Goal: Task Accomplishment & Management: Manage account settings

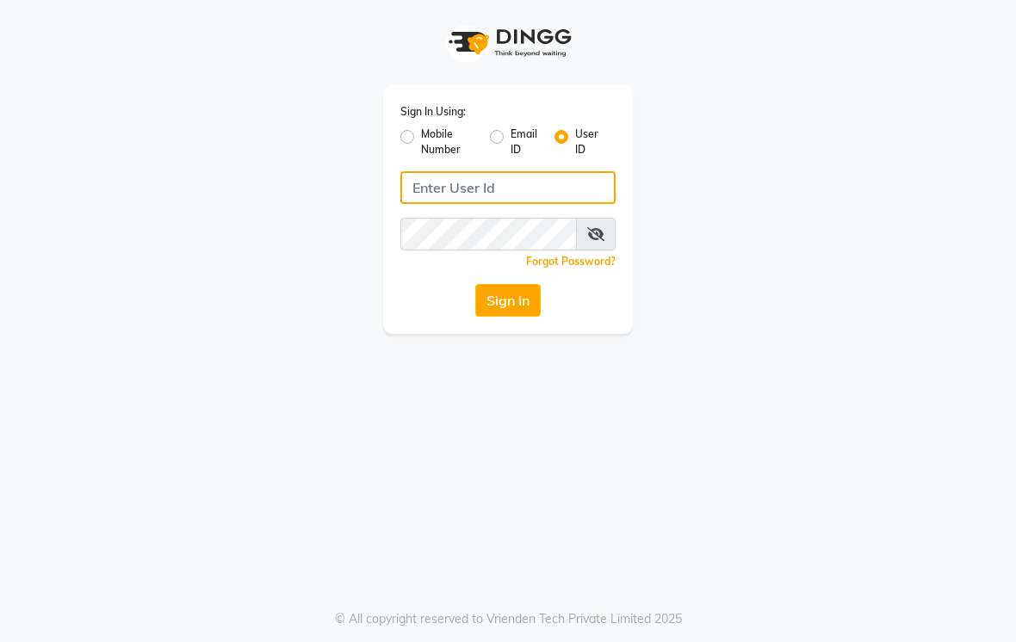
click at [526, 184] on input "Username" at bounding box center [507, 187] width 215 height 33
type input "Kama"
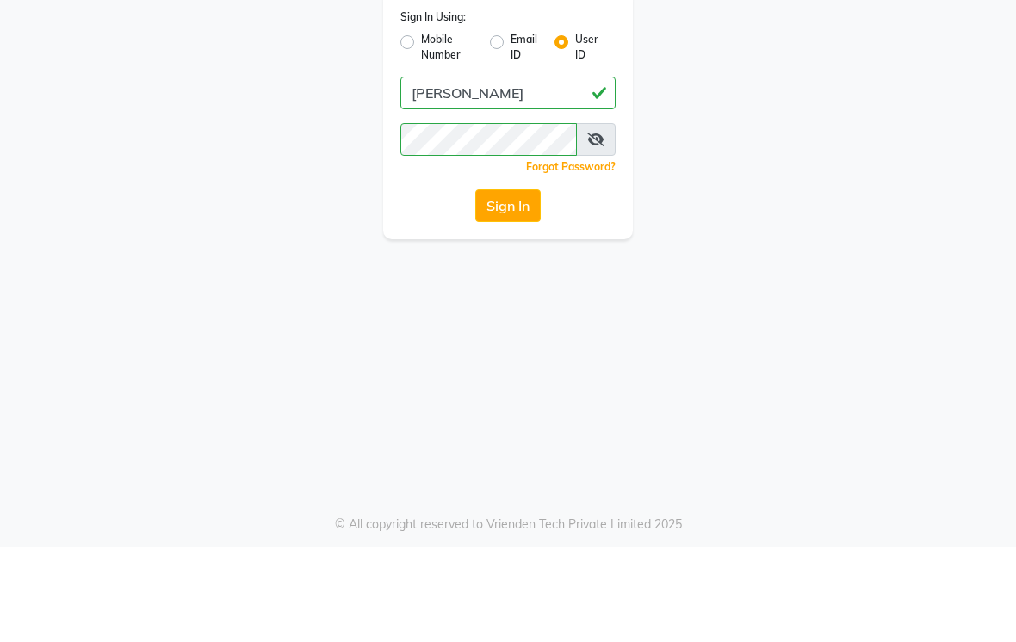
click at [512, 284] on button "Sign In" at bounding box center [507, 300] width 65 height 33
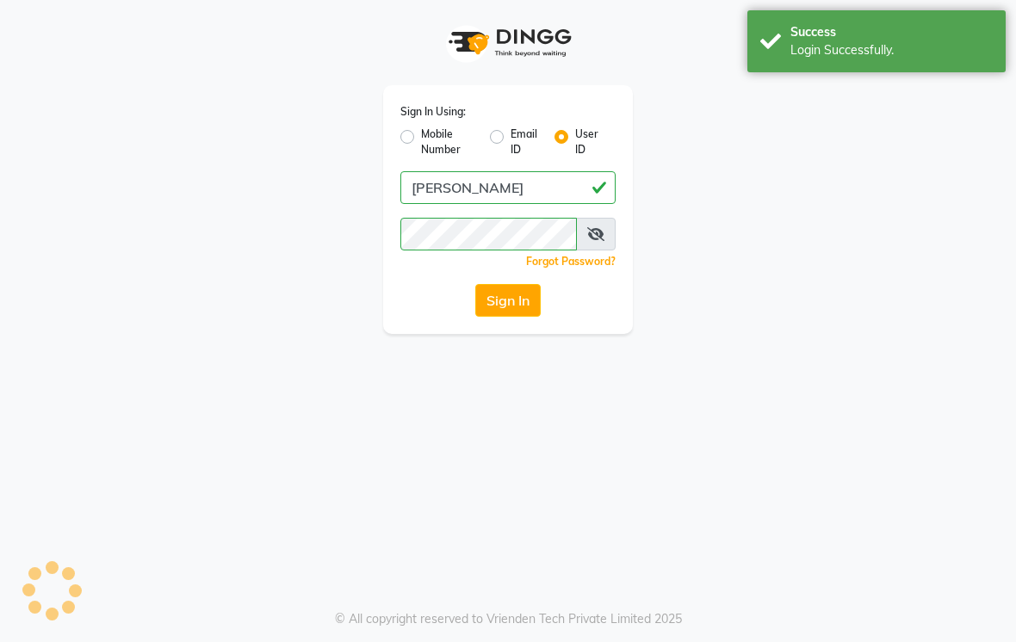
select select "service"
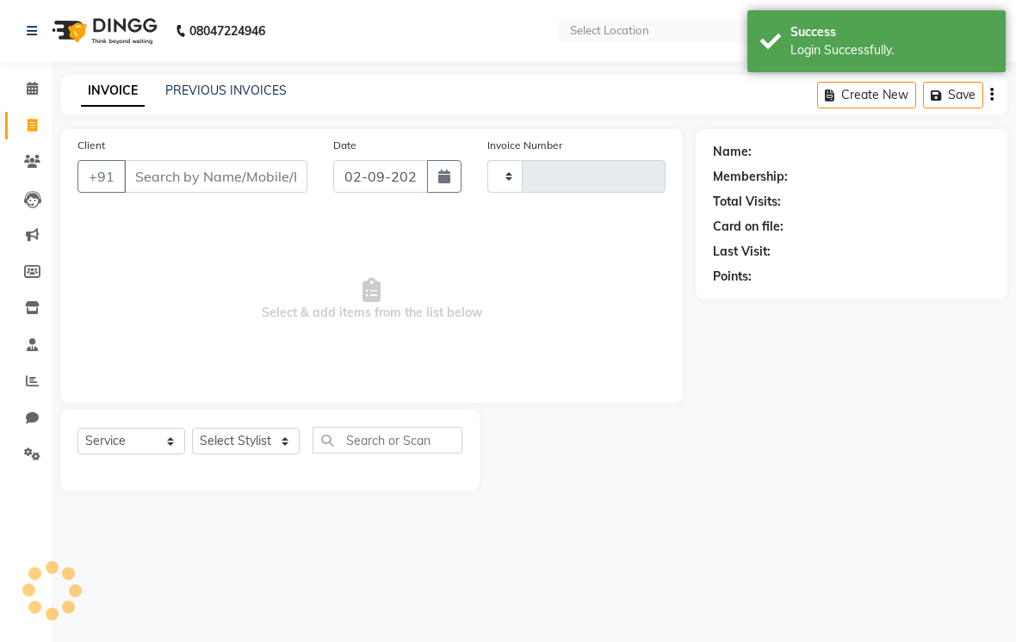
type input "0630"
select select "en"
select select "7582"
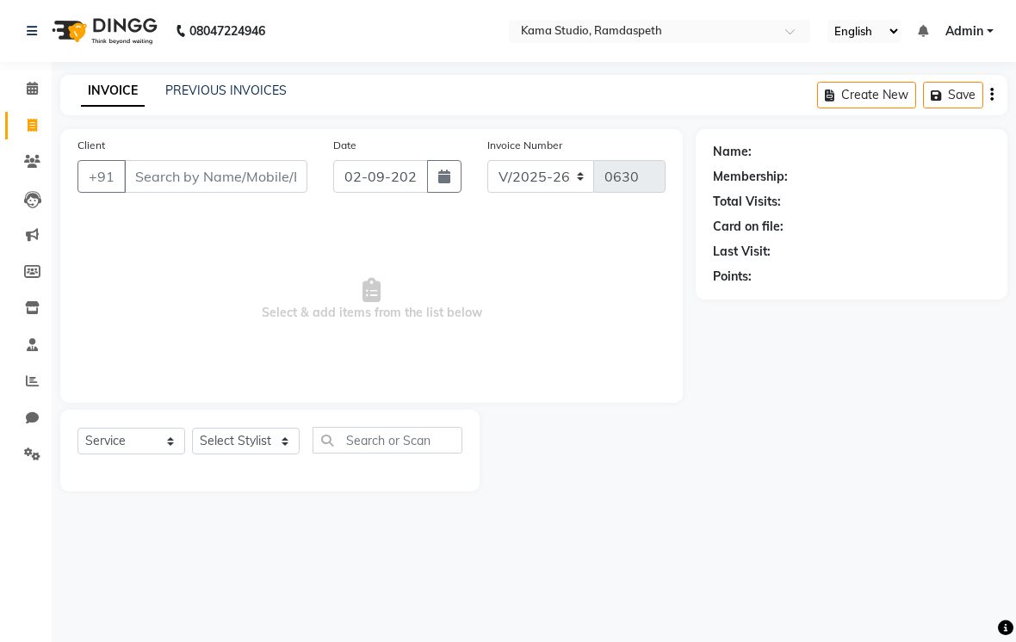
click at [990, 81] on button "button" at bounding box center [991, 95] width 3 height 40
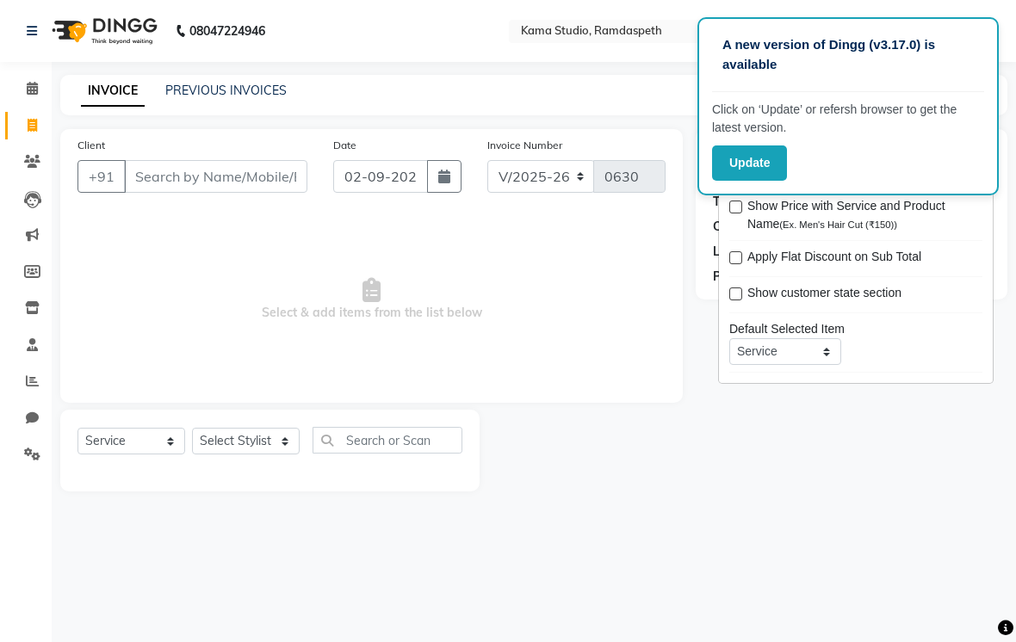
click at [753, 164] on button "Update" at bounding box center [749, 162] width 75 height 35
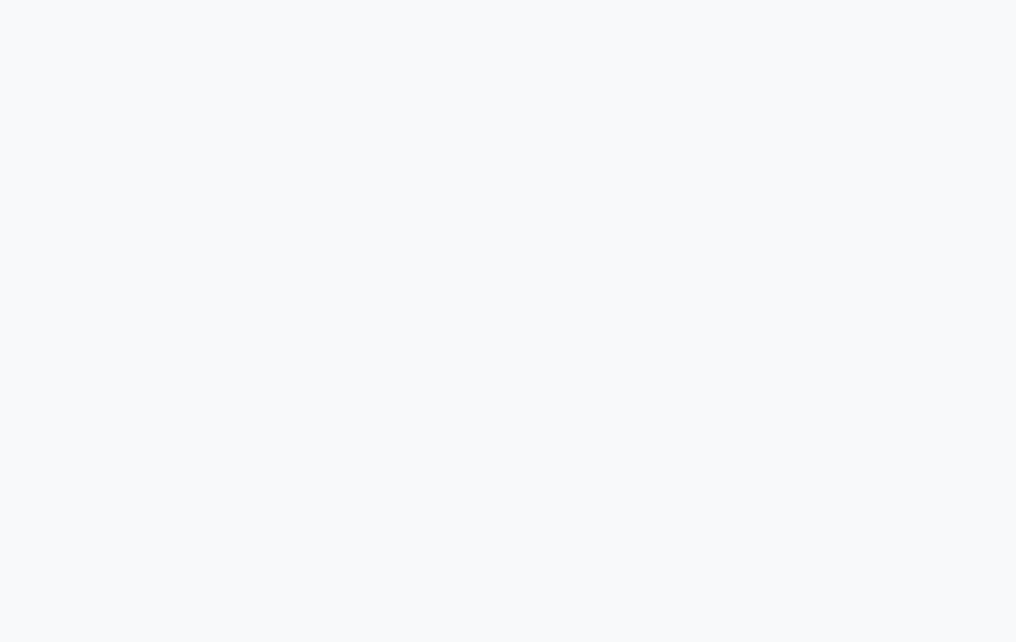
select select "service"
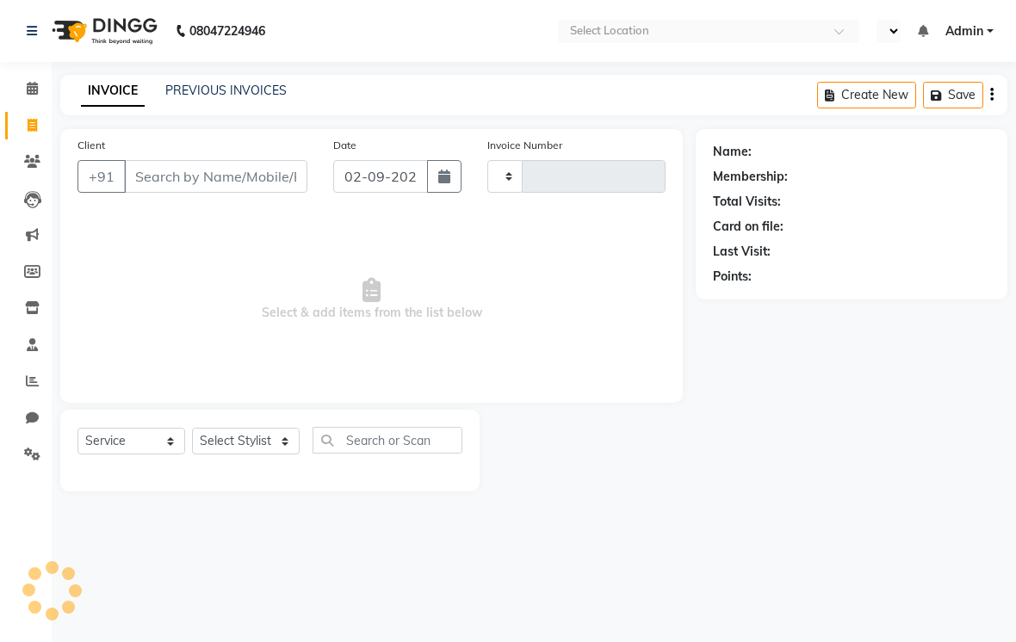
select select "en"
type input "0630"
select select "7582"
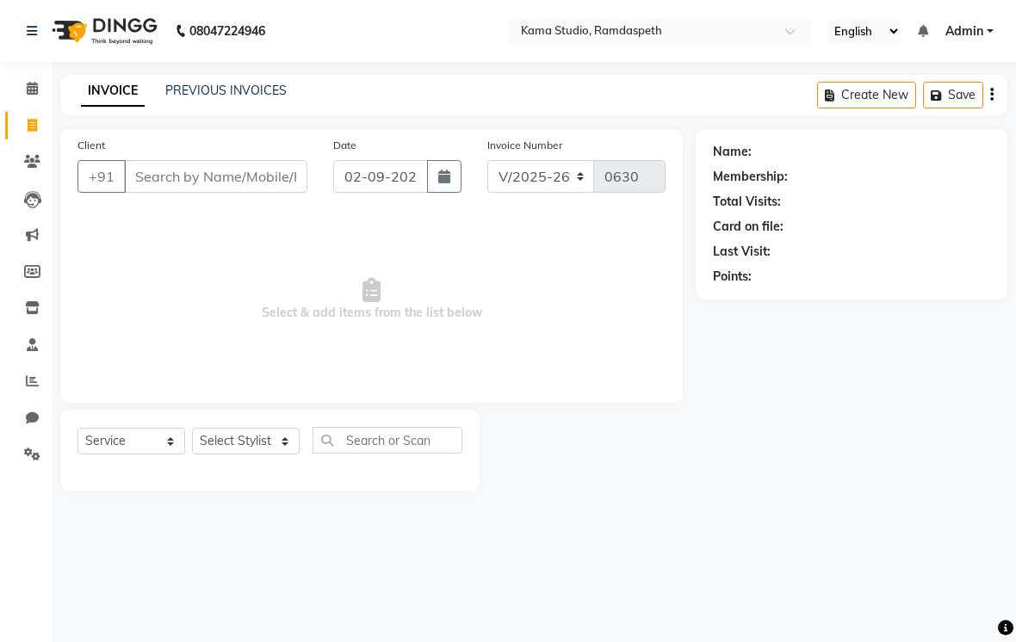
click at [988, 23] on link "Admin" at bounding box center [969, 31] width 48 height 18
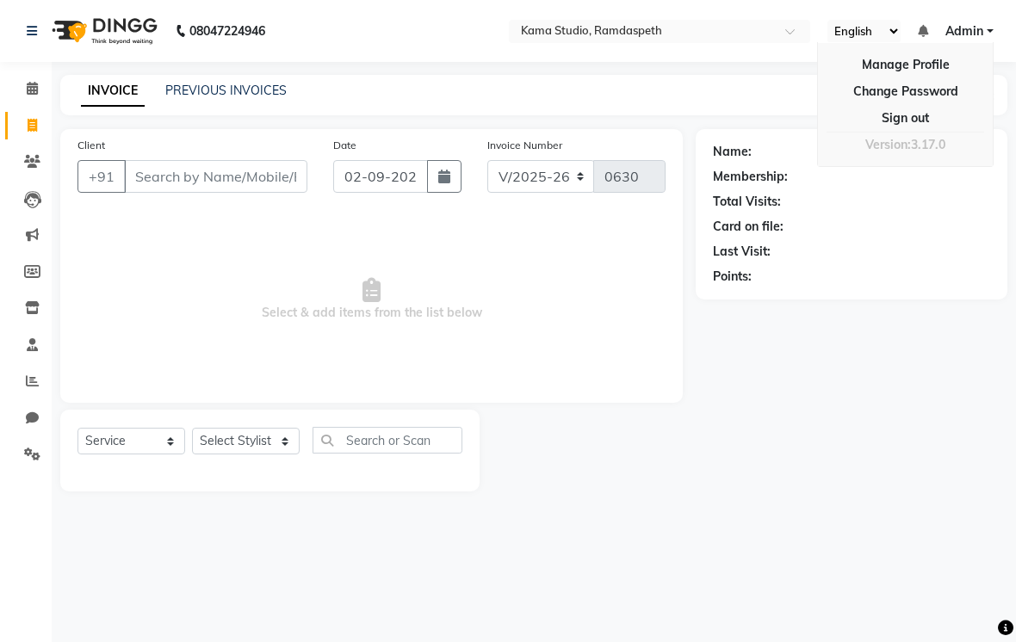
click at [890, 65] on link "Manage Profile" at bounding box center [905, 65] width 158 height 27
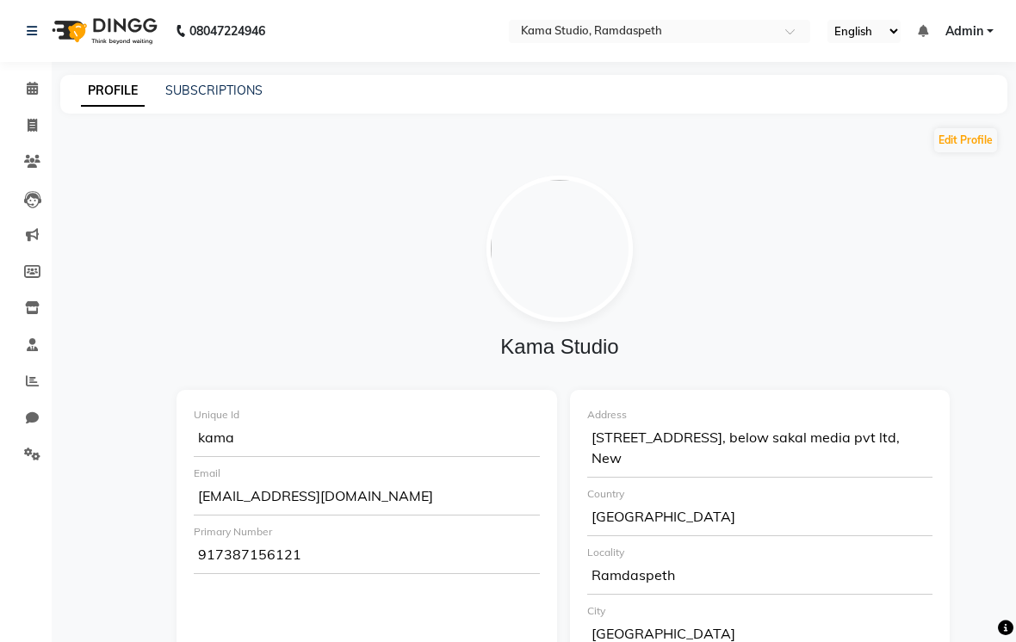
click at [222, 95] on link "SUBSCRIPTIONS" at bounding box center [213, 90] width 97 height 15
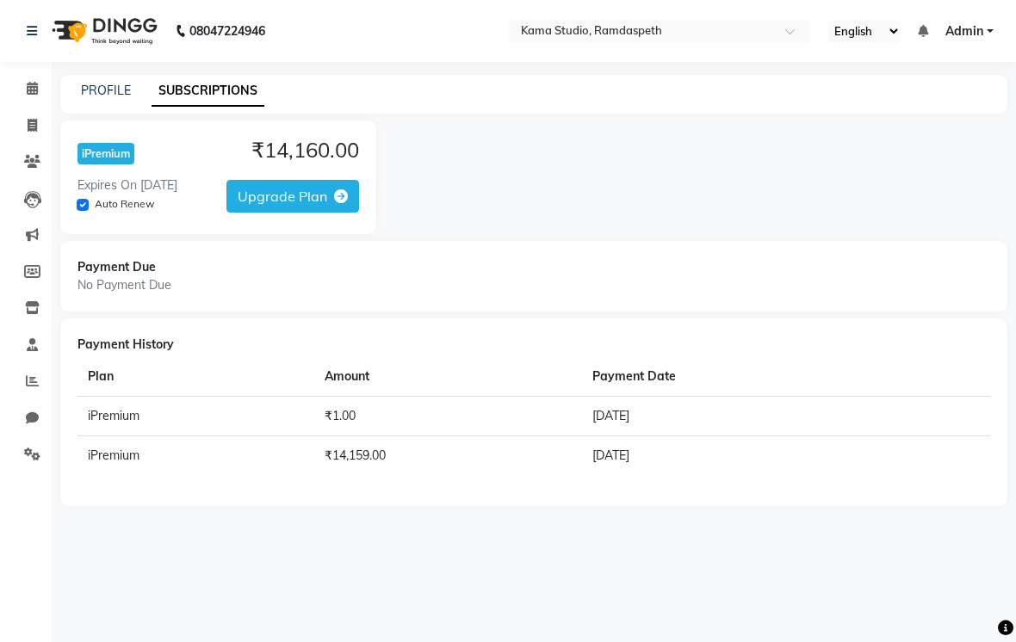
click at [601, 22] on div "Select Location × [GEOGRAPHIC_DATA], [GEOGRAPHIC_DATA]" at bounding box center [659, 31] width 301 height 23
click at [688, 186] on div "iPremium ₹14,160.00 Expires On [DATE] Auto Renew Upgrade Plan" at bounding box center [533, 178] width 947 height 114
click at [827, 28] on select "English ENGLISH Español العربية मराठी हिंदी ગુજરાતી தமிழ் 中文" at bounding box center [863, 31] width 73 height 23
click at [827, 22] on select "English ENGLISH Español العربية मराठी हिंदी ગુજરાતી தமிழ் 中文" at bounding box center [863, 31] width 73 height 23
select select "en"
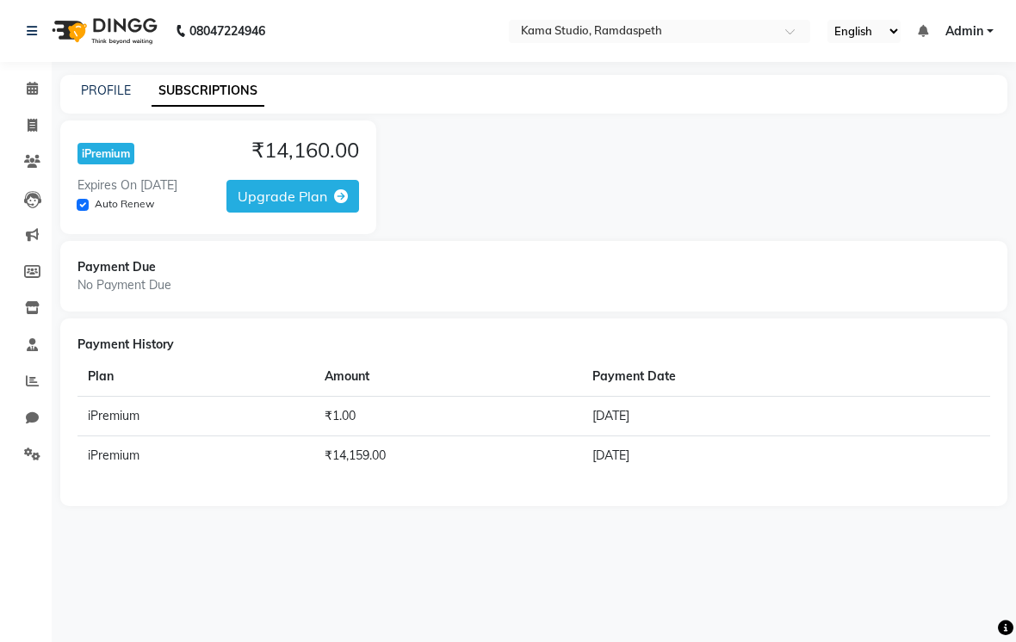
click at [33, 166] on icon at bounding box center [32, 161] width 16 height 13
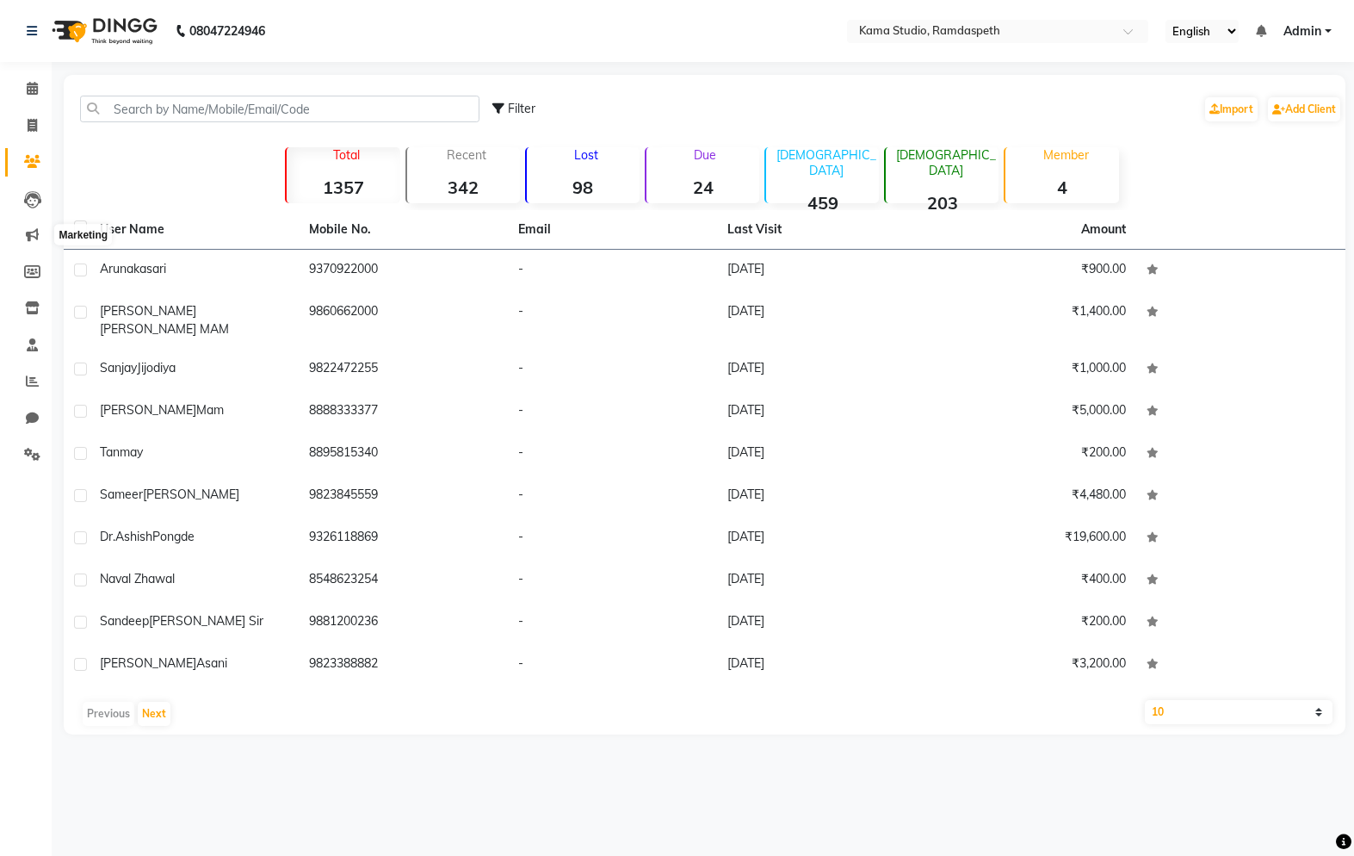
click at [22, 226] on span at bounding box center [32, 236] width 30 height 20
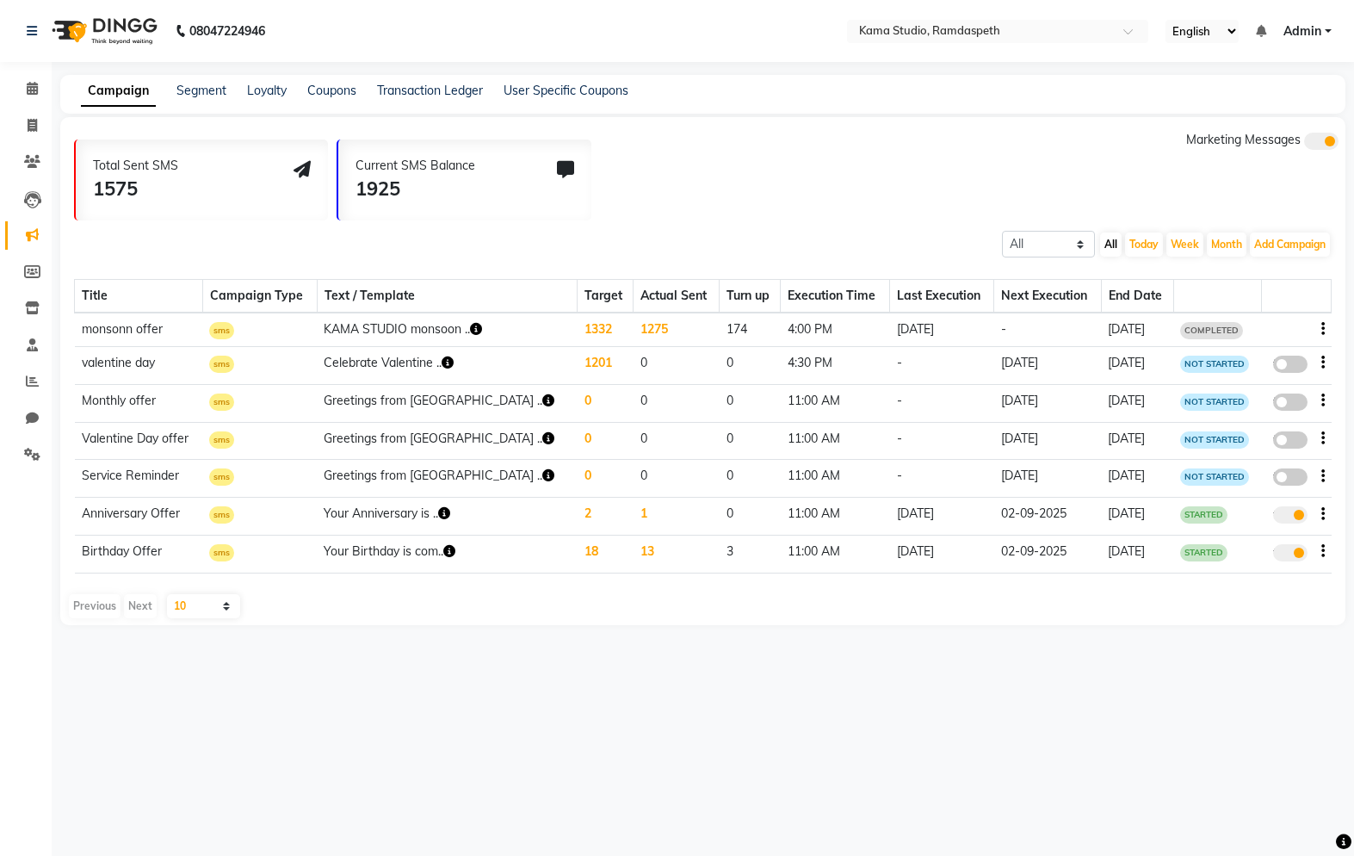
click at [194, 605] on select "10 20 50 100" at bounding box center [203, 606] width 73 height 24
select select "20"
click at [32, 276] on icon at bounding box center [32, 271] width 16 height 13
select select
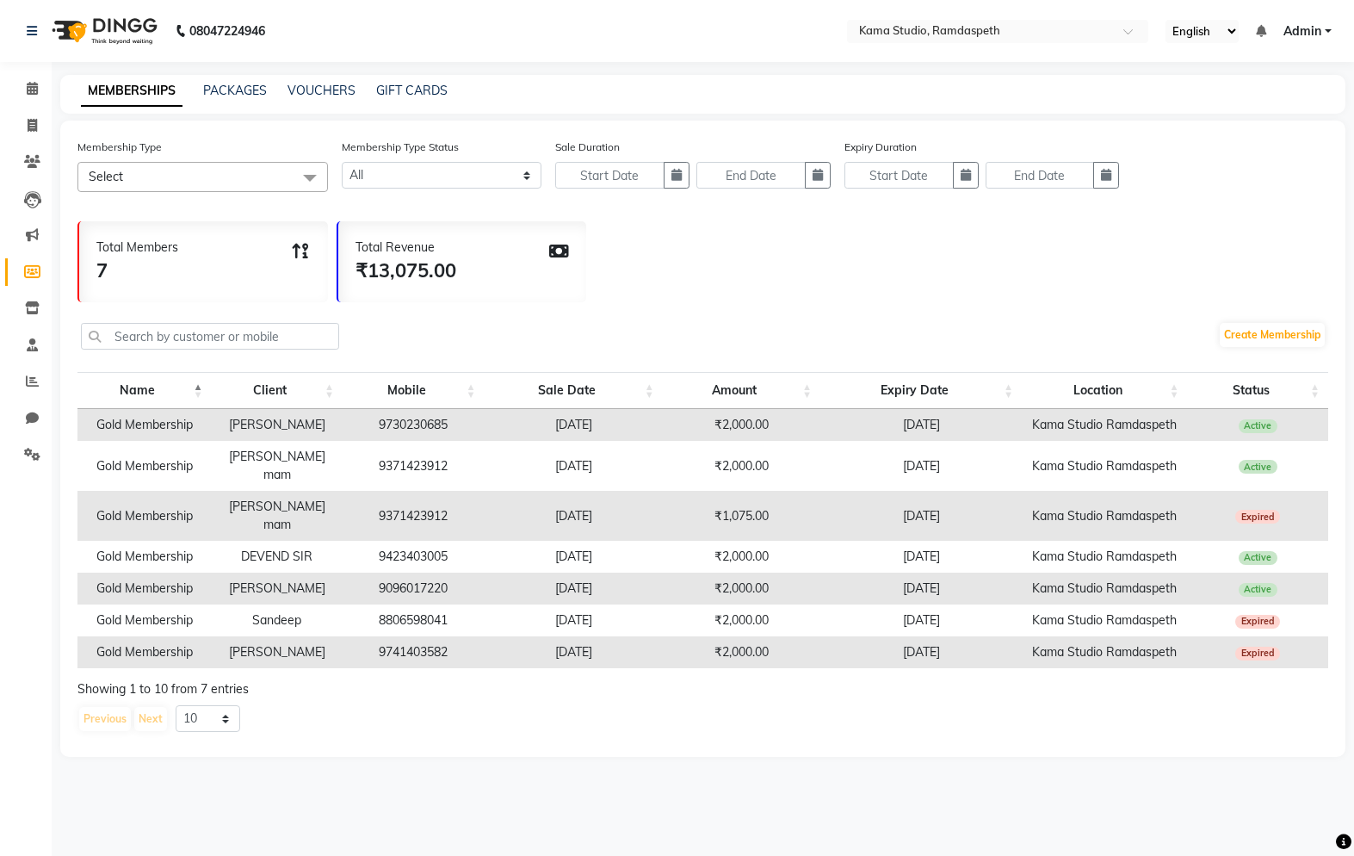
click at [24, 296] on link "Inventory" at bounding box center [25, 308] width 41 height 28
select select
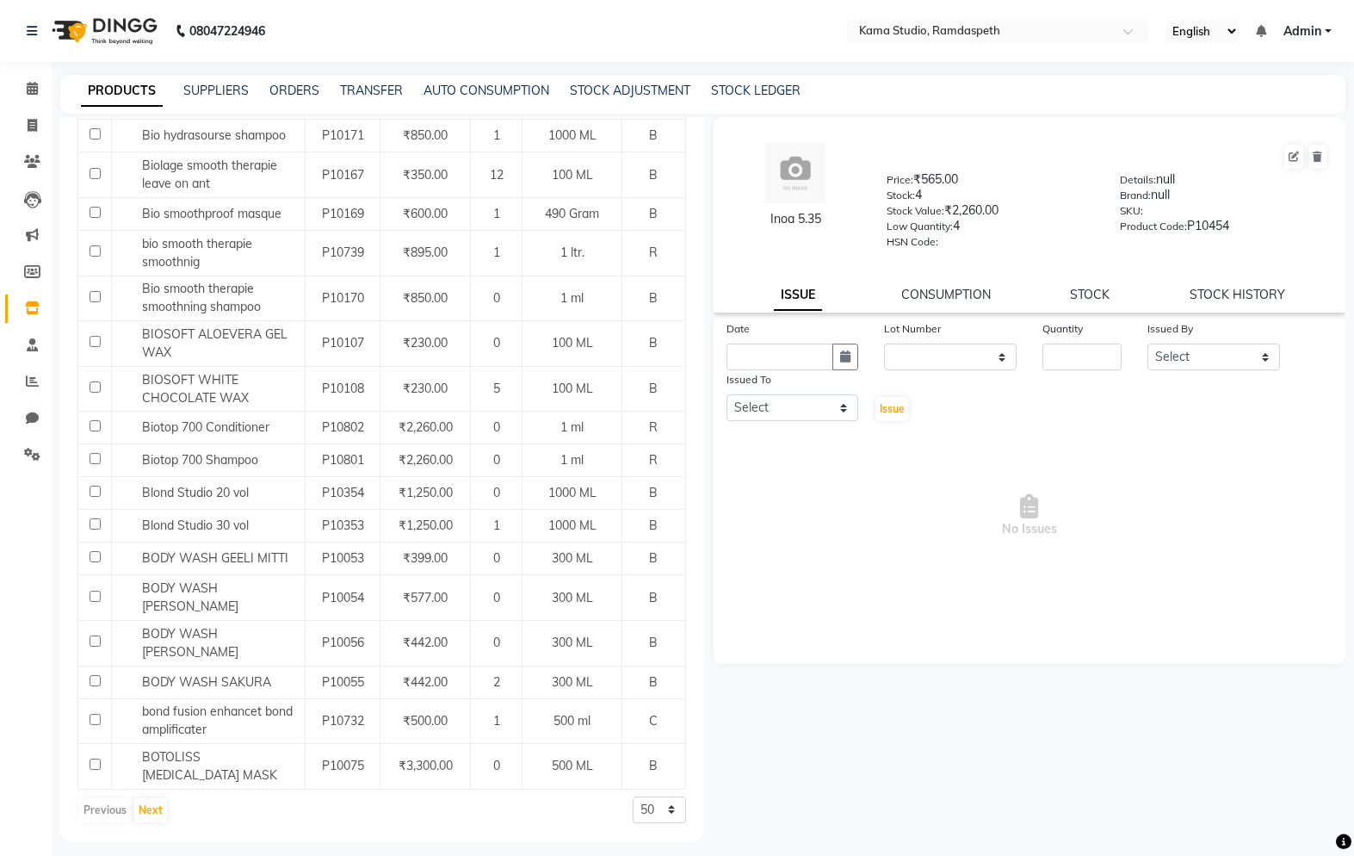
scroll to position [1568, 0]
click at [35, 336] on span at bounding box center [32, 346] width 30 height 20
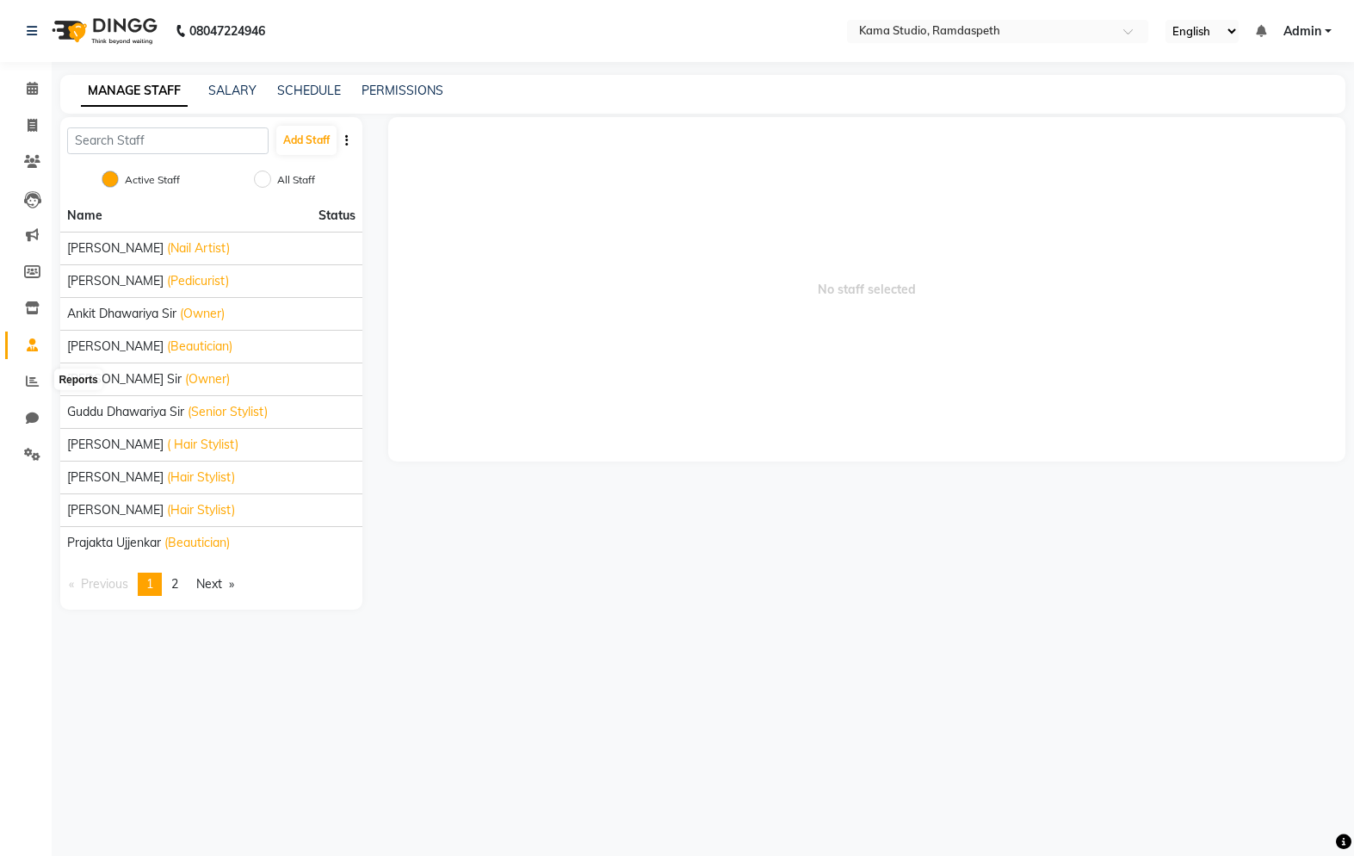
click at [39, 379] on span at bounding box center [32, 382] width 30 height 20
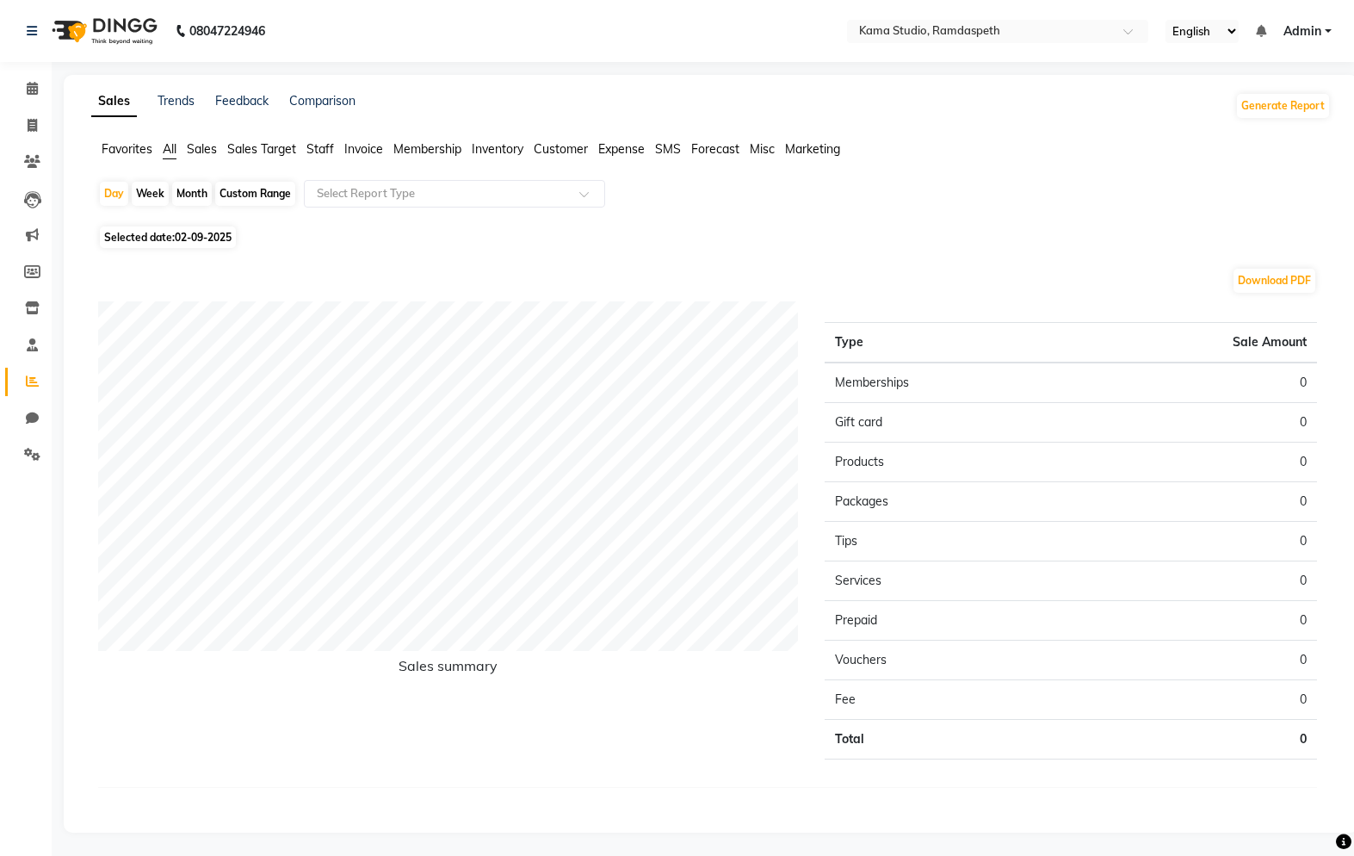
click at [32, 114] on link "Invoice" at bounding box center [25, 126] width 41 height 28
select select "service"
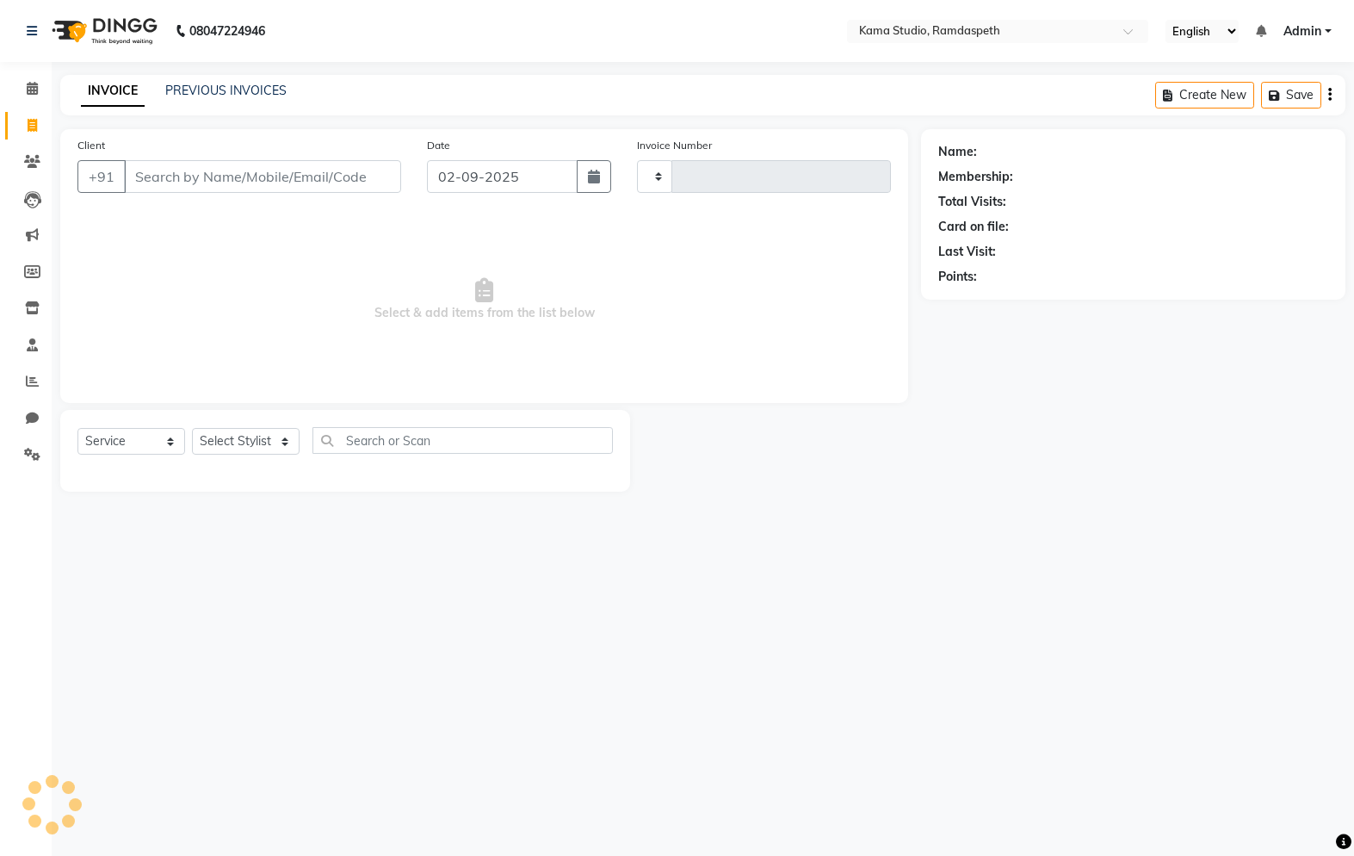
type input "0630"
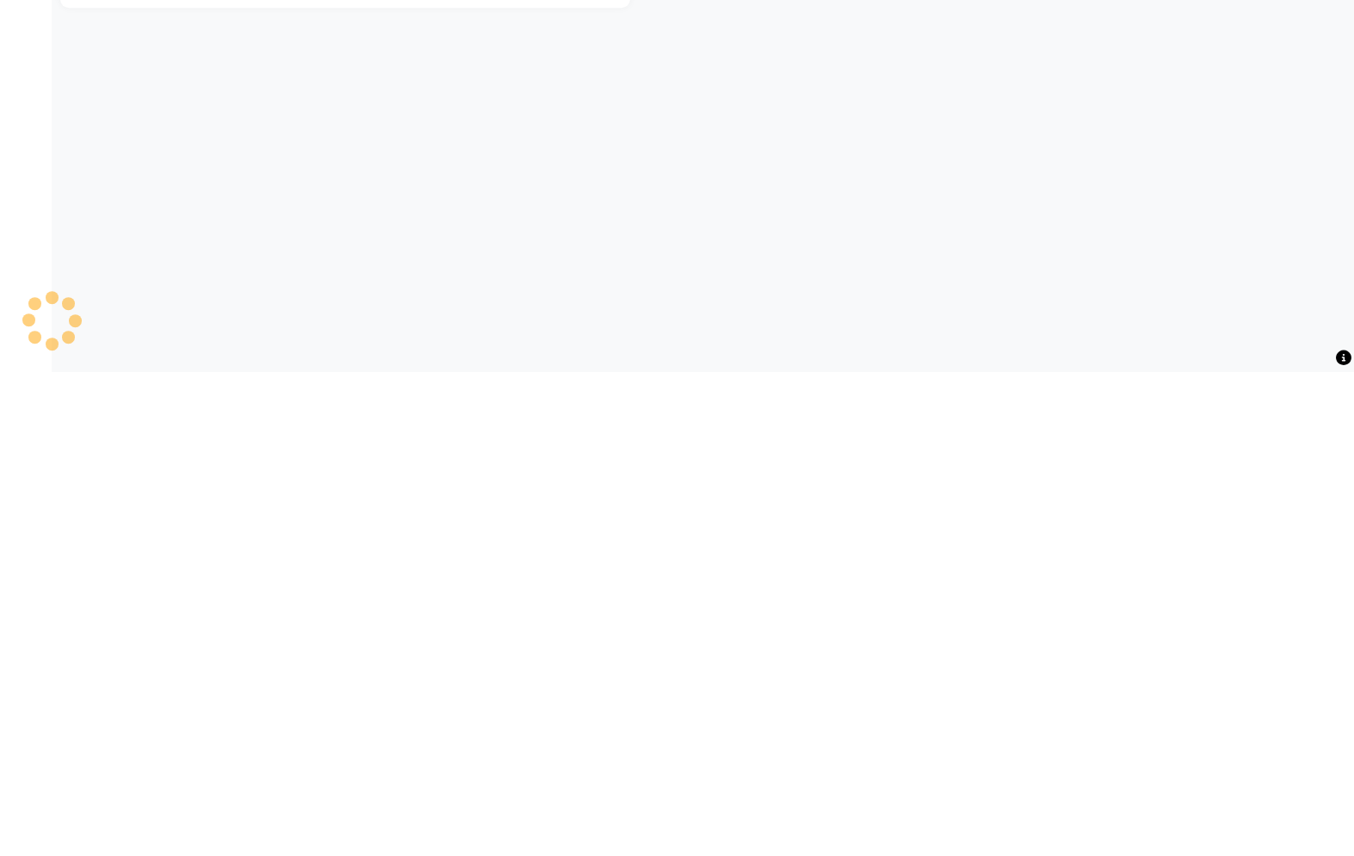
select select "7582"
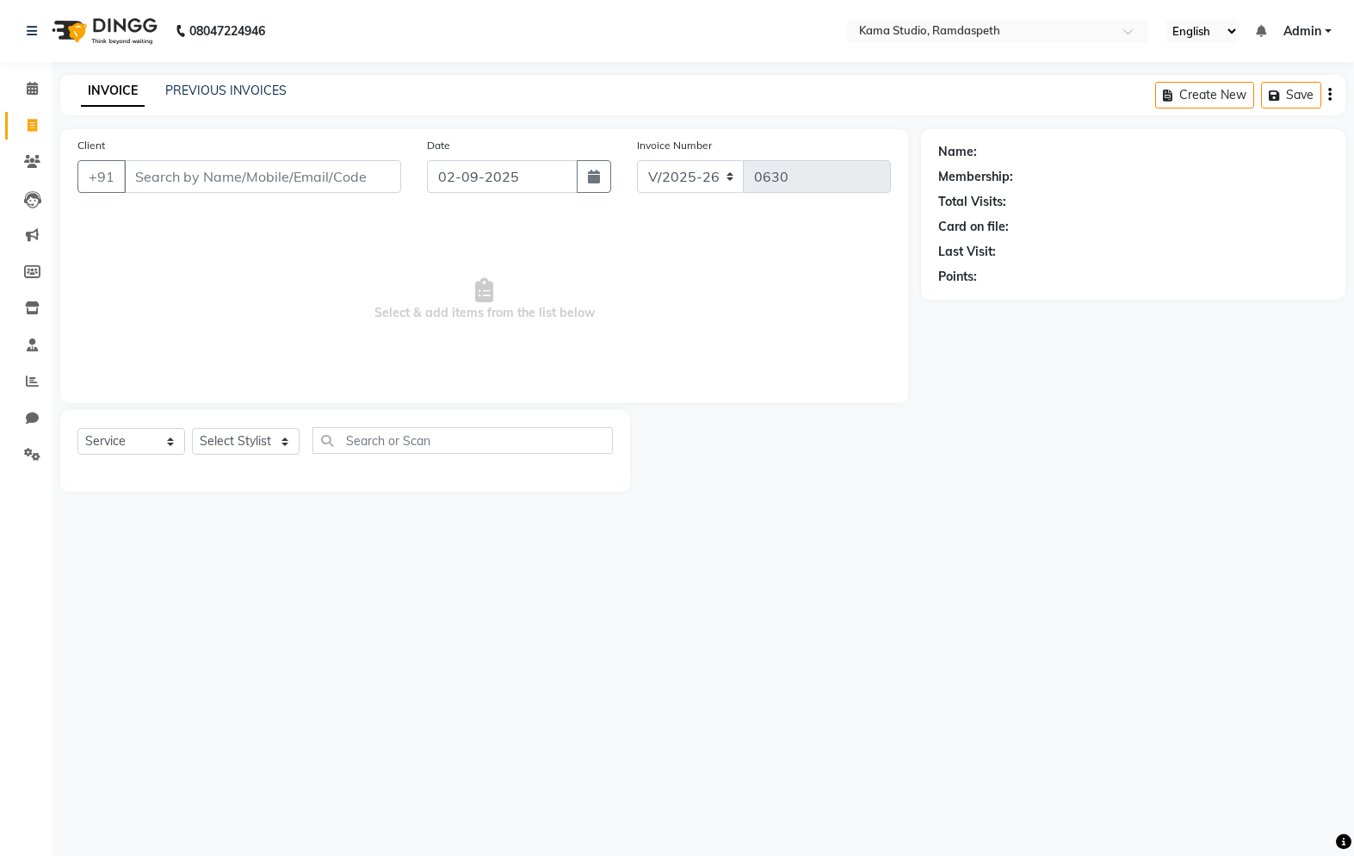
click at [216, 96] on link "PREVIOUS INVOICES" at bounding box center [225, 90] width 121 height 15
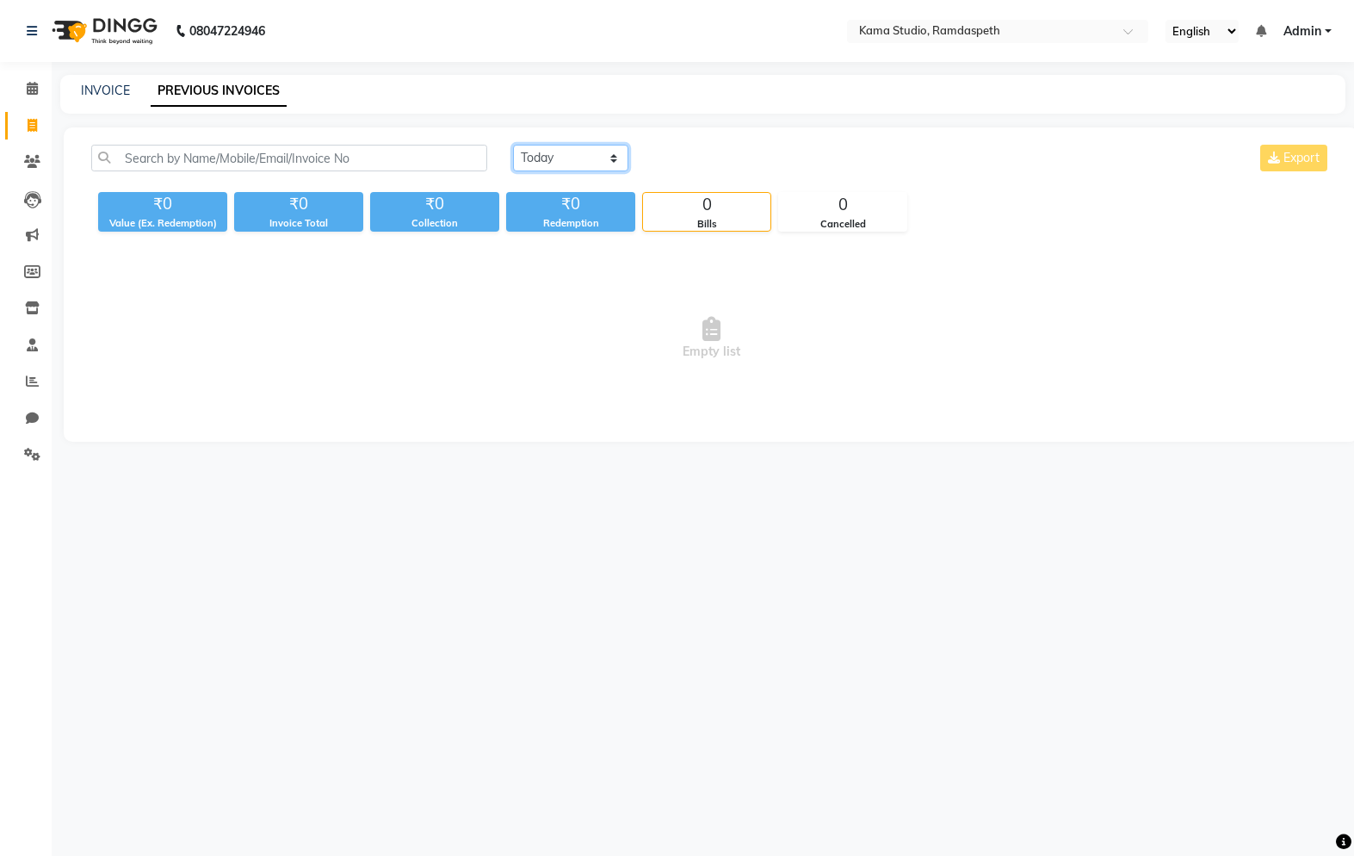
click at [581, 151] on select "[DATE] [DATE] Custom Range" at bounding box center [570, 158] width 115 height 27
select select "[DATE]"
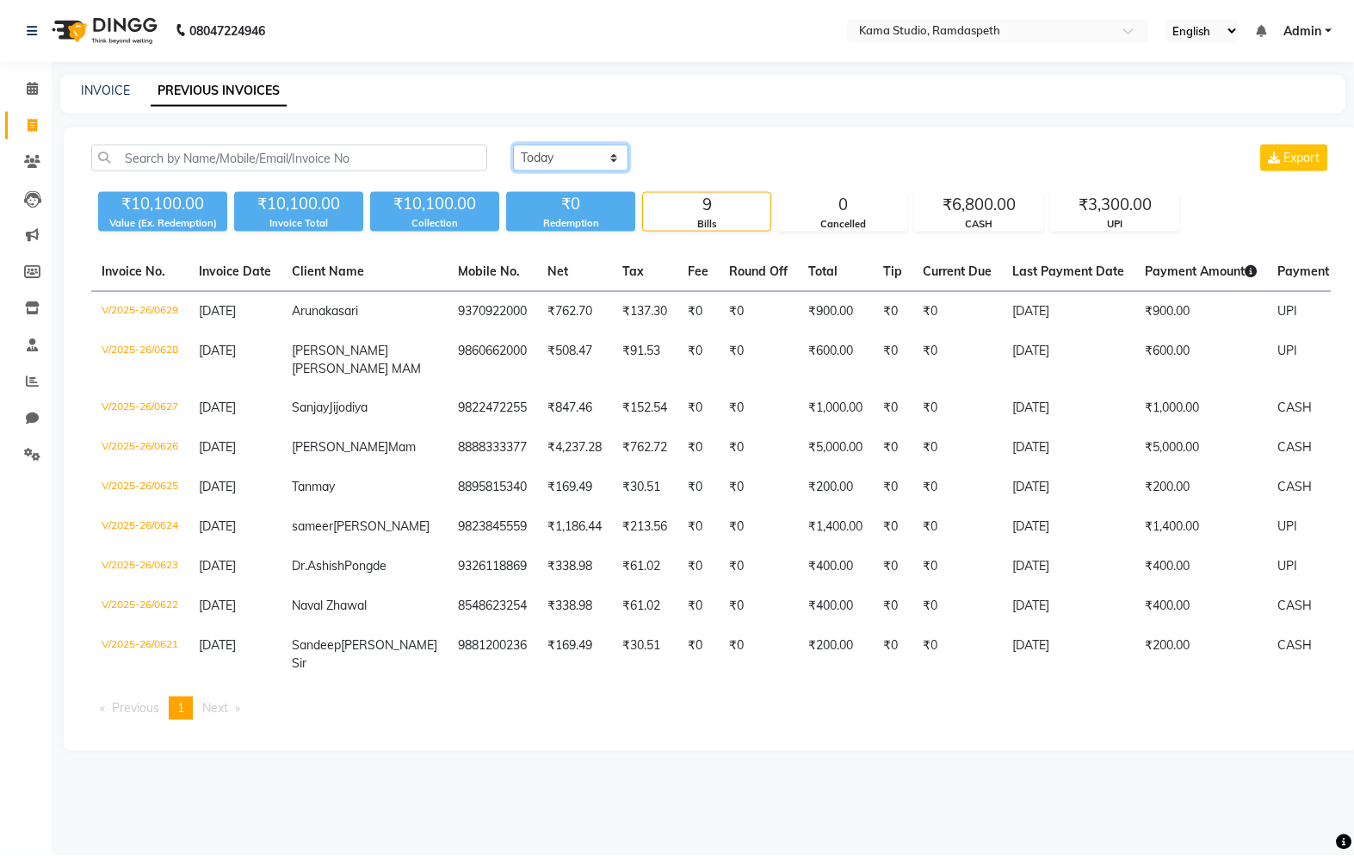
scroll to position [32, 0]
click at [30, 405] on link "Chat" at bounding box center [25, 419] width 41 height 28
select select "100"
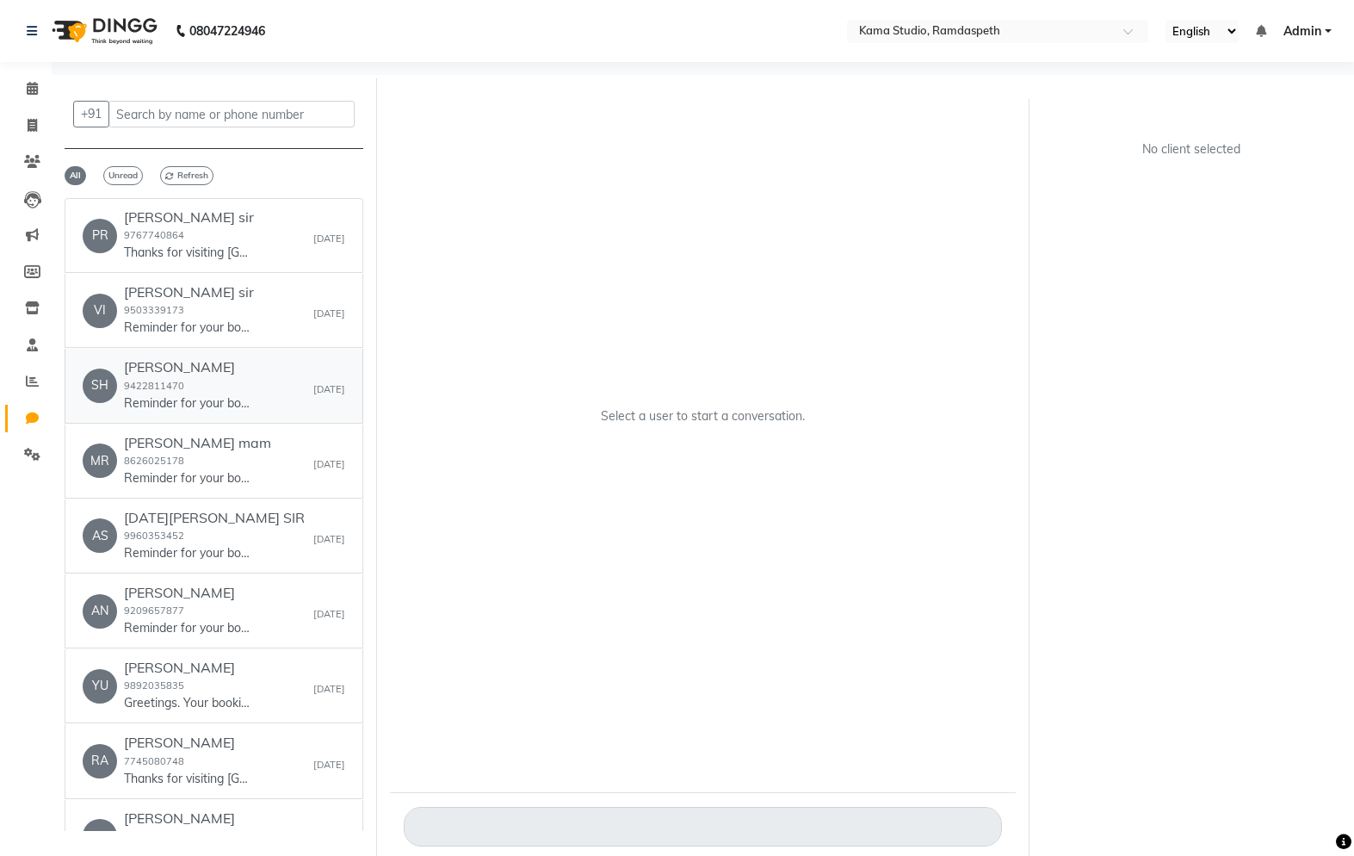
click at [130, 402] on div "[PERSON_NAME] 9422811470 Reminder for your booking for Haircut -Women at [GEOGR…" at bounding box center [188, 385] width 129 height 53
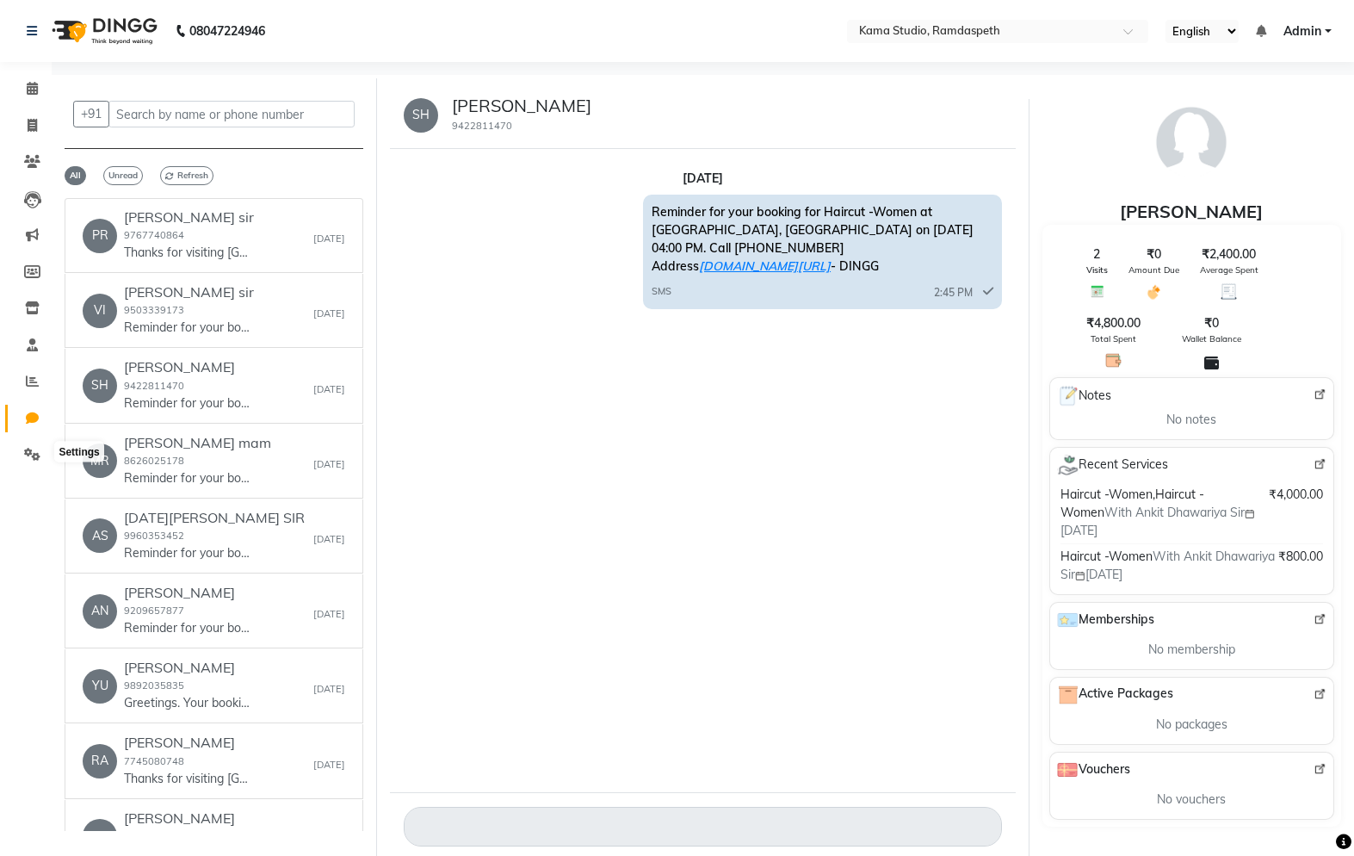
click at [34, 445] on span at bounding box center [32, 455] width 30 height 20
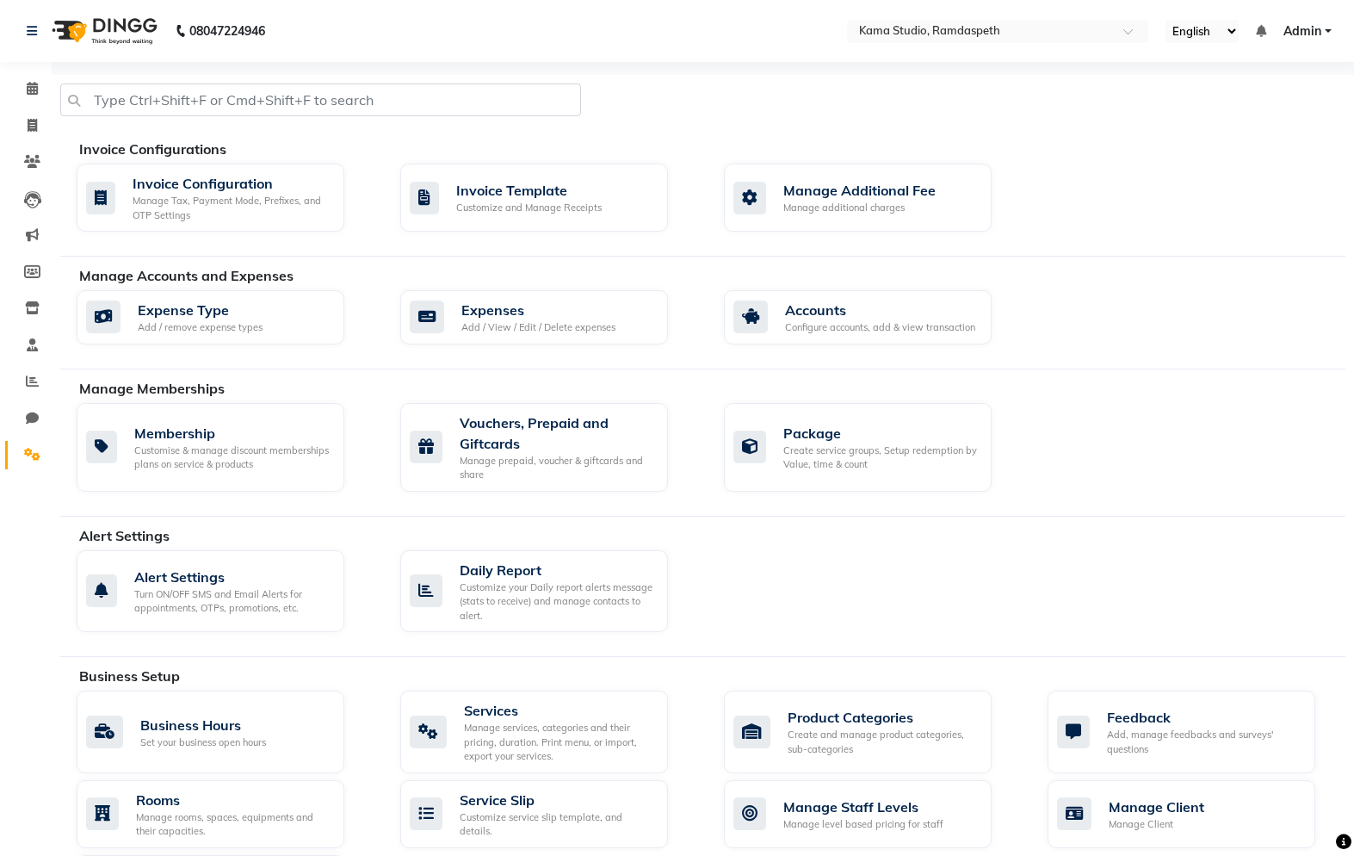
click at [199, 225] on div "Invoice Configuration Manage Tax, Payment Mode, Prefixes, and OTP Settings" at bounding box center [211, 198] width 268 height 68
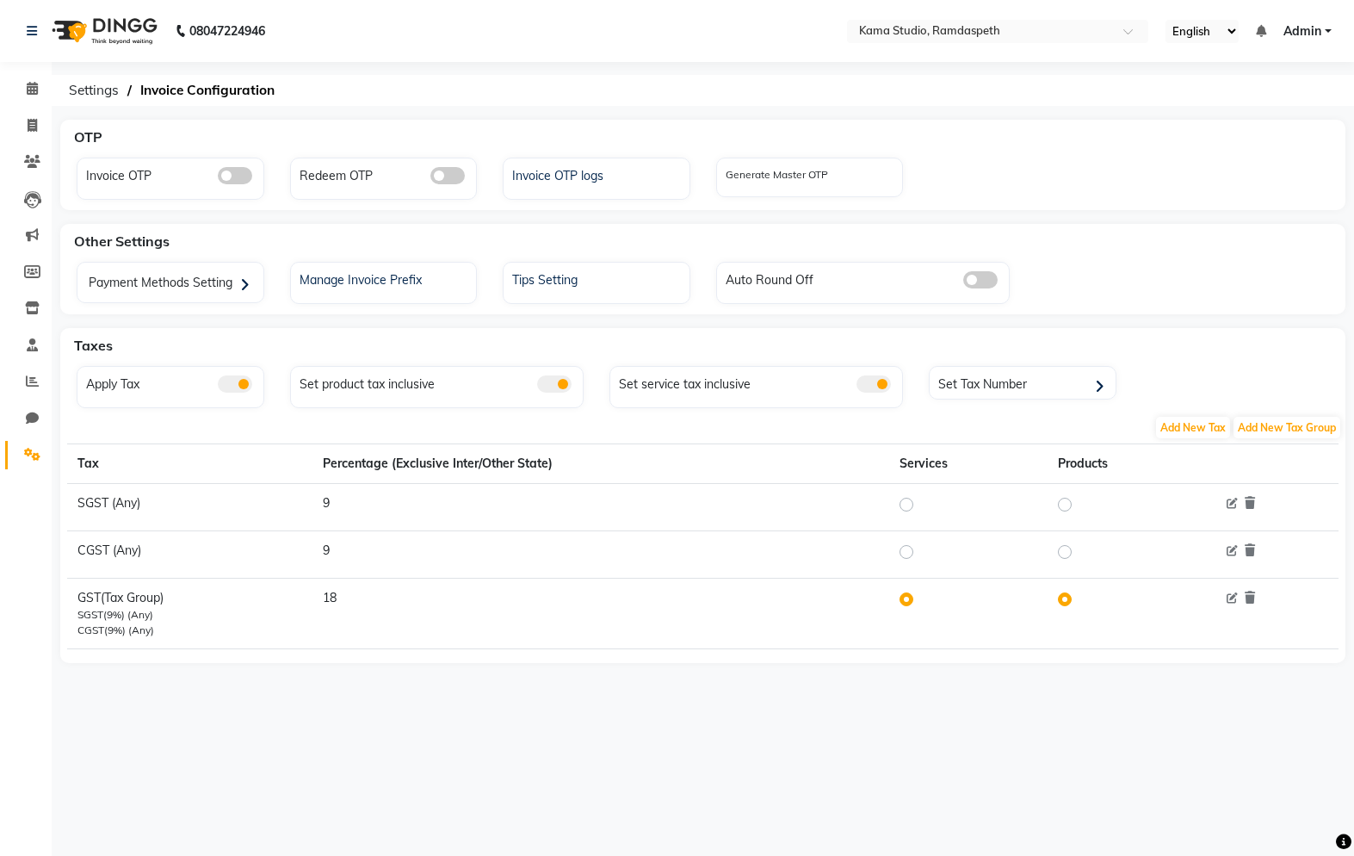
click at [133, 280] on div "Payment Methods Setting" at bounding box center [173, 284] width 182 height 35
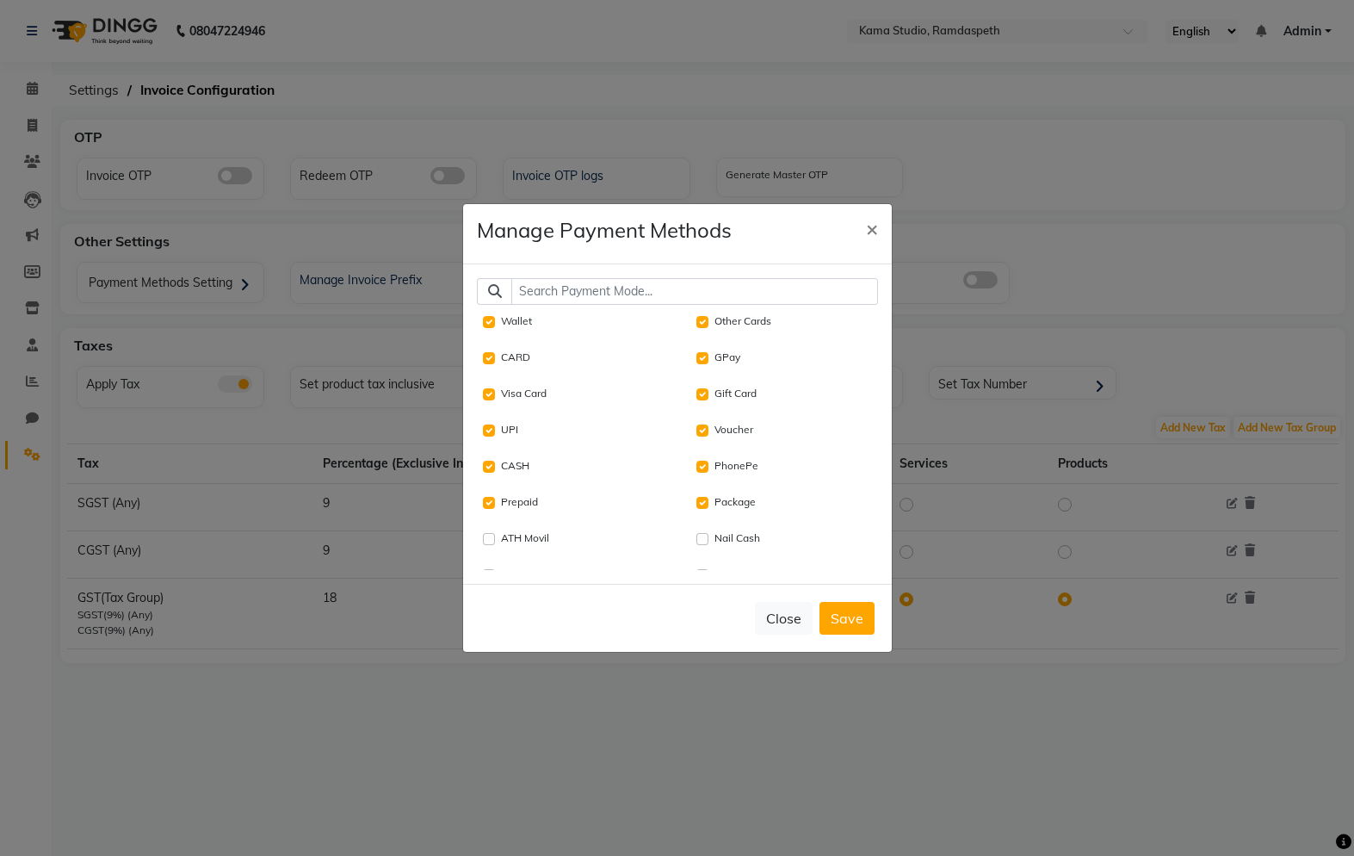
click at [493, 401] on div "Visa Card" at bounding box center [574, 394] width 181 height 21
click at [492, 328] on input "Wallet" at bounding box center [489, 322] width 12 height 12
checkbox input "false"
click at [706, 328] on Cards "Other Cards" at bounding box center [702, 322] width 12 height 12
checkbox Cards "false"
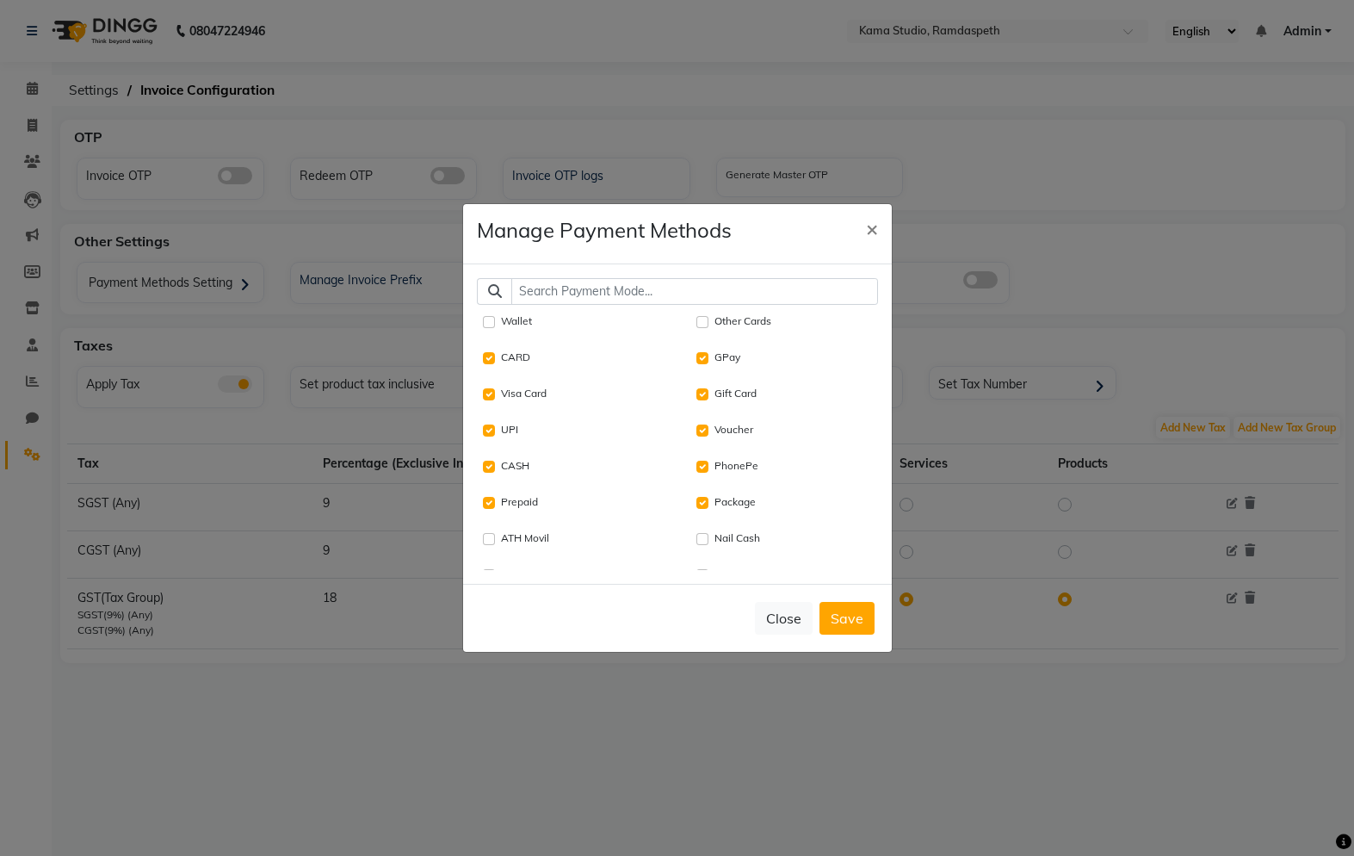
click at [708, 364] on input "GPay" at bounding box center [702, 358] width 12 height 12
checkbox input "false"
click at [488, 364] on input "CARD" at bounding box center [489, 358] width 12 height 12
checkbox input "false"
click at [493, 400] on Card "Visa Card" at bounding box center [489, 394] width 12 height 12
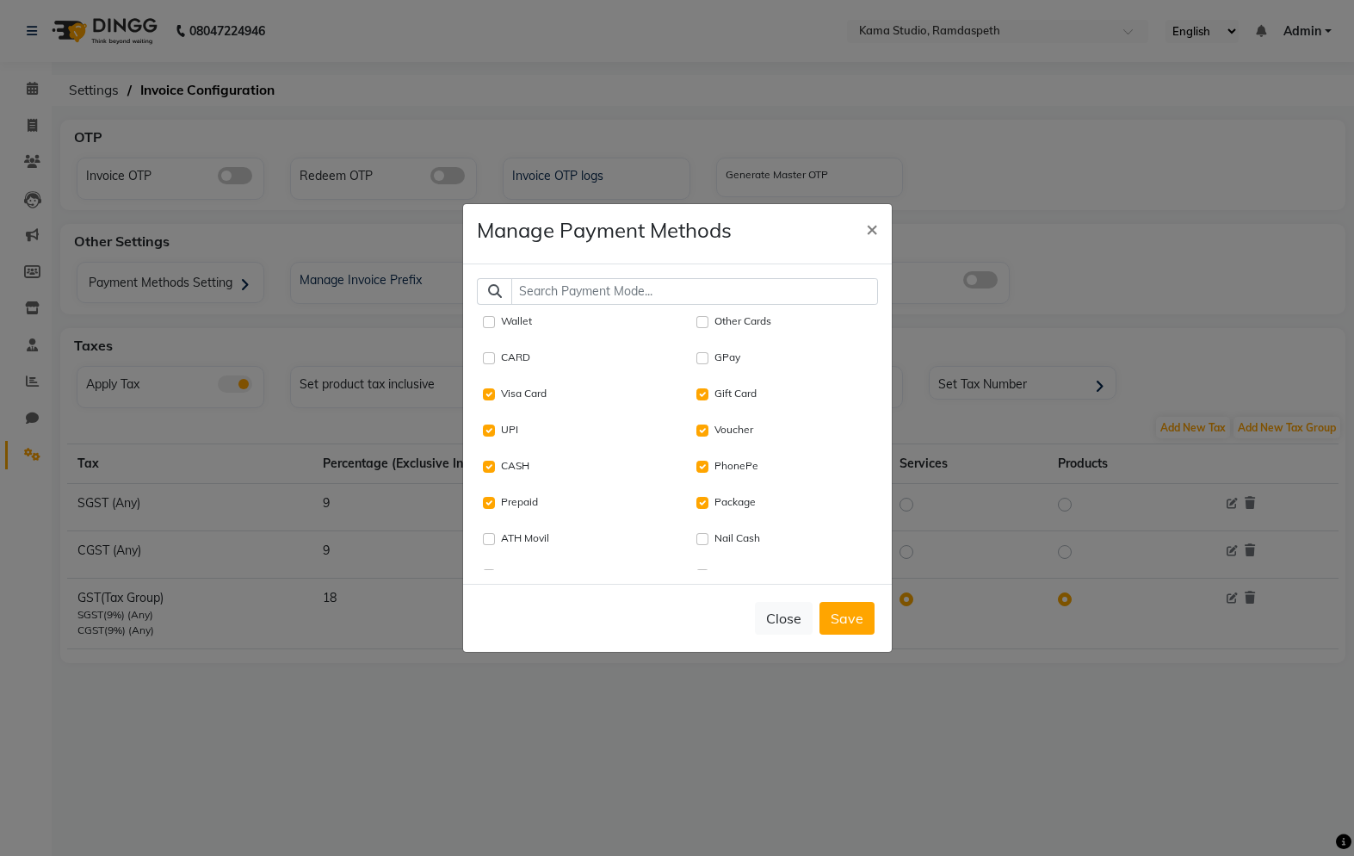
checkbox Card "false"
click at [502, 437] on label "UPI" at bounding box center [509, 429] width 17 height 15
click at [495, 436] on input "UPI" at bounding box center [489, 430] width 12 height 12
checkbox input "false"
click at [501, 473] on label "CASH" at bounding box center [515, 465] width 28 height 15
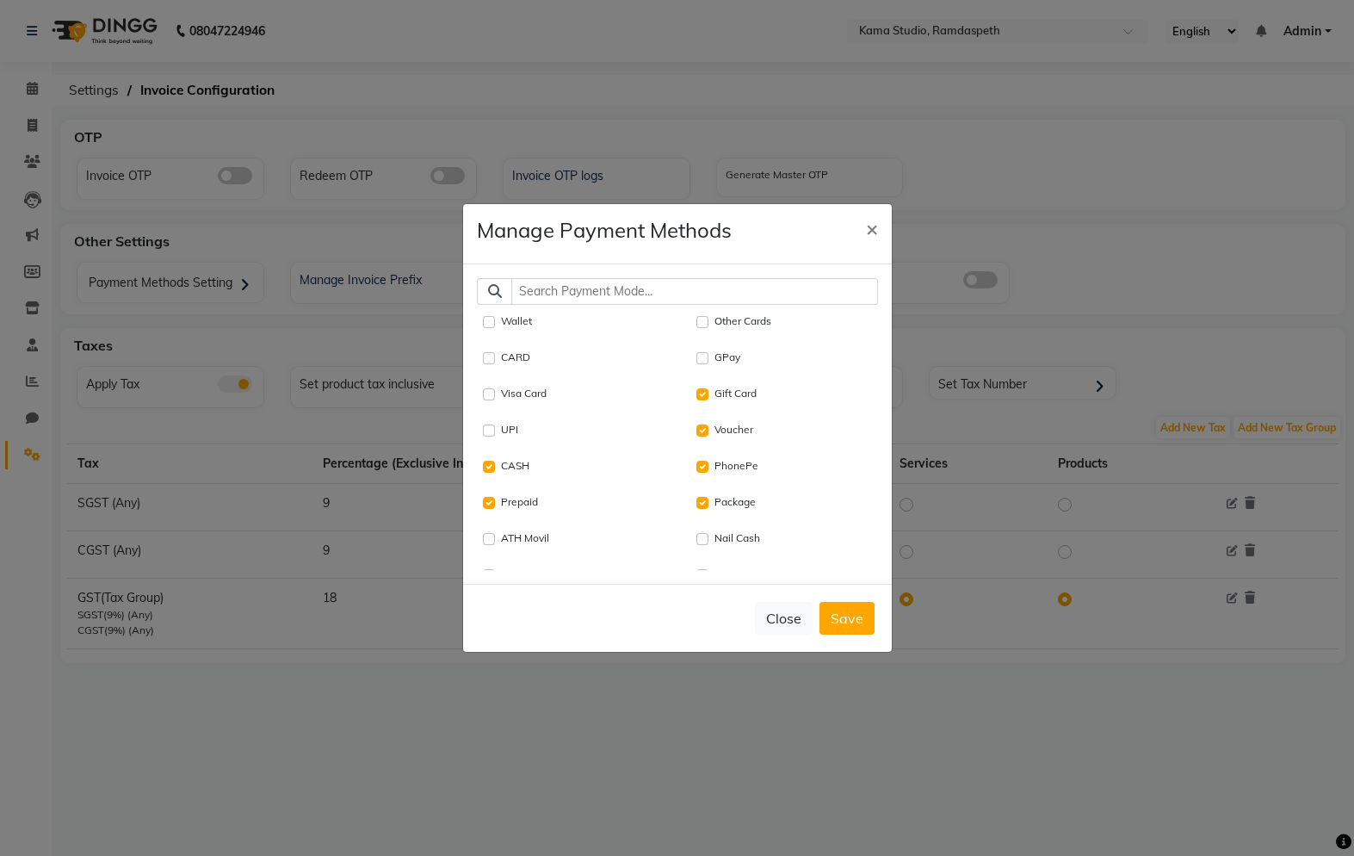
click at [495, 473] on input "CASH" at bounding box center [489, 467] width 12 height 12
checkbox input "false"
click at [494, 510] on div "Prepaid" at bounding box center [574, 502] width 181 height 21
click at [704, 509] on input "Package" at bounding box center [702, 503] width 12 height 12
checkbox input "false"
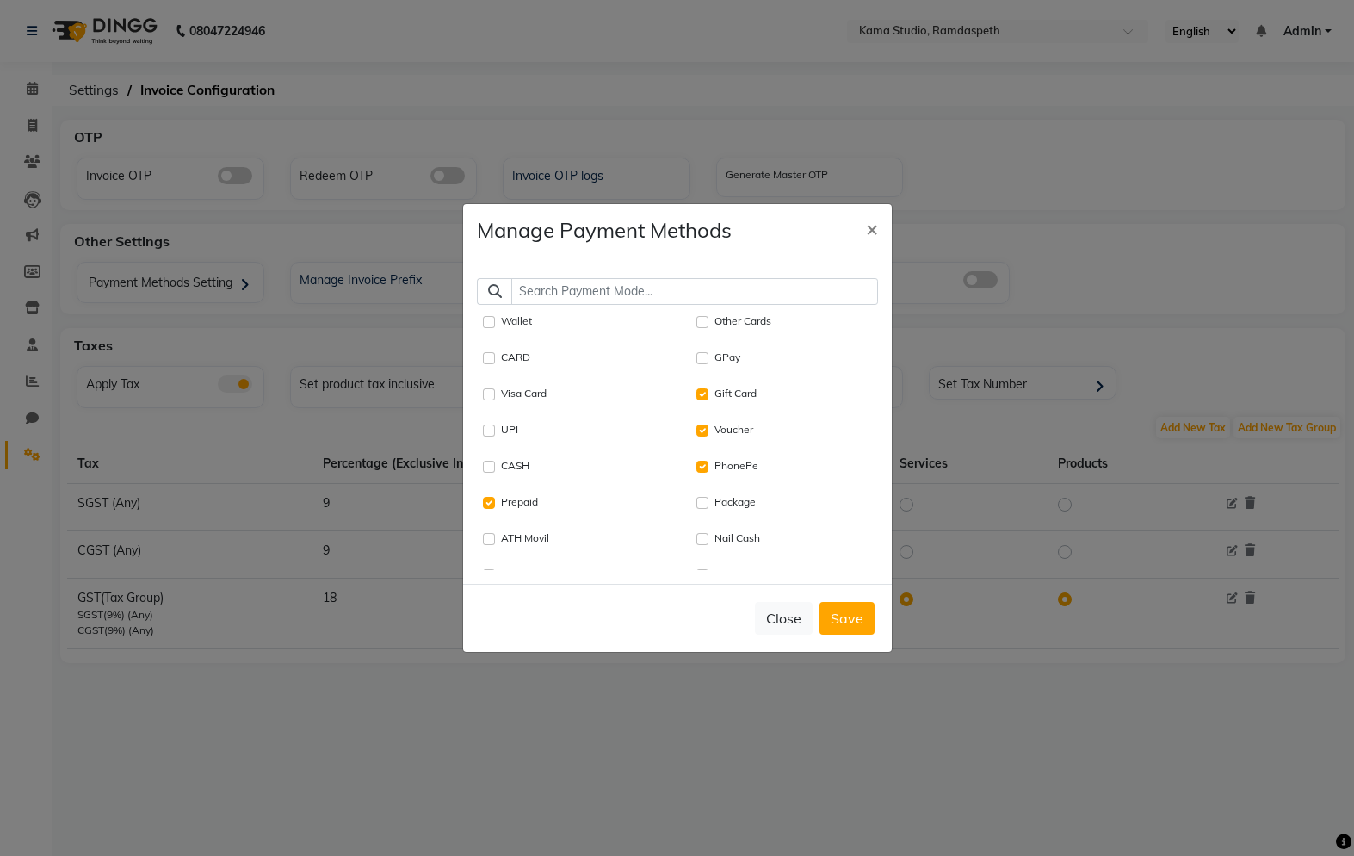
click at [699, 473] on input "PhonePe" at bounding box center [702, 467] width 12 height 12
checkbox input "false"
click at [707, 436] on input "Voucher" at bounding box center [702, 430] width 12 height 12
checkbox input "false"
click at [704, 400] on Card "Gift Card" at bounding box center [702, 394] width 12 height 12
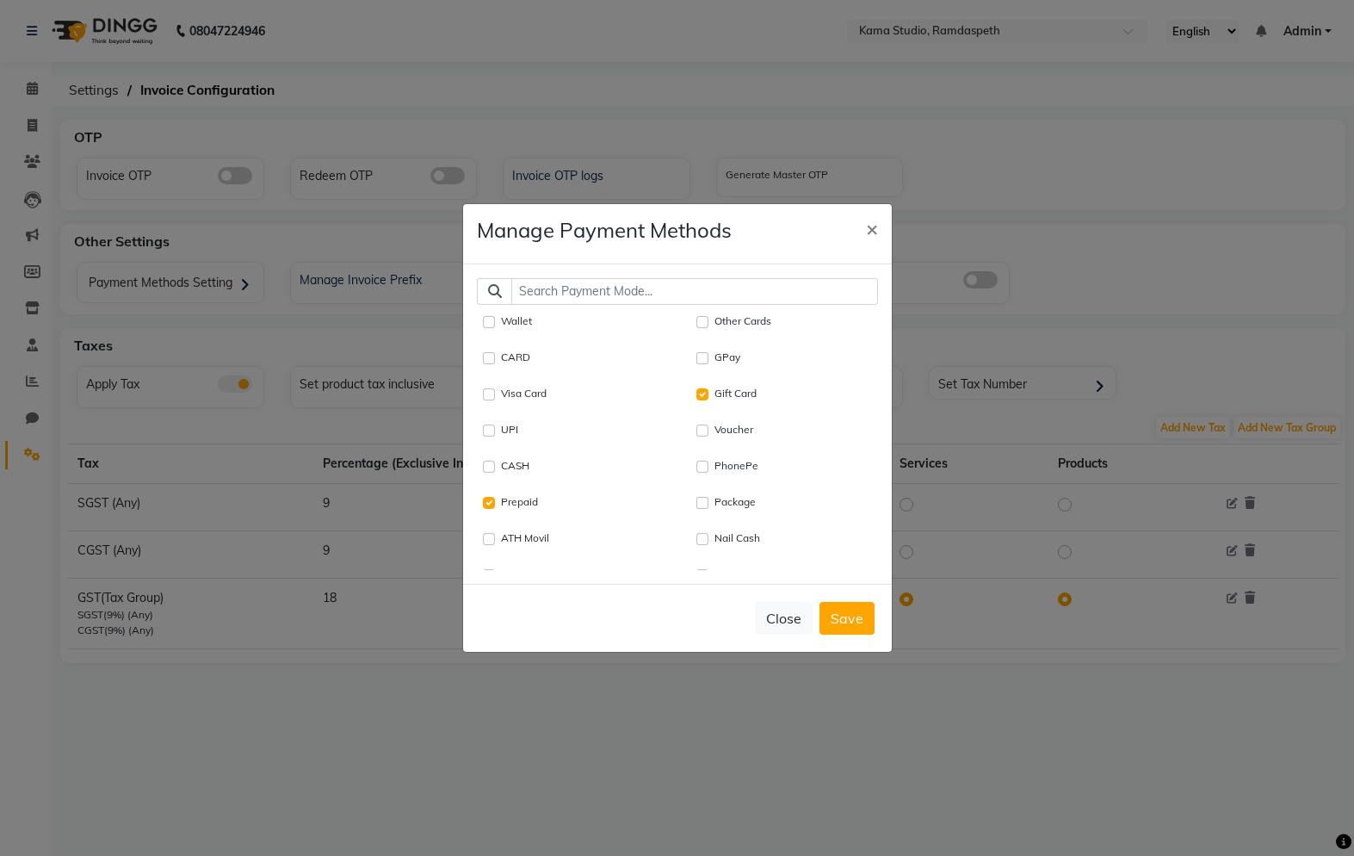
checkbox Card "false"
click at [485, 509] on input "Prepaid" at bounding box center [489, 503] width 12 height 12
checkbox input "false"
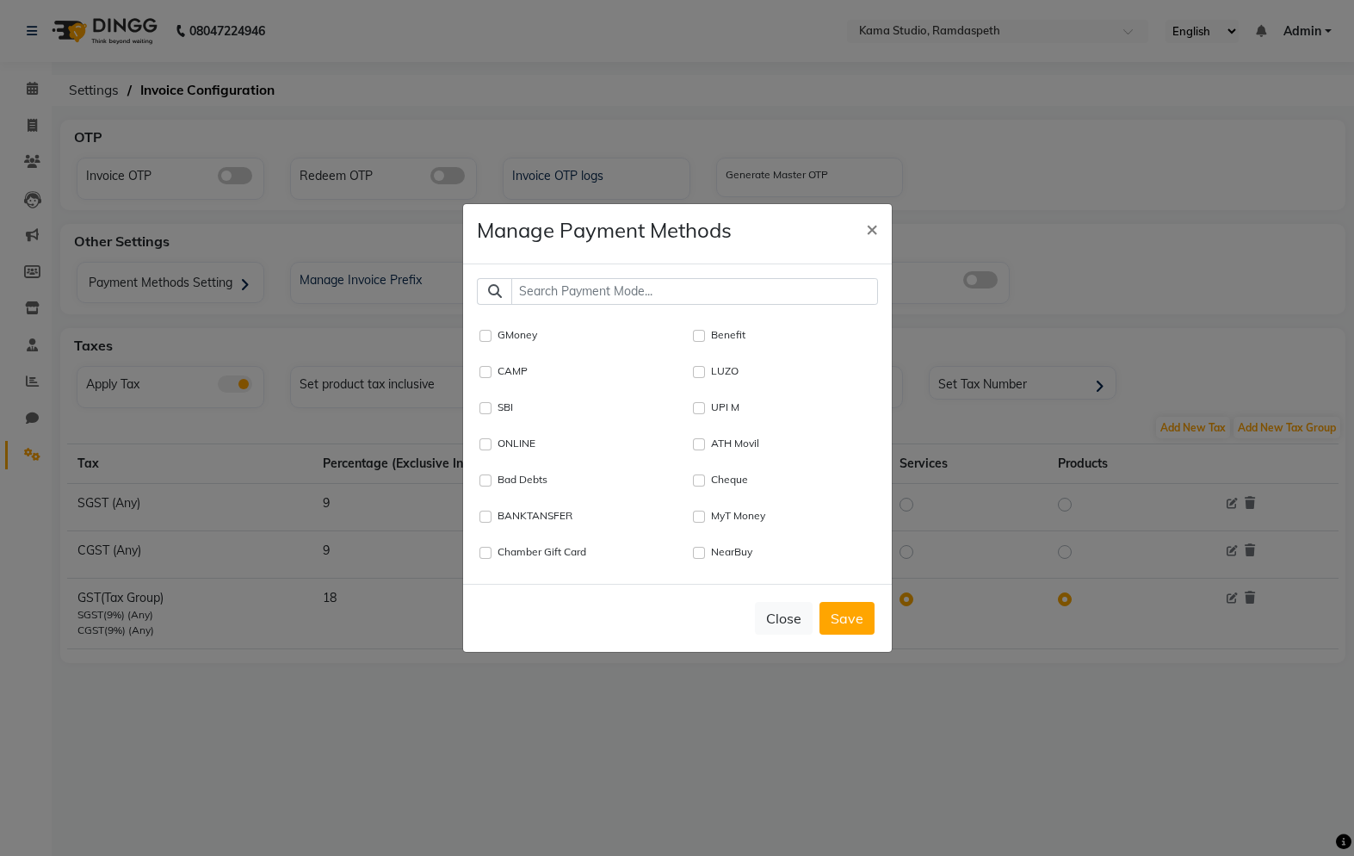
scroll to position [1931, 5]
click at [489, 458] on input "ONLINE" at bounding box center [484, 452] width 12 height 12
checkbox input "true"
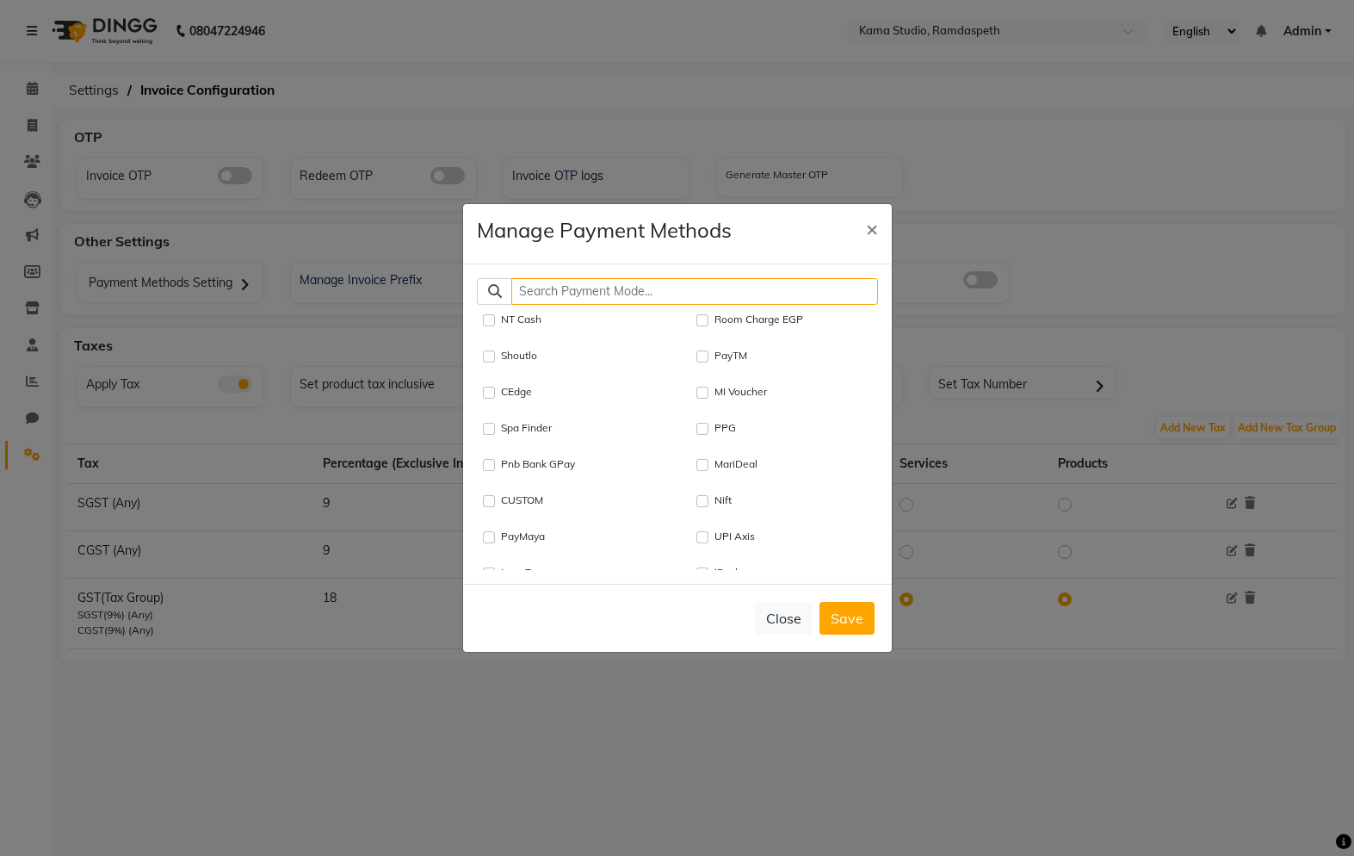
click at [652, 299] on input "text" at bounding box center [694, 291] width 367 height 27
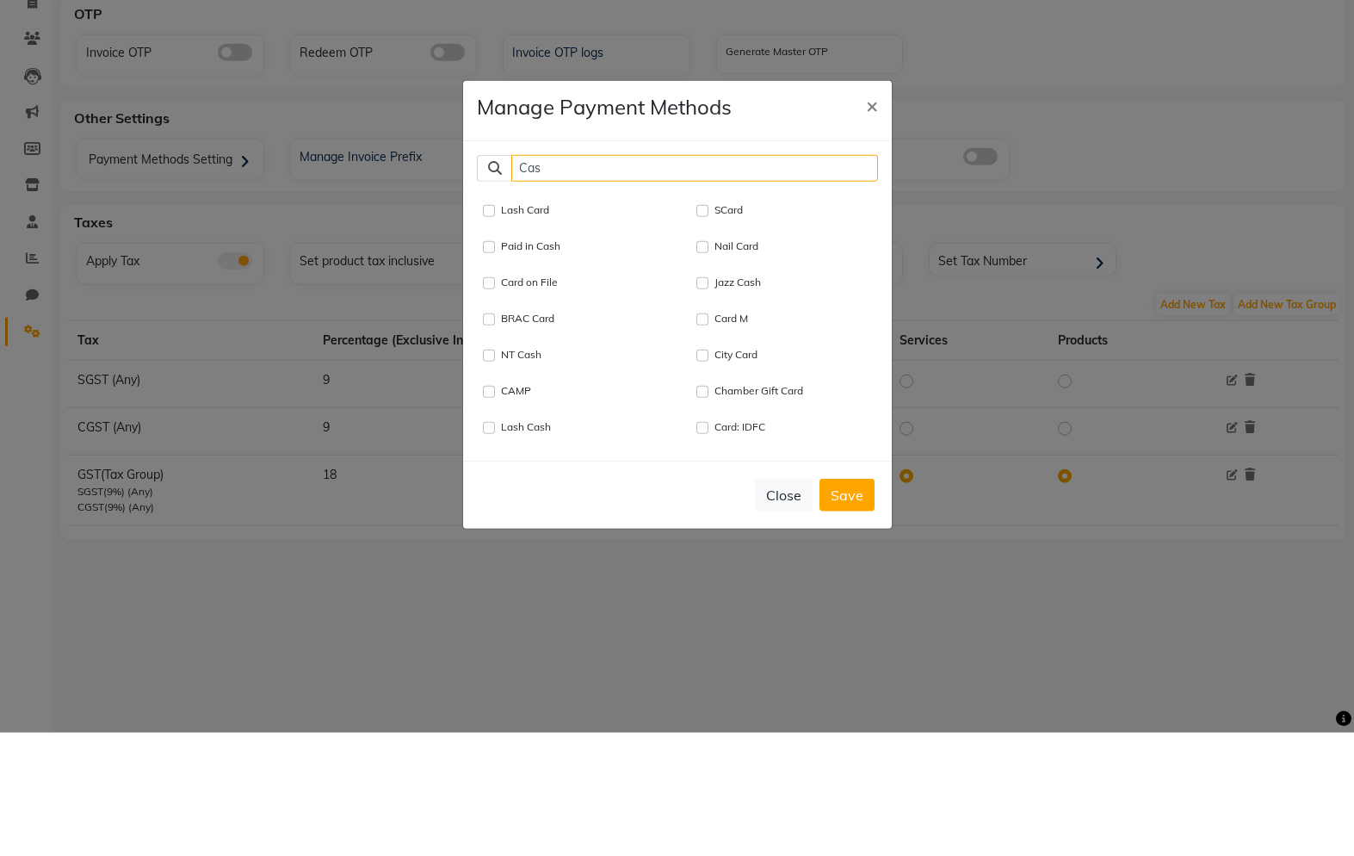
scroll to position [0, 0]
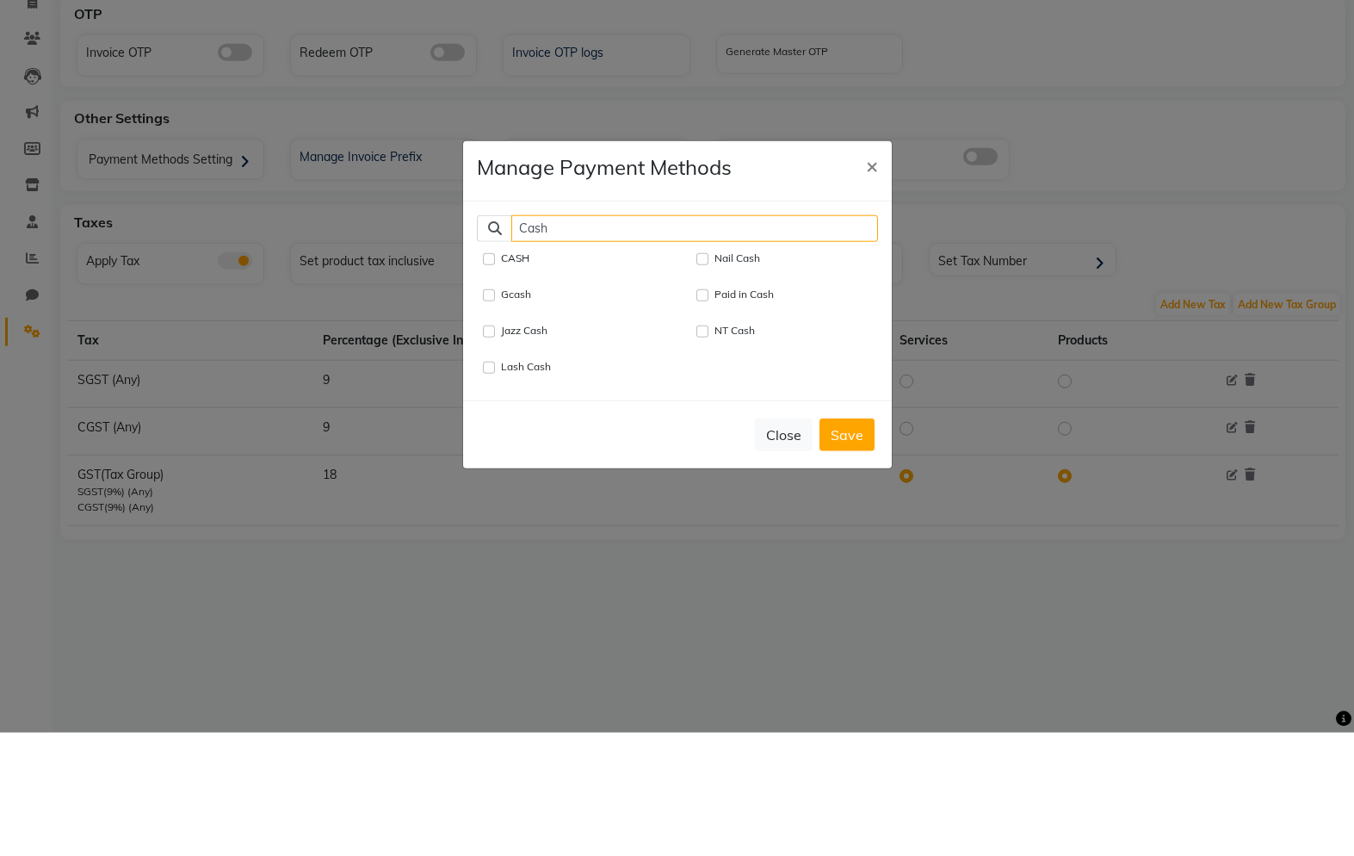
type input "Cash"
click at [495, 372] on div "CASH" at bounding box center [574, 382] width 181 height 21
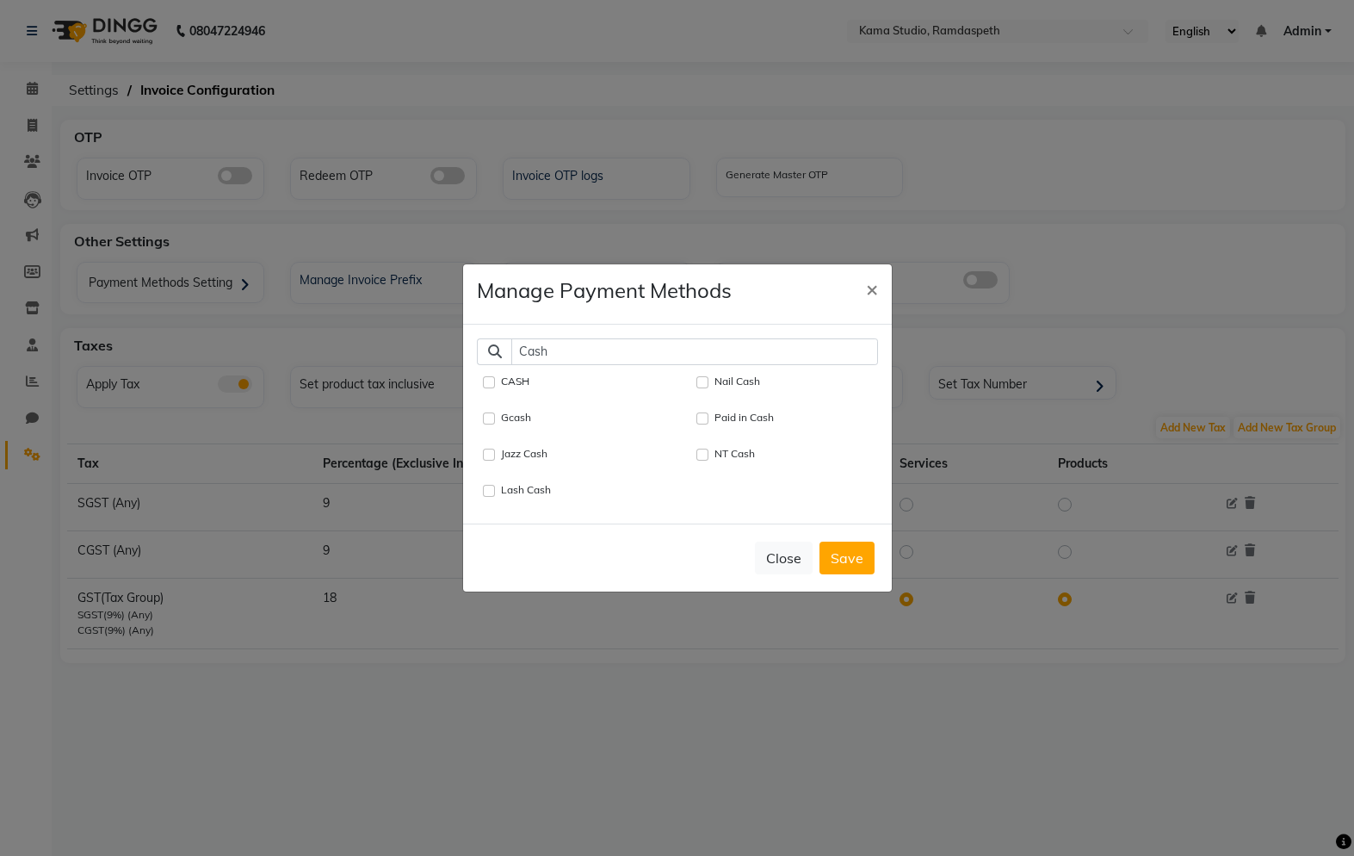
click at [486, 388] on input "CASH" at bounding box center [489, 382] width 12 height 12
checkbox input "true"
click at [690, 358] on input "Cash" at bounding box center [694, 351] width 367 height 27
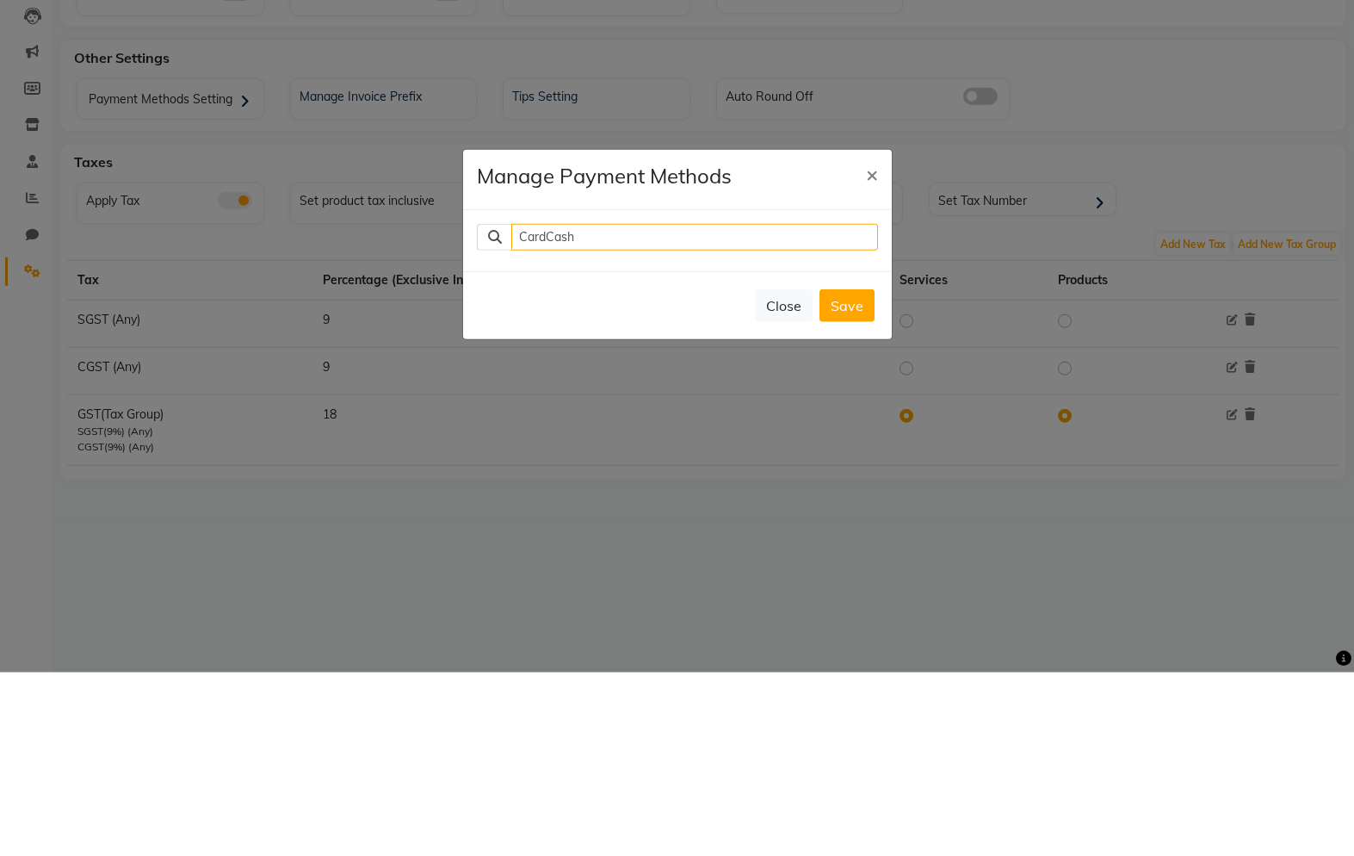
click at [709, 407] on input "CardCash" at bounding box center [694, 420] width 367 height 27
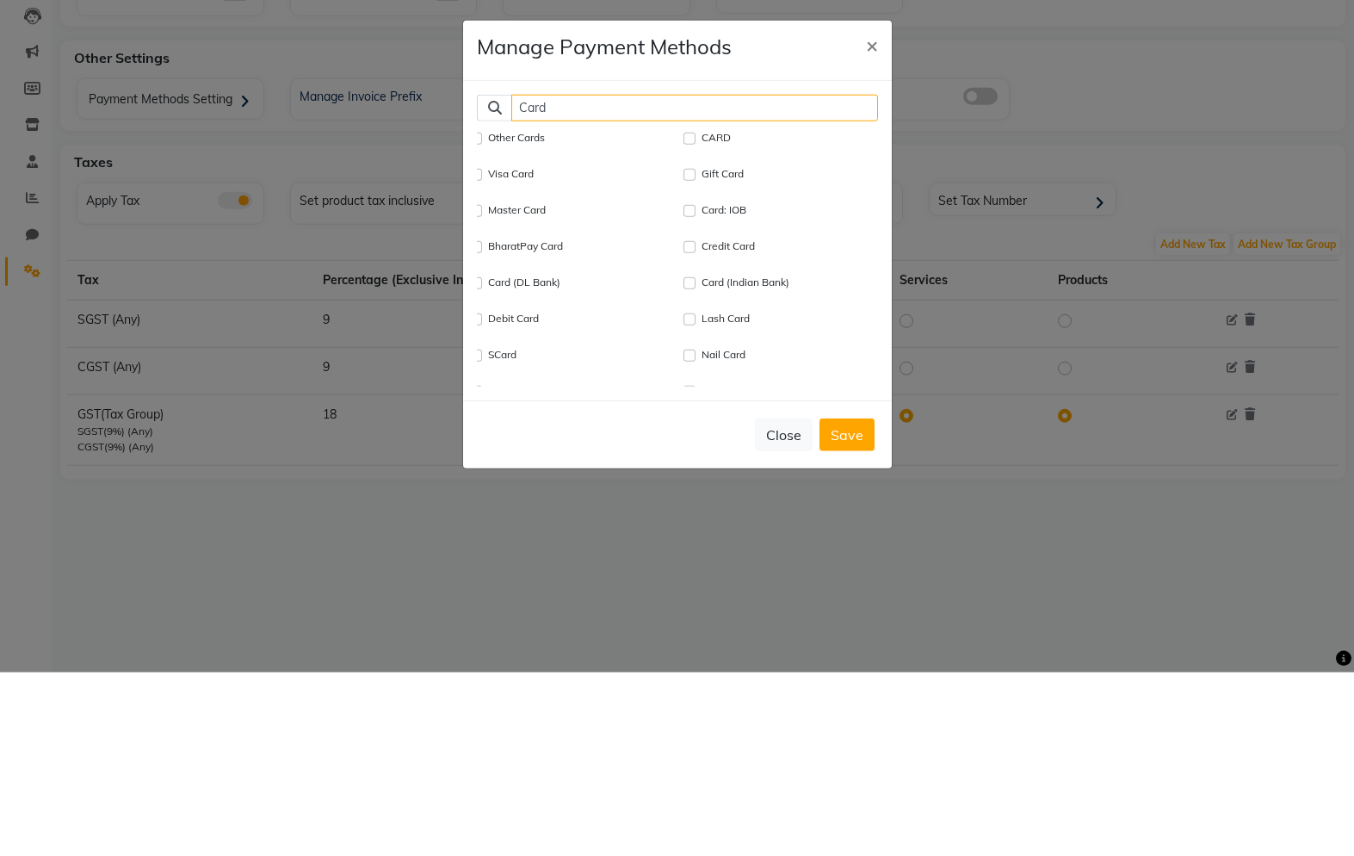
scroll to position [0, 13]
type input "Card"
click at [683, 316] on input "CARD" at bounding box center [689, 322] width 12 height 12
checkbox input "true"
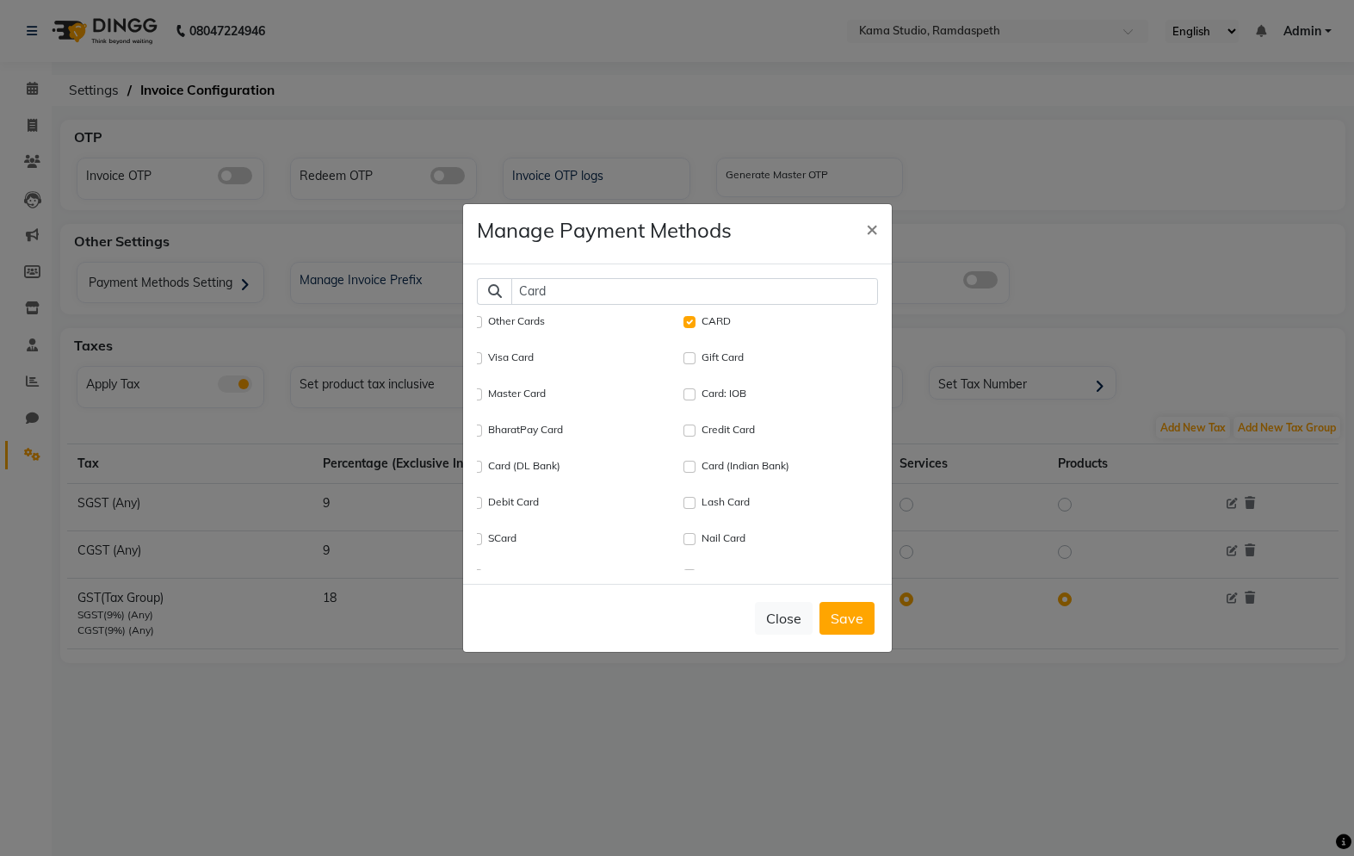
click at [854, 633] on button "Save" at bounding box center [847, 618] width 55 height 33
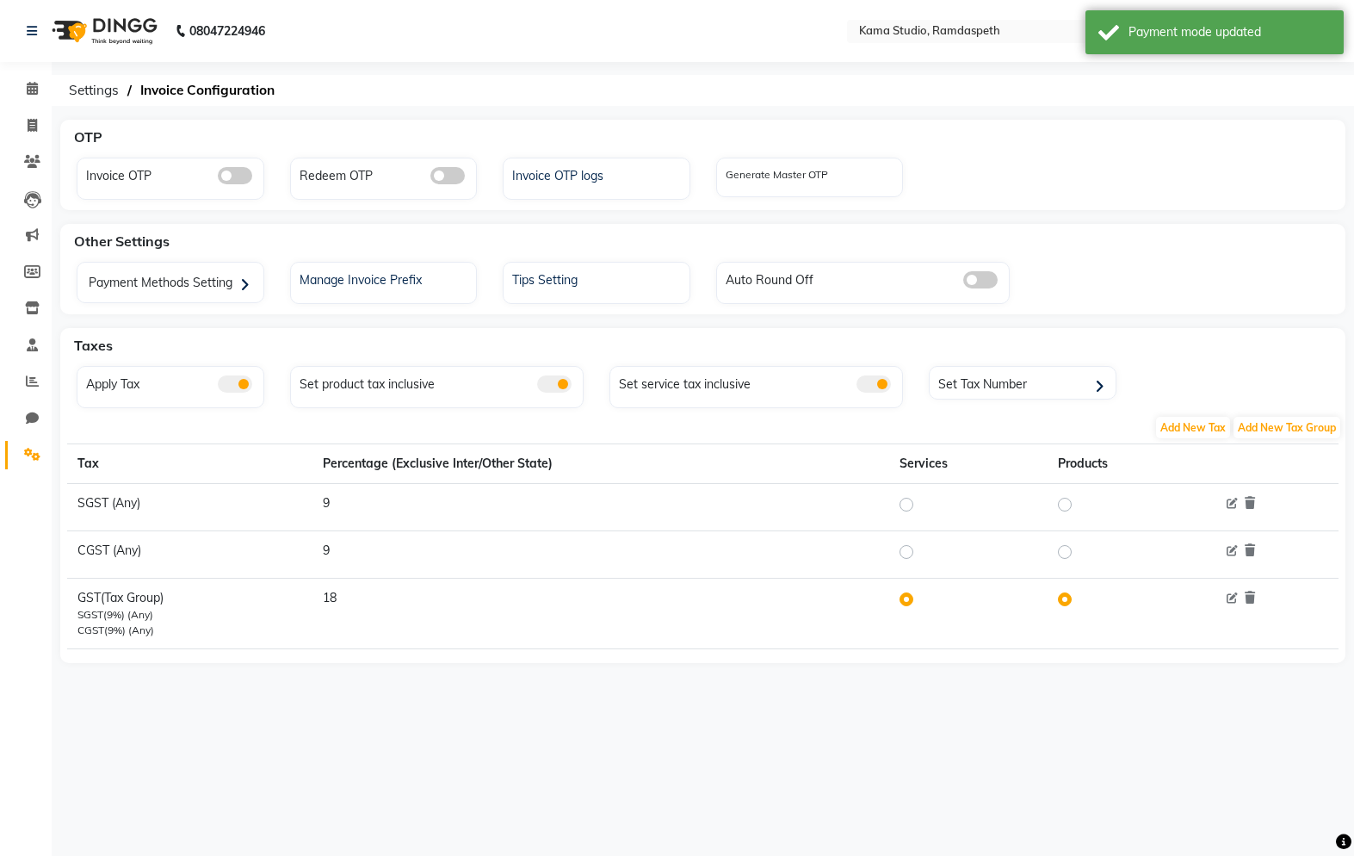
click at [209, 281] on div "Payment Methods Setting" at bounding box center [173, 284] width 182 height 35
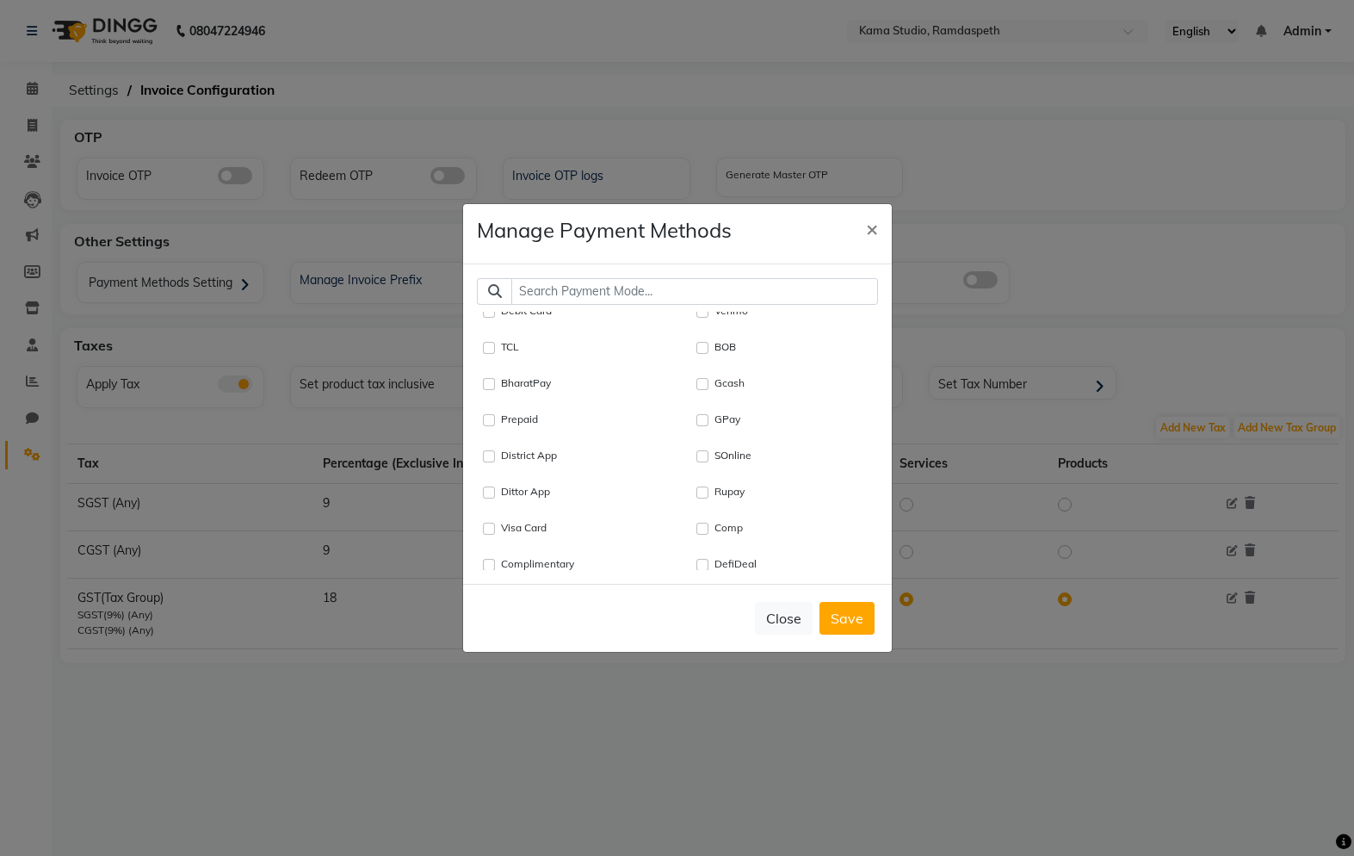
scroll to position [665, -1]
click at [881, 245] on button "×" at bounding box center [872, 228] width 40 height 48
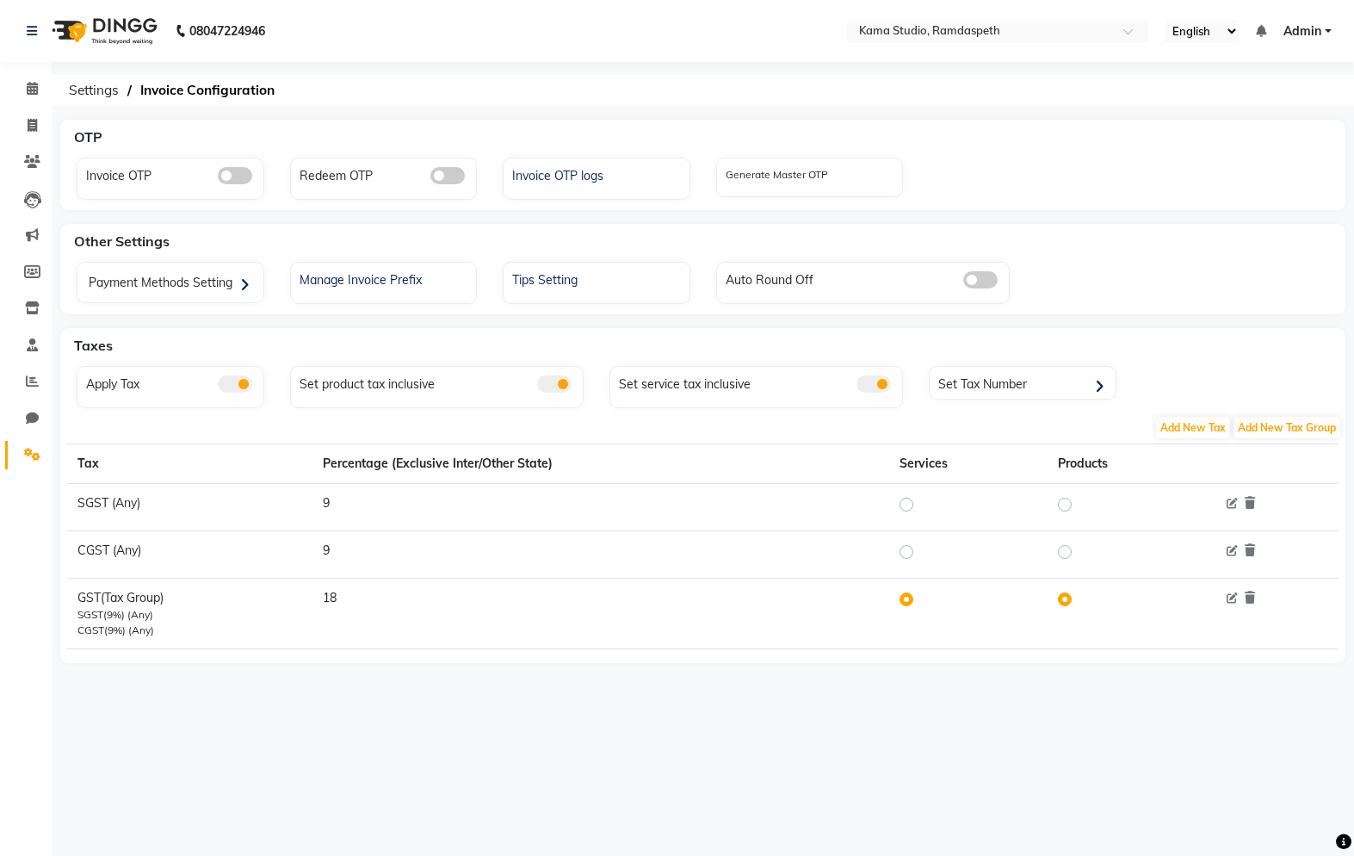
click at [97, 94] on span "Settings" at bounding box center [93, 90] width 67 height 31
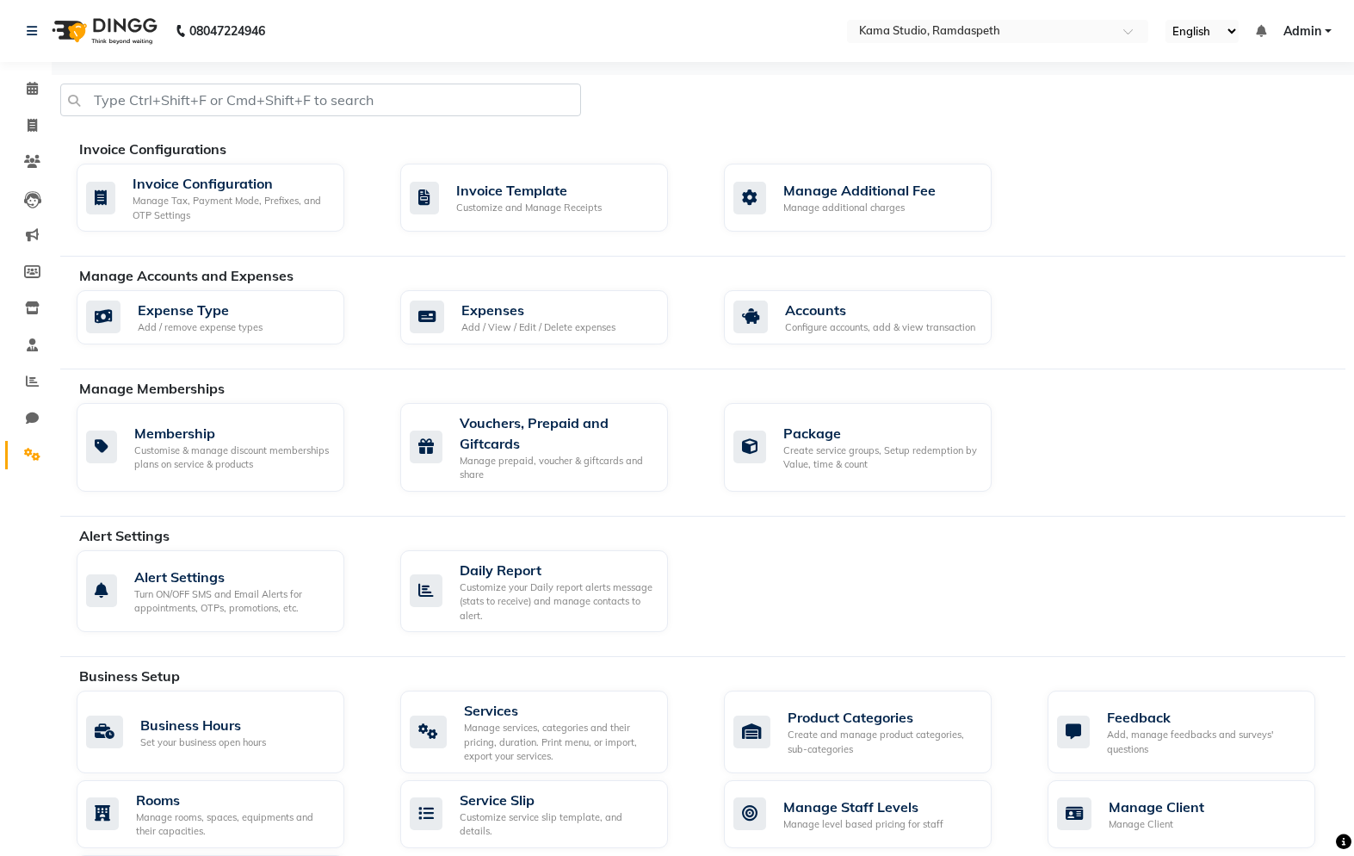
click at [908, 191] on div "Manage Additional Fee" at bounding box center [859, 190] width 152 height 21
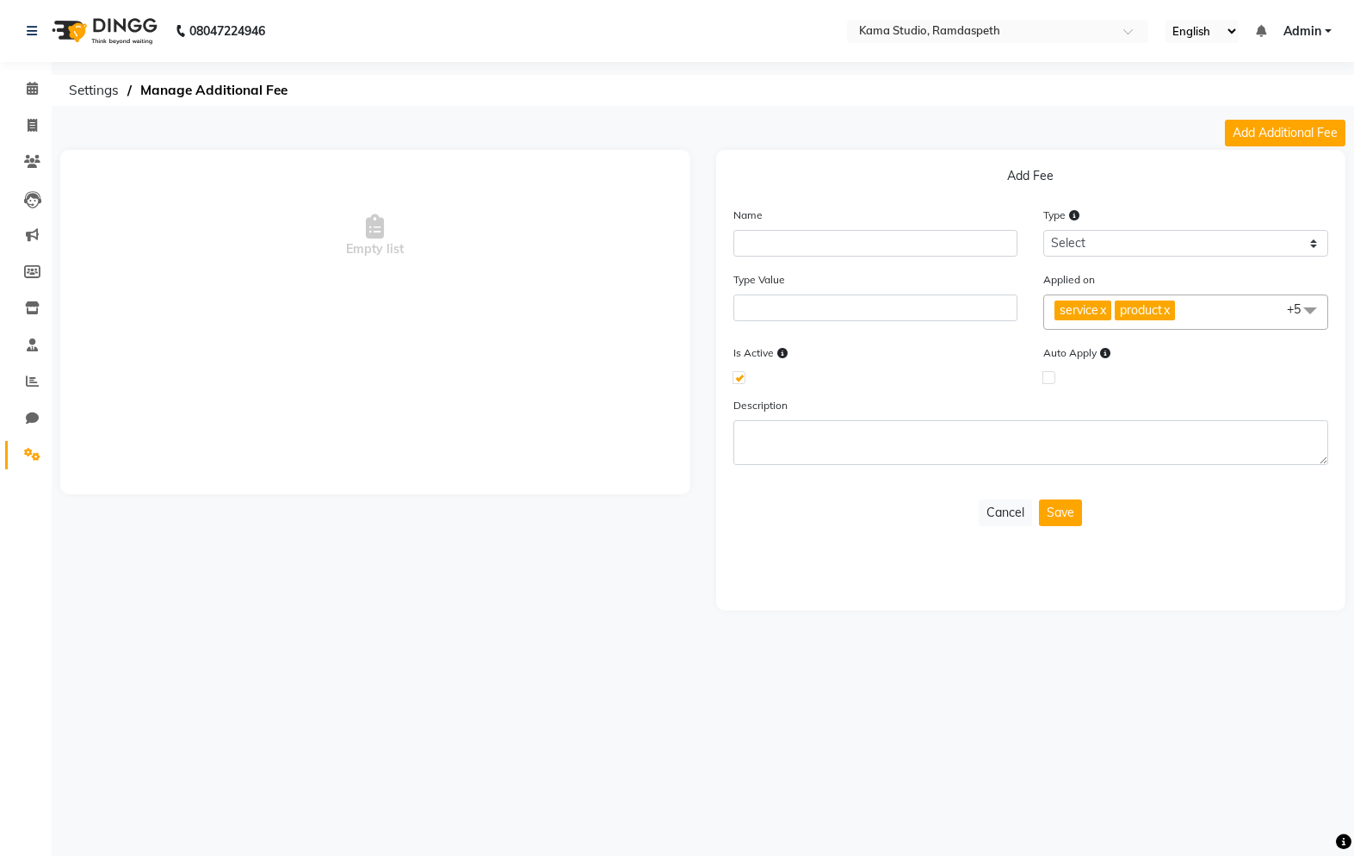
click at [92, 89] on span "Settings" at bounding box center [93, 90] width 67 height 31
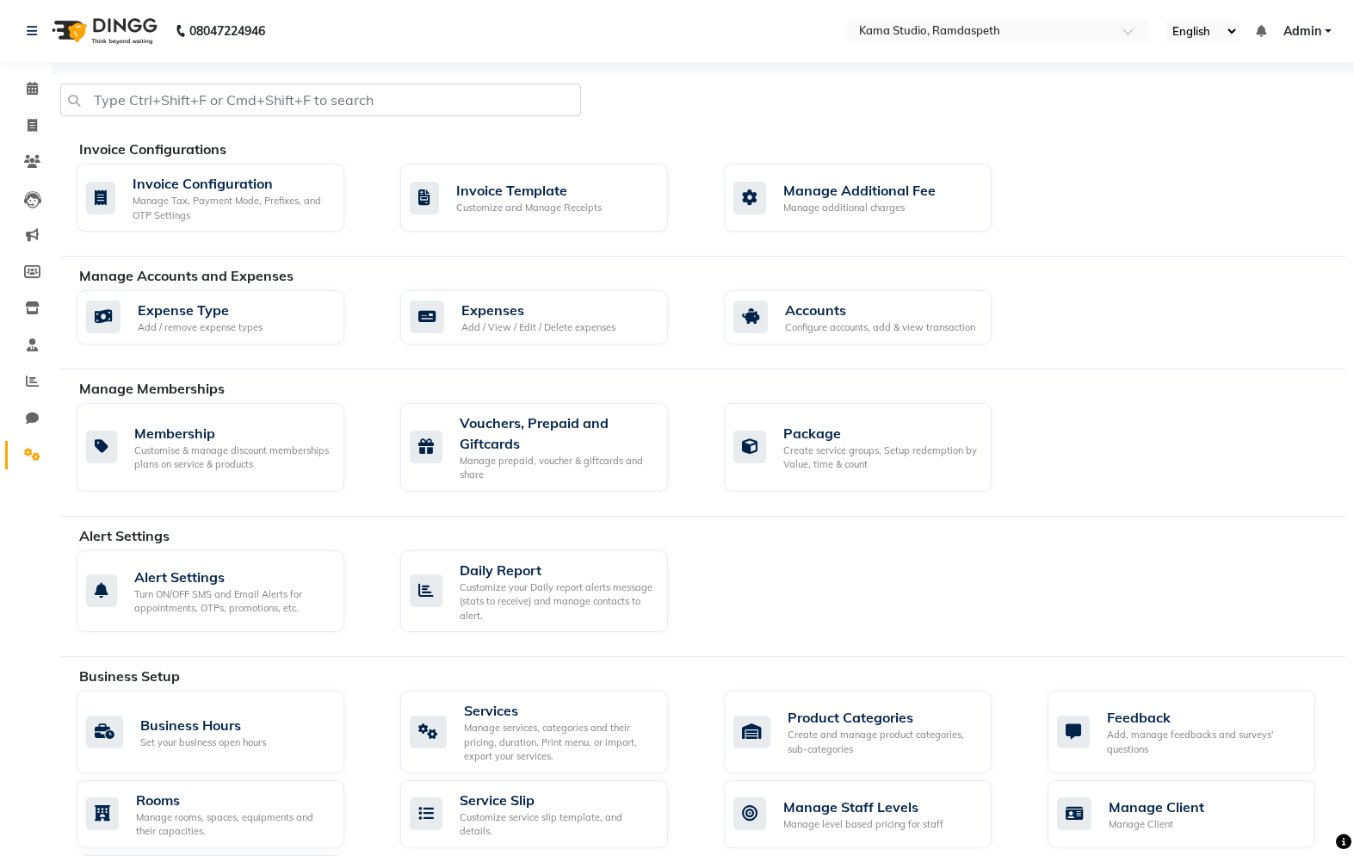
click at [598, 305] on div "Expenses" at bounding box center [538, 310] width 154 height 21
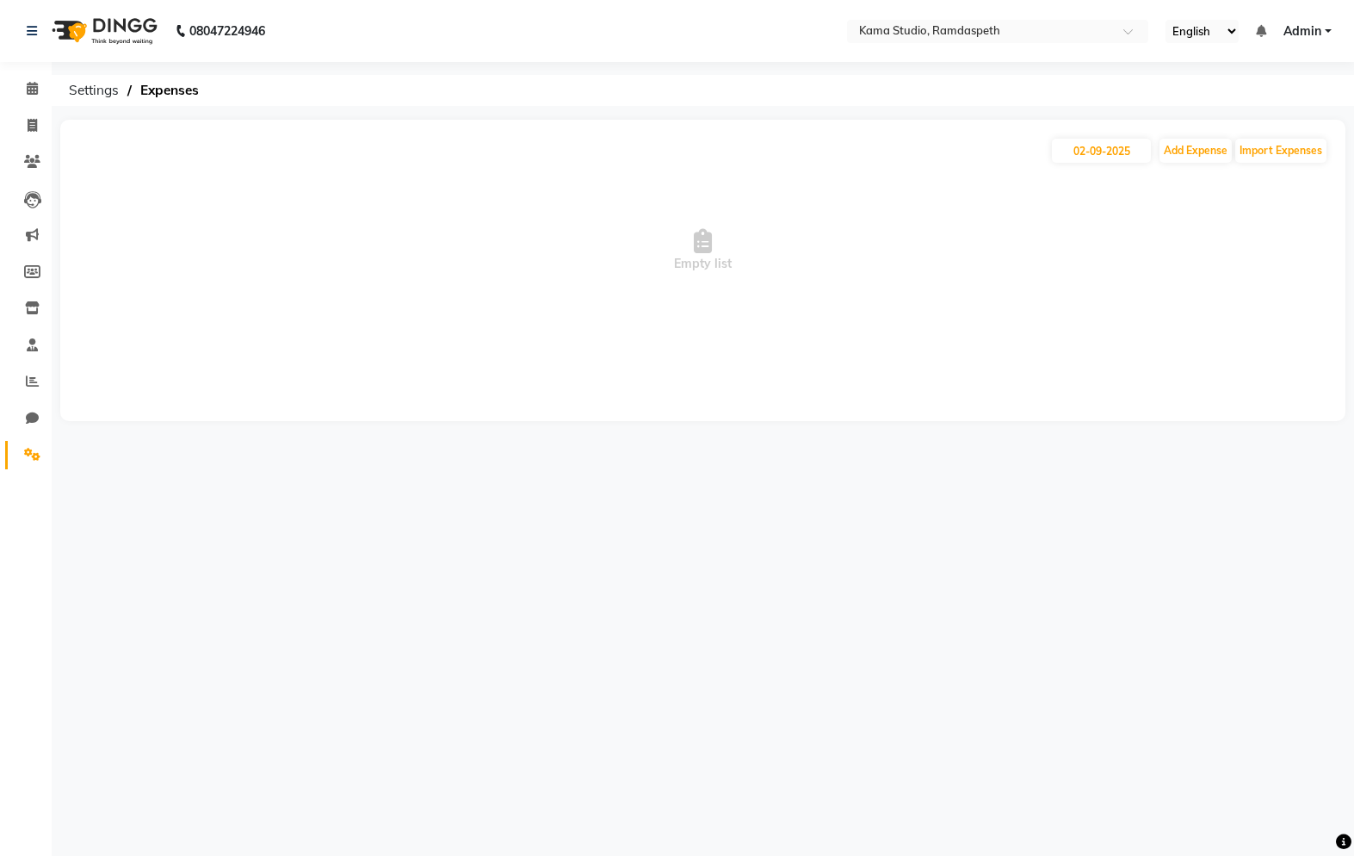
click at [1015, 151] on button "Add Expense" at bounding box center [1196, 151] width 72 height 24
select select "1"
select select "6712"
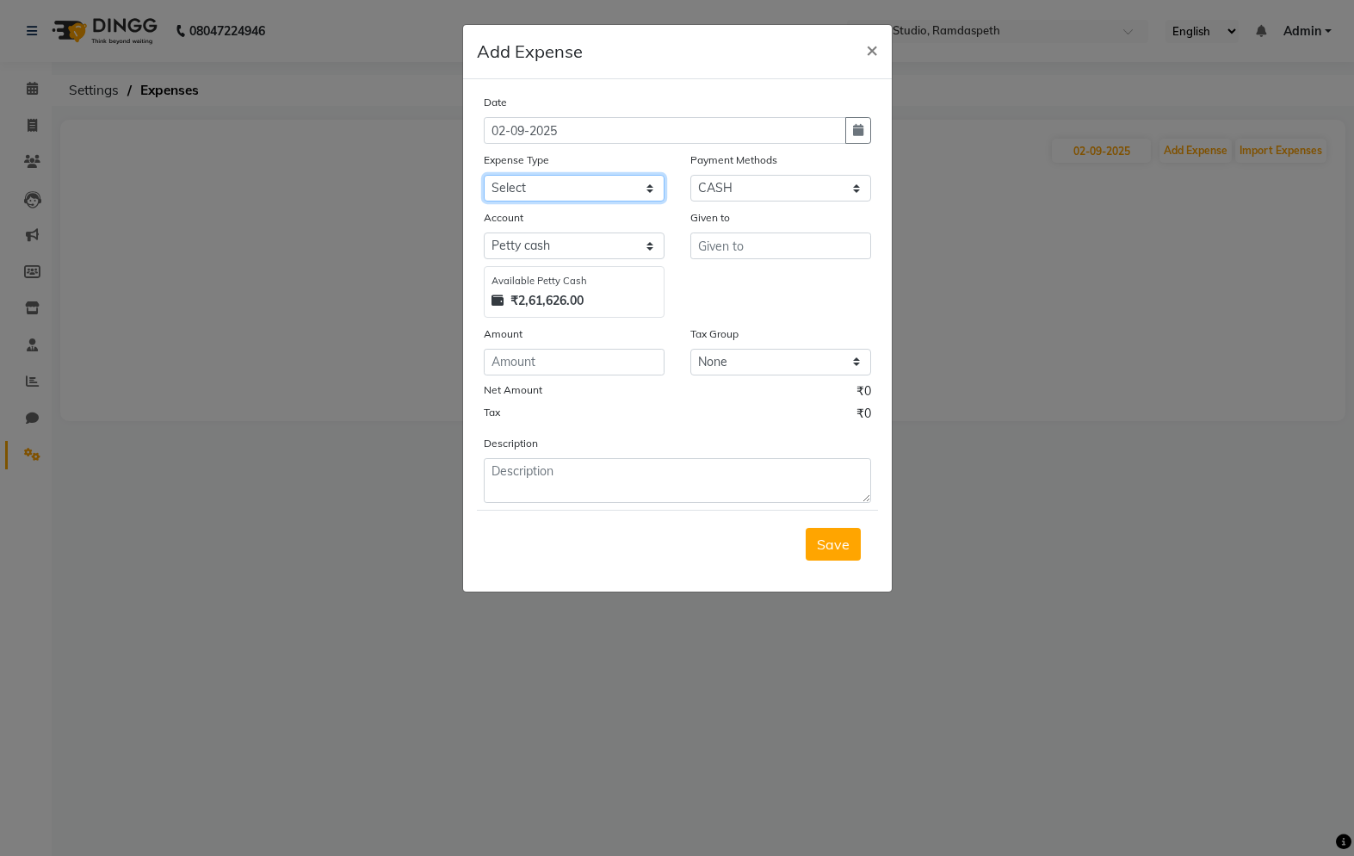
click at [611, 185] on select "Select Advance Salary Bank charges Car maintenance Cash transfer to bank Cash t…" at bounding box center [574, 188] width 181 height 27
select select "25"
click at [600, 238] on select "Select [PERSON_NAME] cash Default account" at bounding box center [574, 245] width 181 height 27
select select "6713"
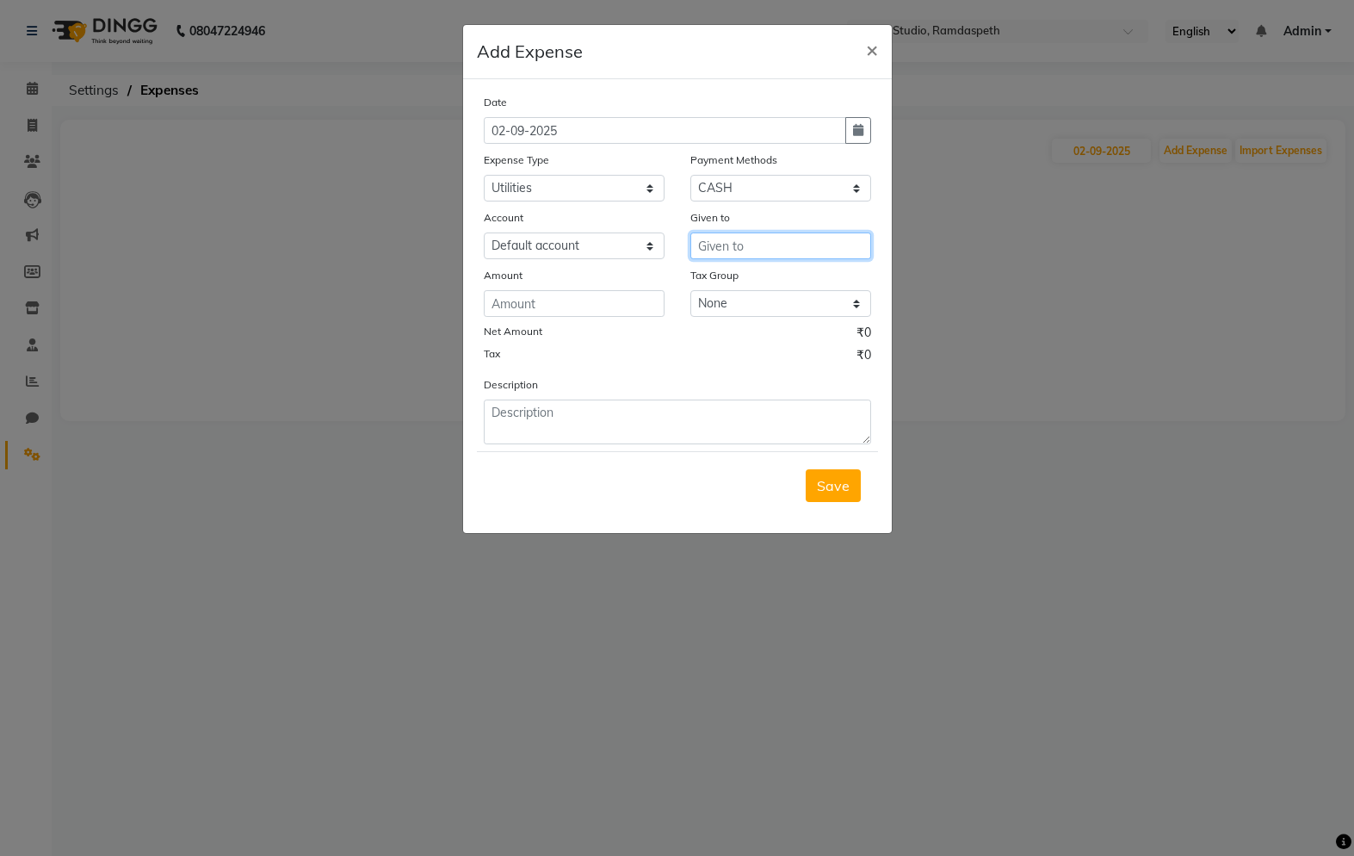
click at [765, 235] on input "text" at bounding box center [780, 245] width 181 height 27
click at [769, 274] on ngb-highlight "[PERSON_NAME]" at bounding box center [789, 282] width 155 height 17
type input "[PERSON_NAME]"
click at [569, 302] on input "number" at bounding box center [574, 303] width 181 height 27
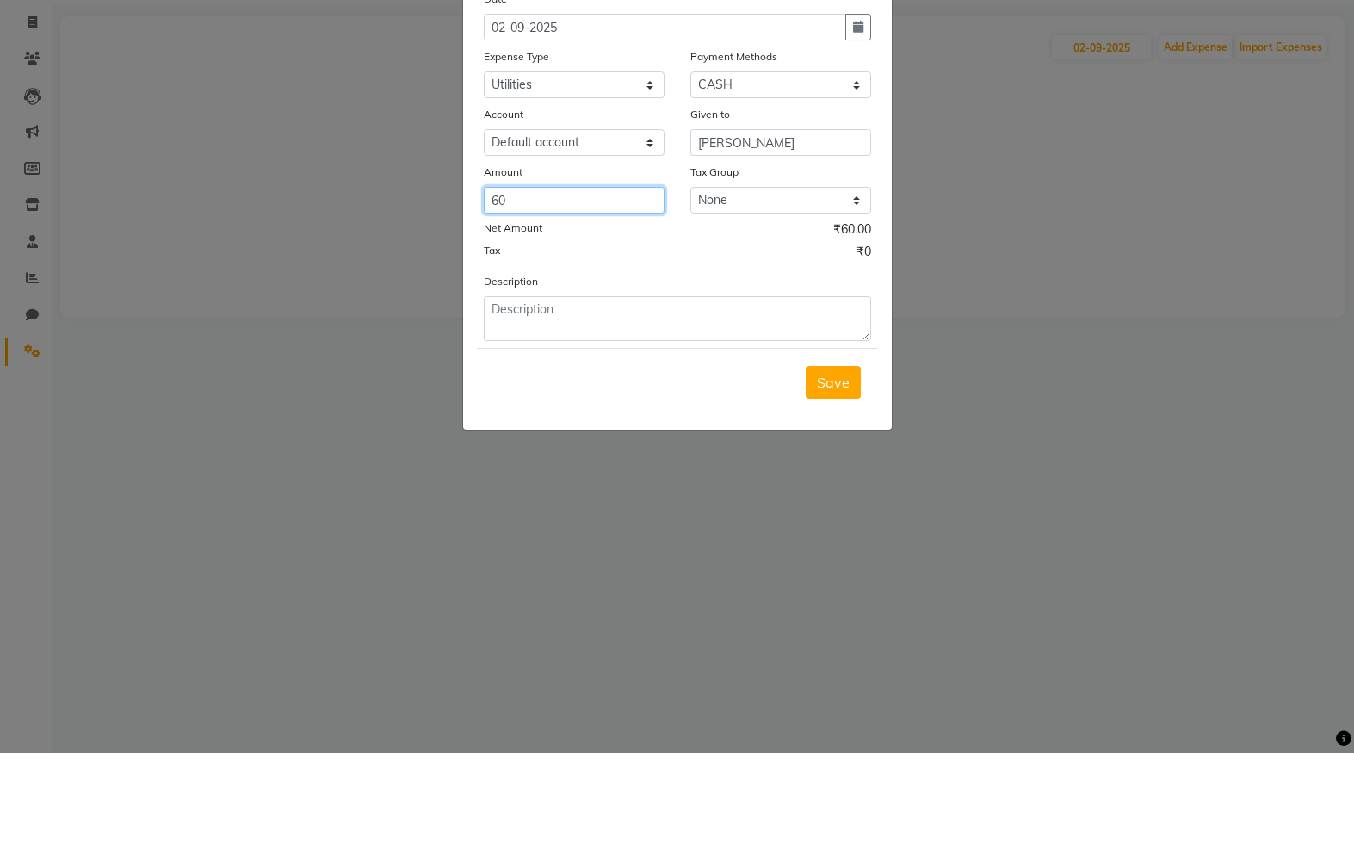
type input "60"
click at [770, 290] on select "None GST" at bounding box center [780, 303] width 181 height 27
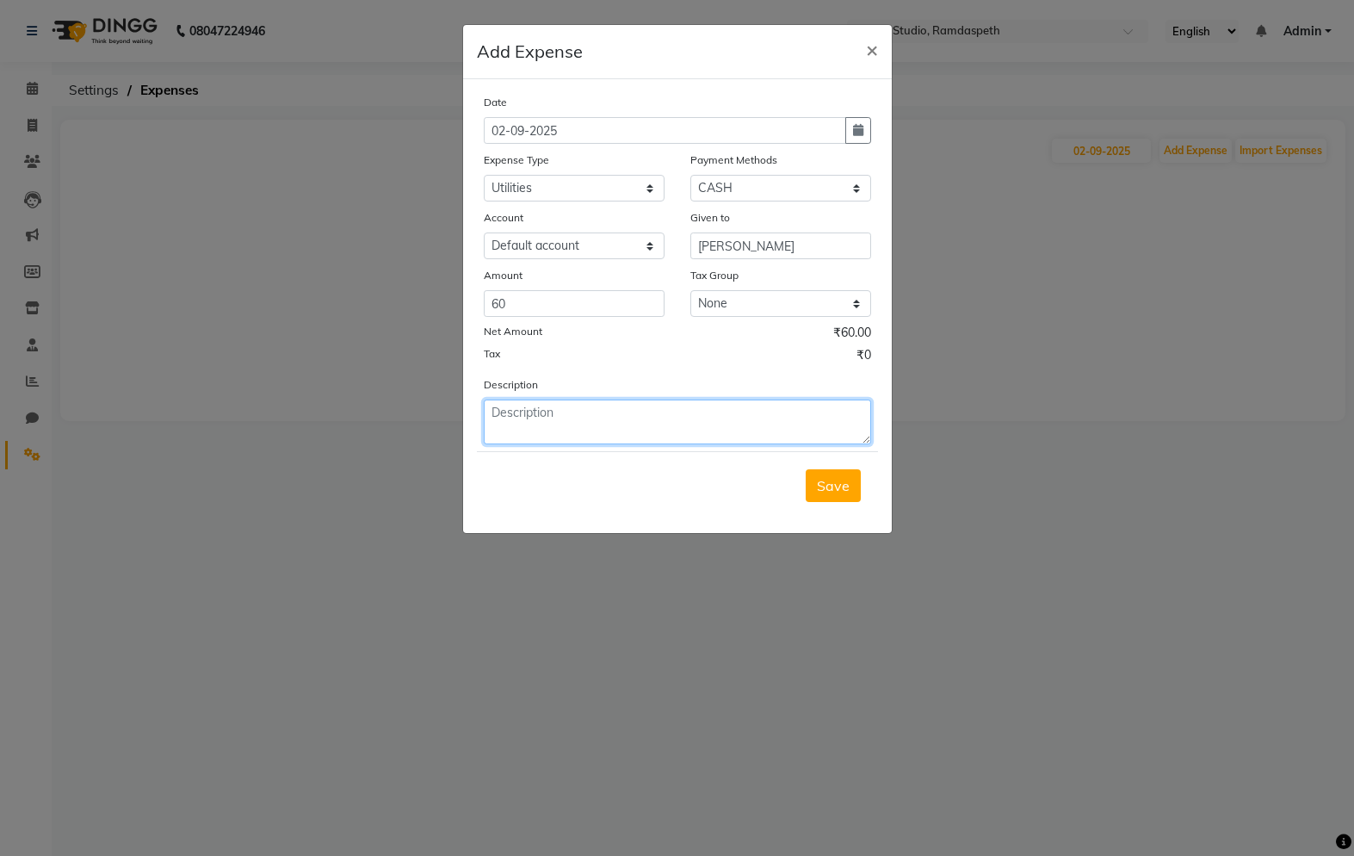
click at [680, 400] on textarea at bounding box center [677, 421] width 387 height 45
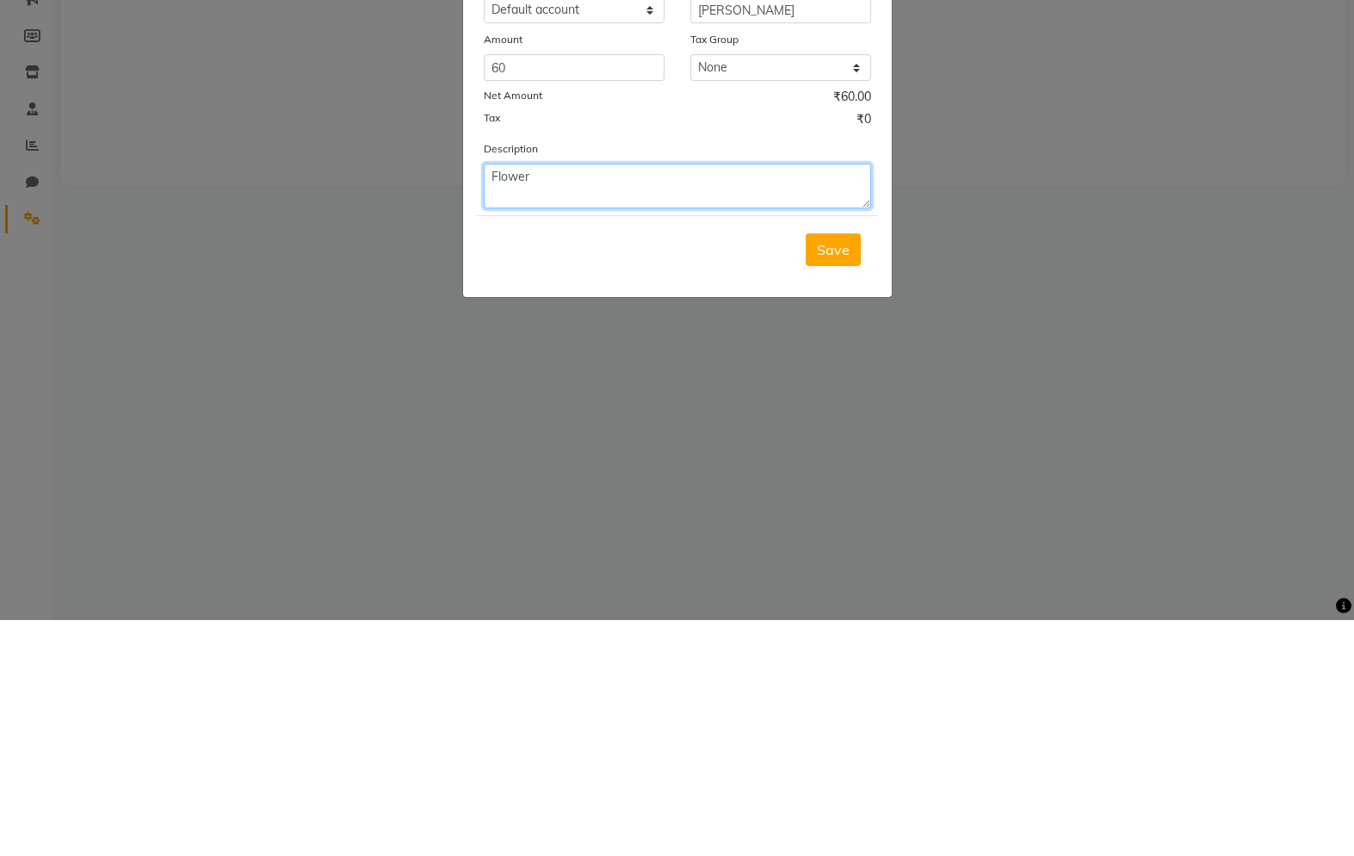
type textarea "Flower"
click at [826, 477] on span "Save" at bounding box center [833, 485] width 33 height 17
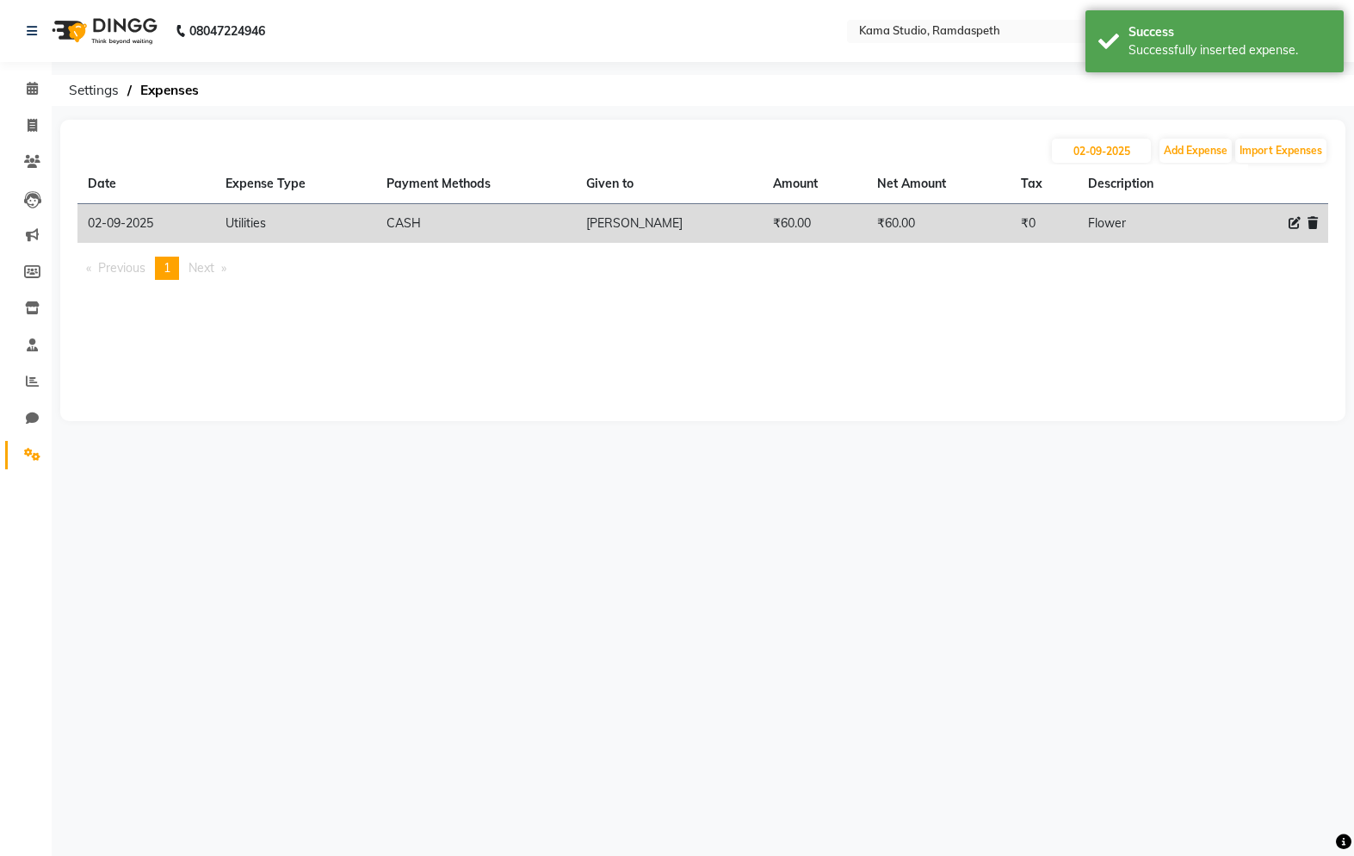
click at [37, 422] on icon at bounding box center [32, 417] width 13 height 13
select select "100"
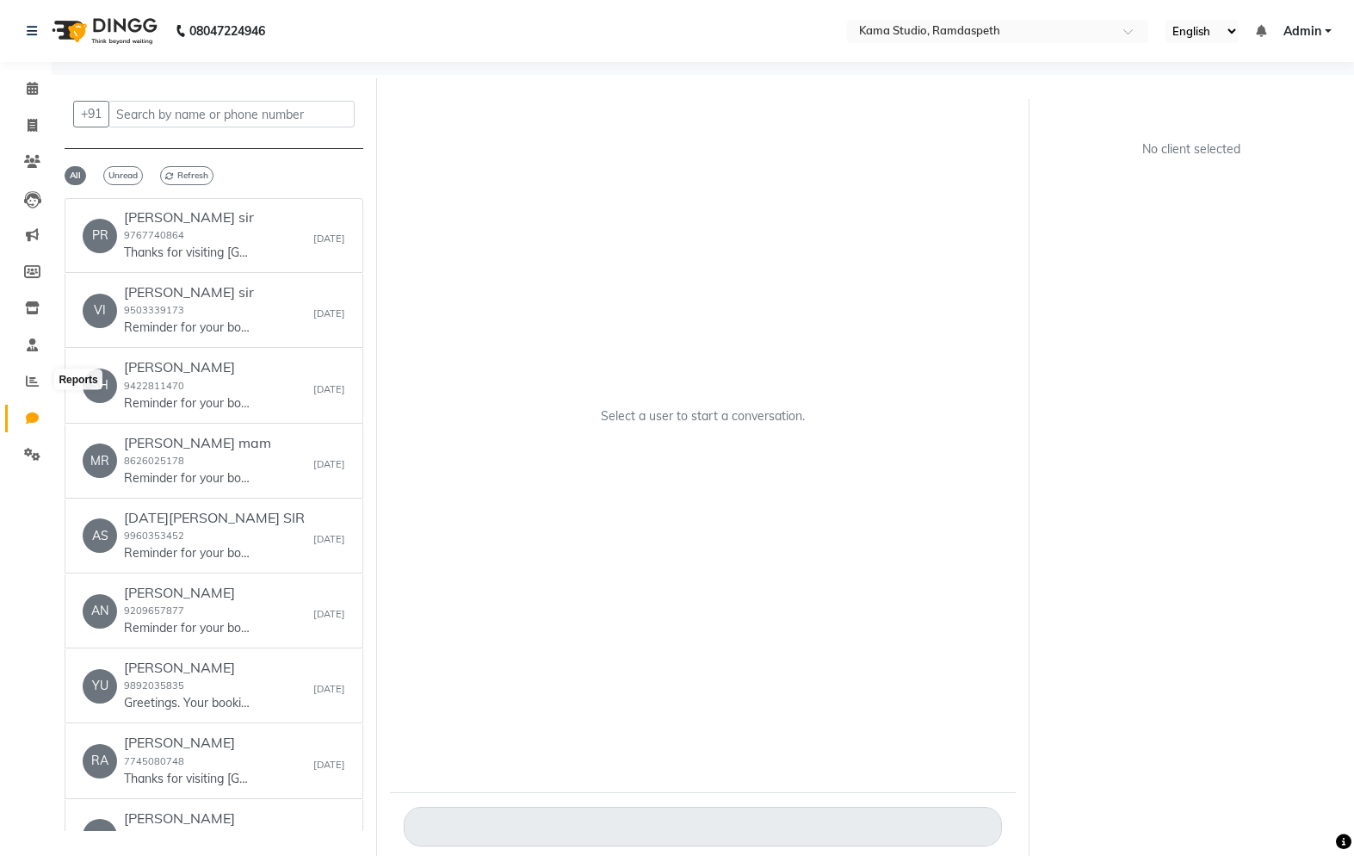
click at [34, 372] on span at bounding box center [32, 382] width 30 height 20
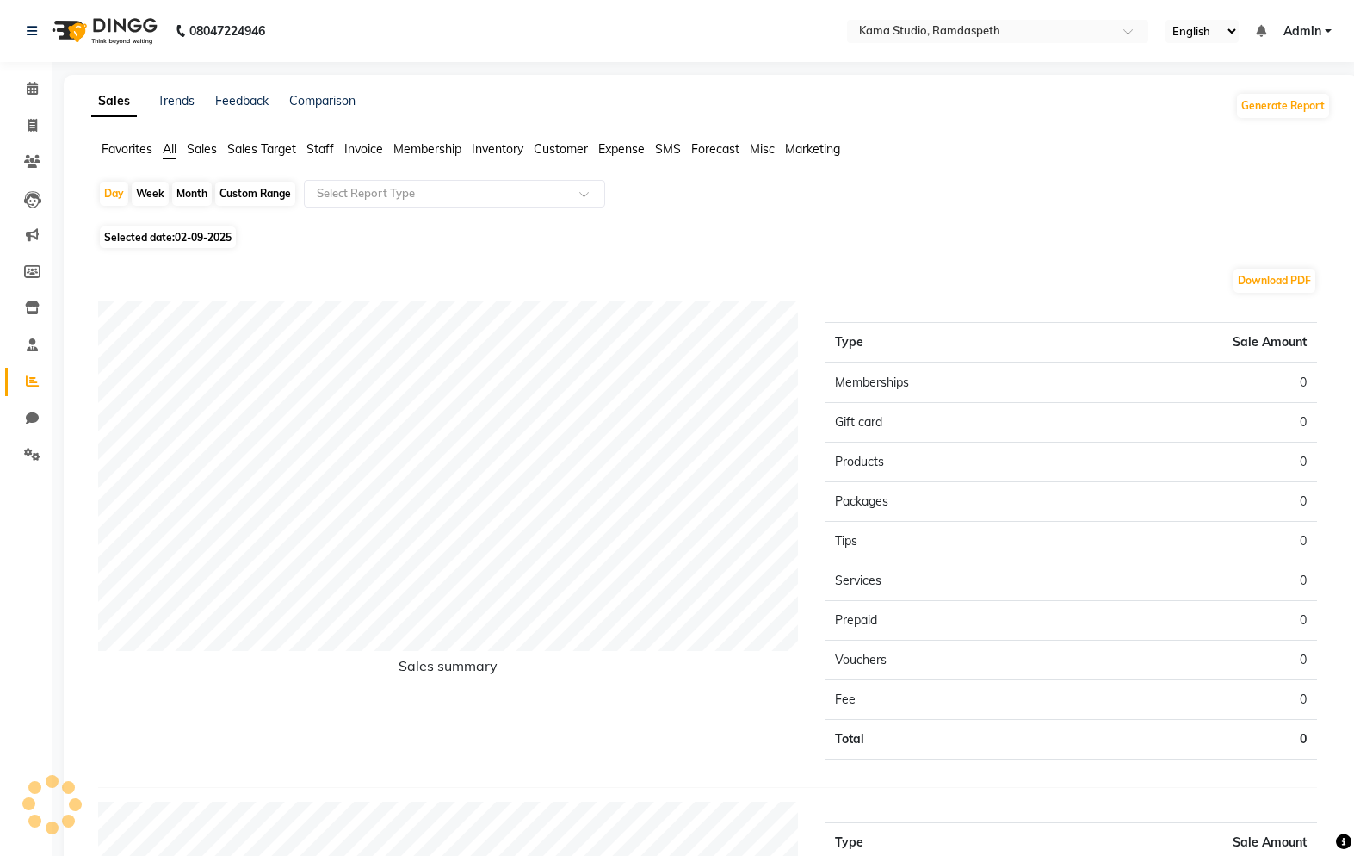
click at [165, 108] on link "Trends" at bounding box center [176, 100] width 37 height 15
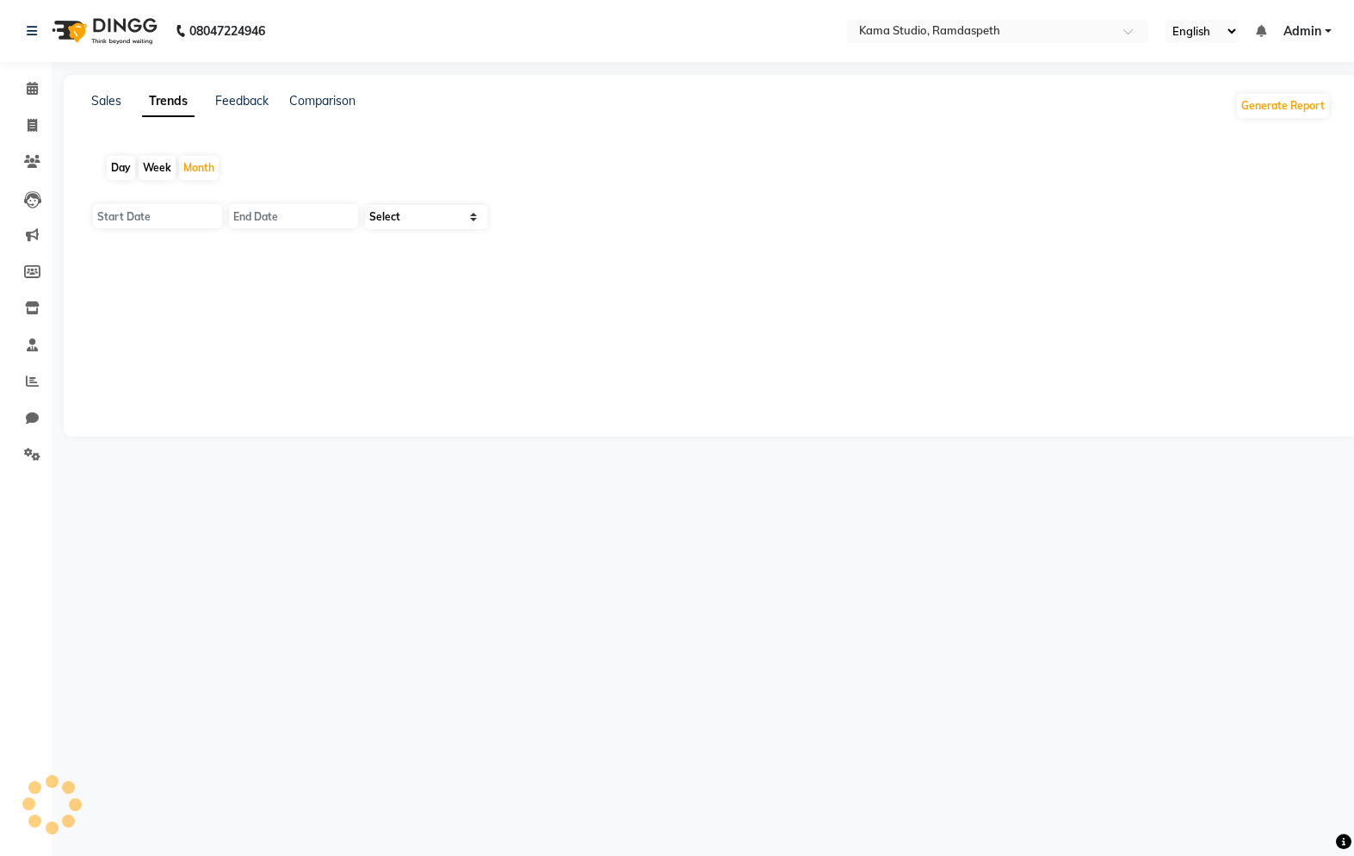
type input "[DATE]"
select select "by_client"
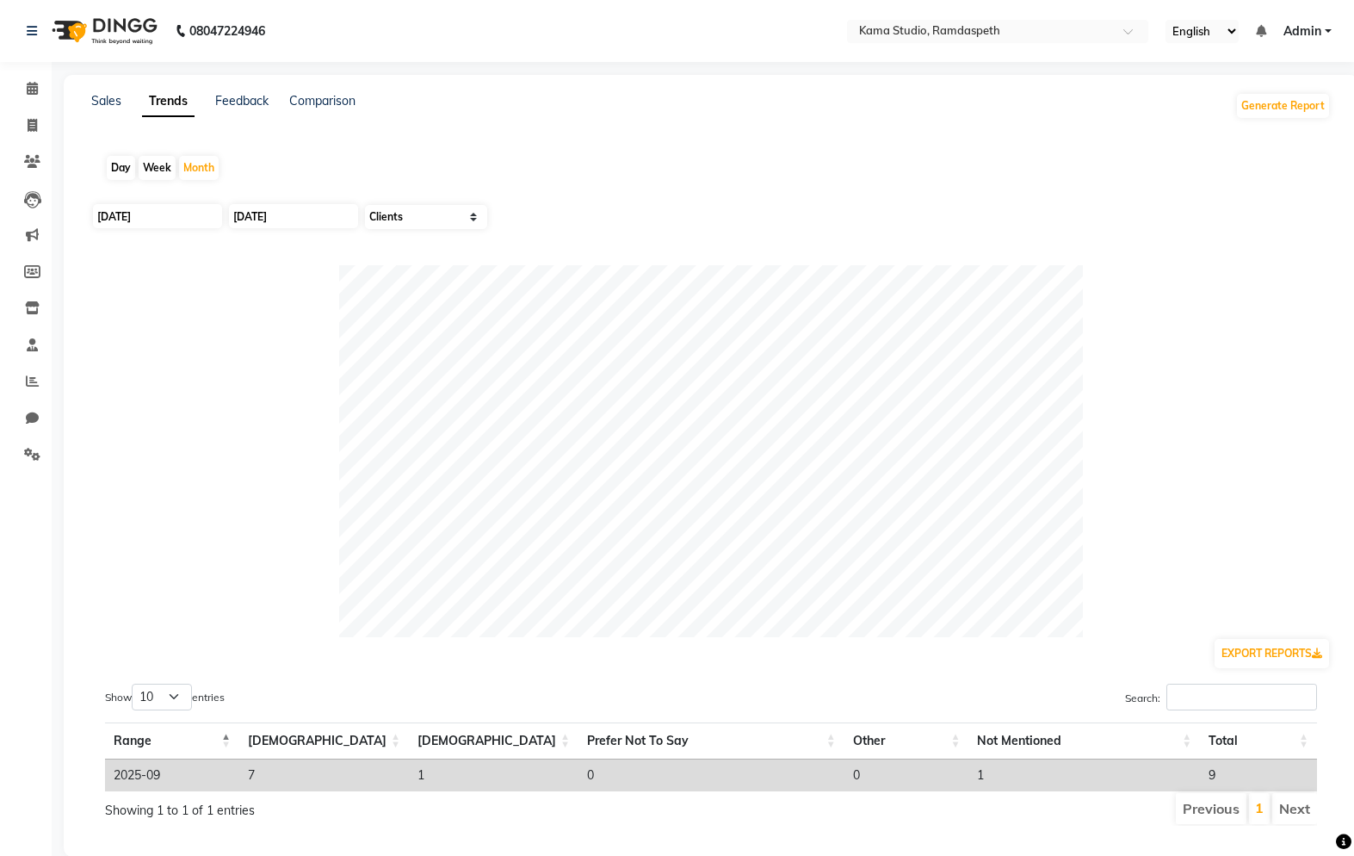
click at [234, 108] on link "Feedback" at bounding box center [241, 100] width 53 height 15
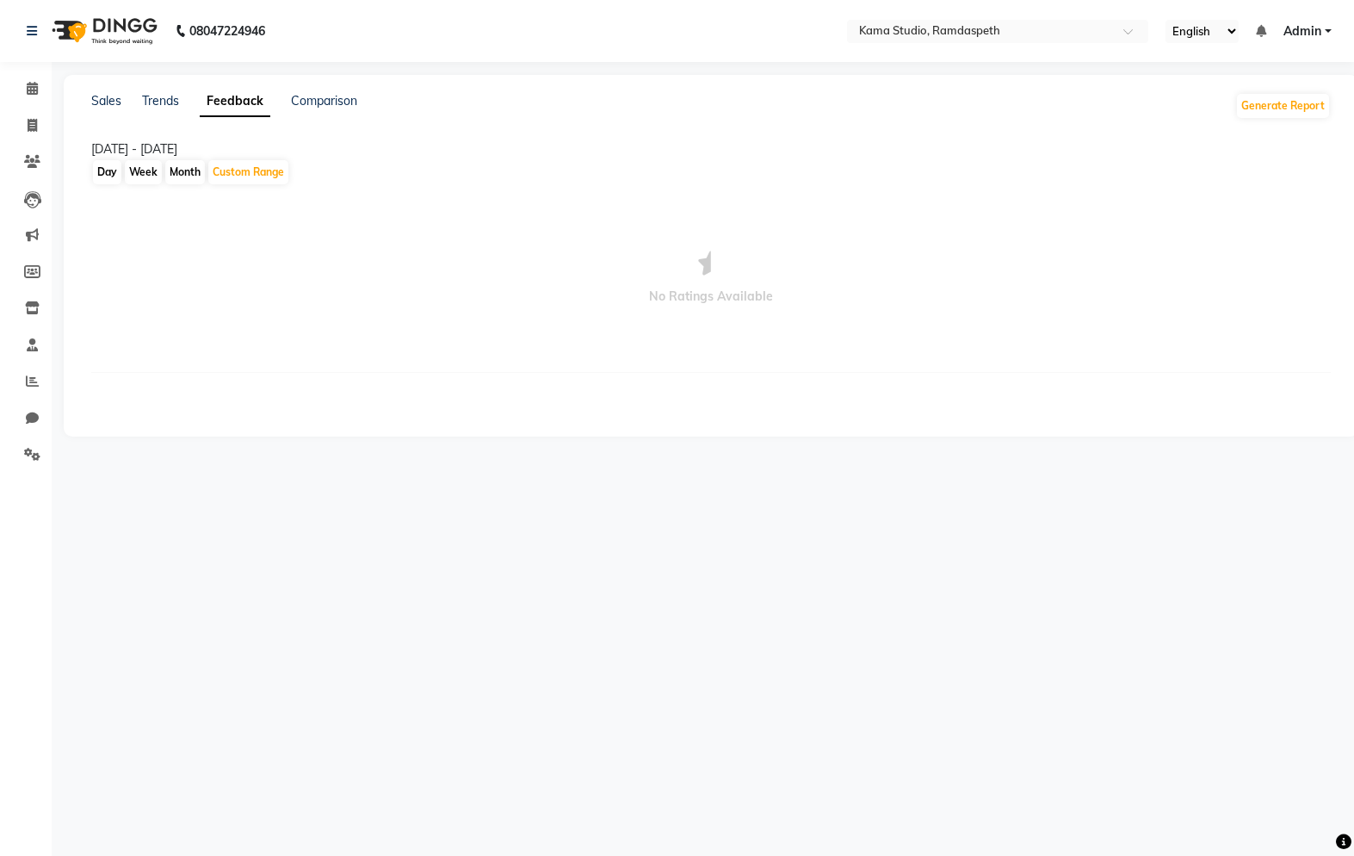
click at [297, 105] on link "Comparison" at bounding box center [324, 100] width 66 height 15
select select "single_date"
select select "single_date_dash"
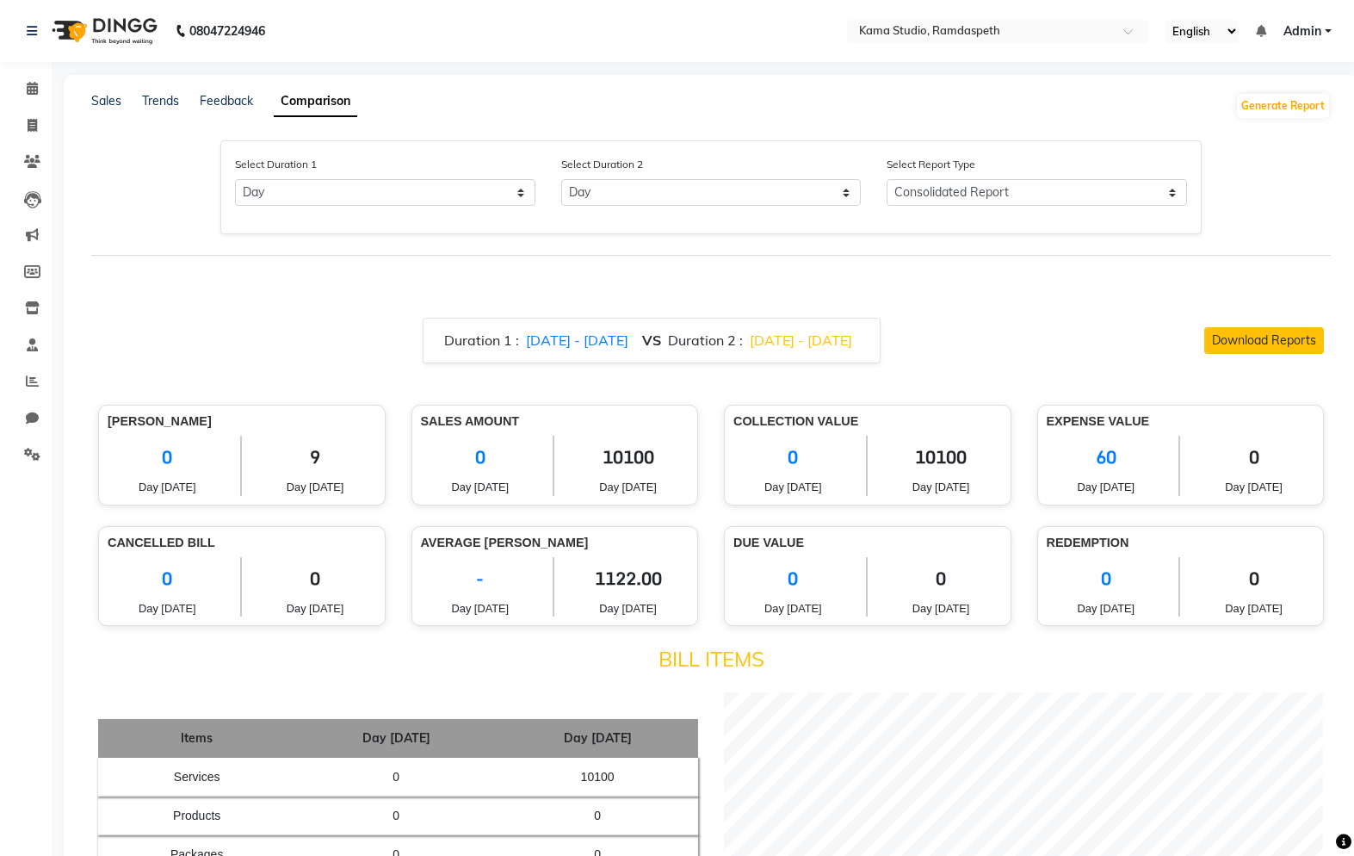
click at [30, 259] on link "Members" at bounding box center [25, 272] width 41 height 28
select select
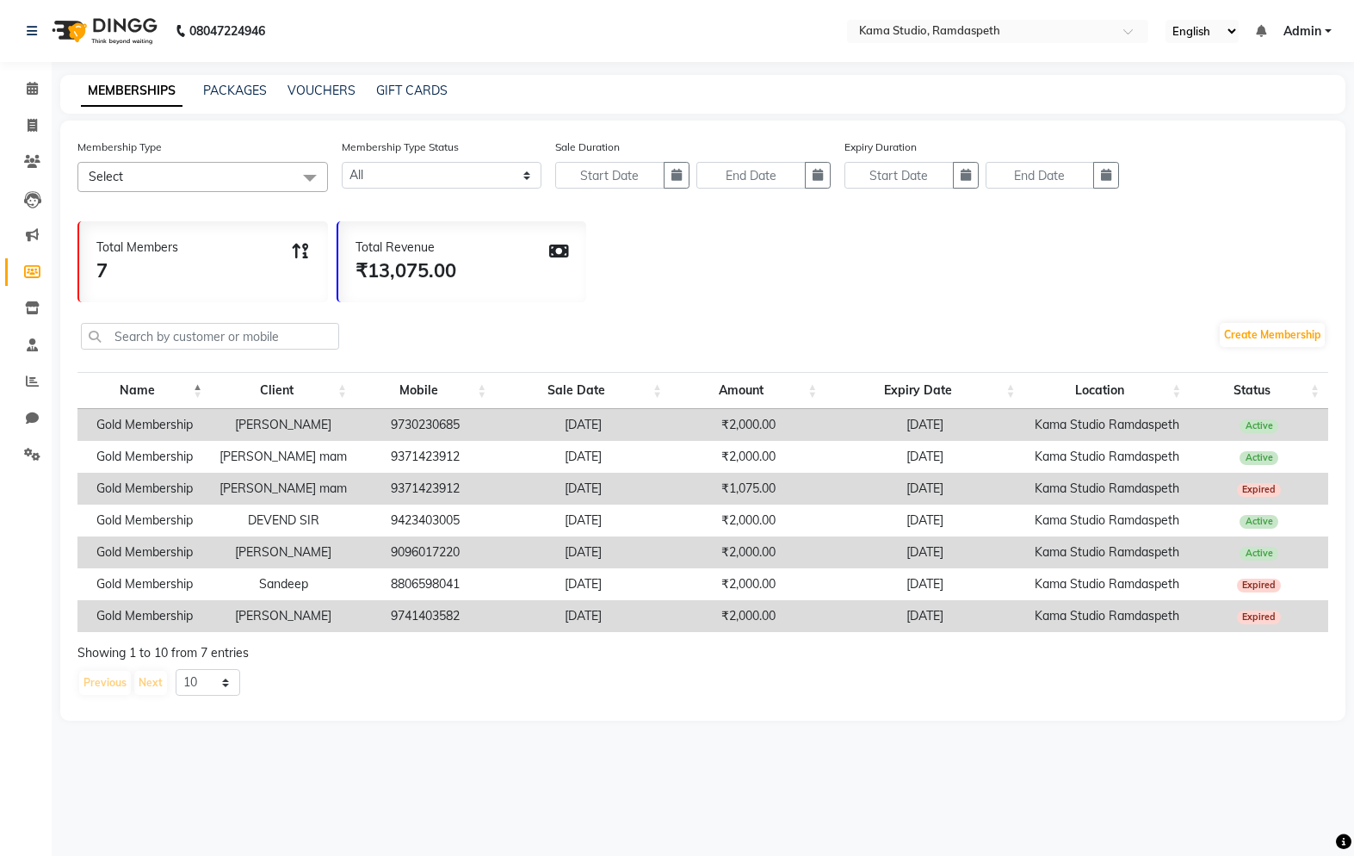
click at [238, 73] on div "08047224946 Select Location × Kama Studio, Ramdaspeth English ENGLISH Español ا…" at bounding box center [677, 428] width 1354 height 856
click at [33, 232] on icon at bounding box center [32, 234] width 13 height 13
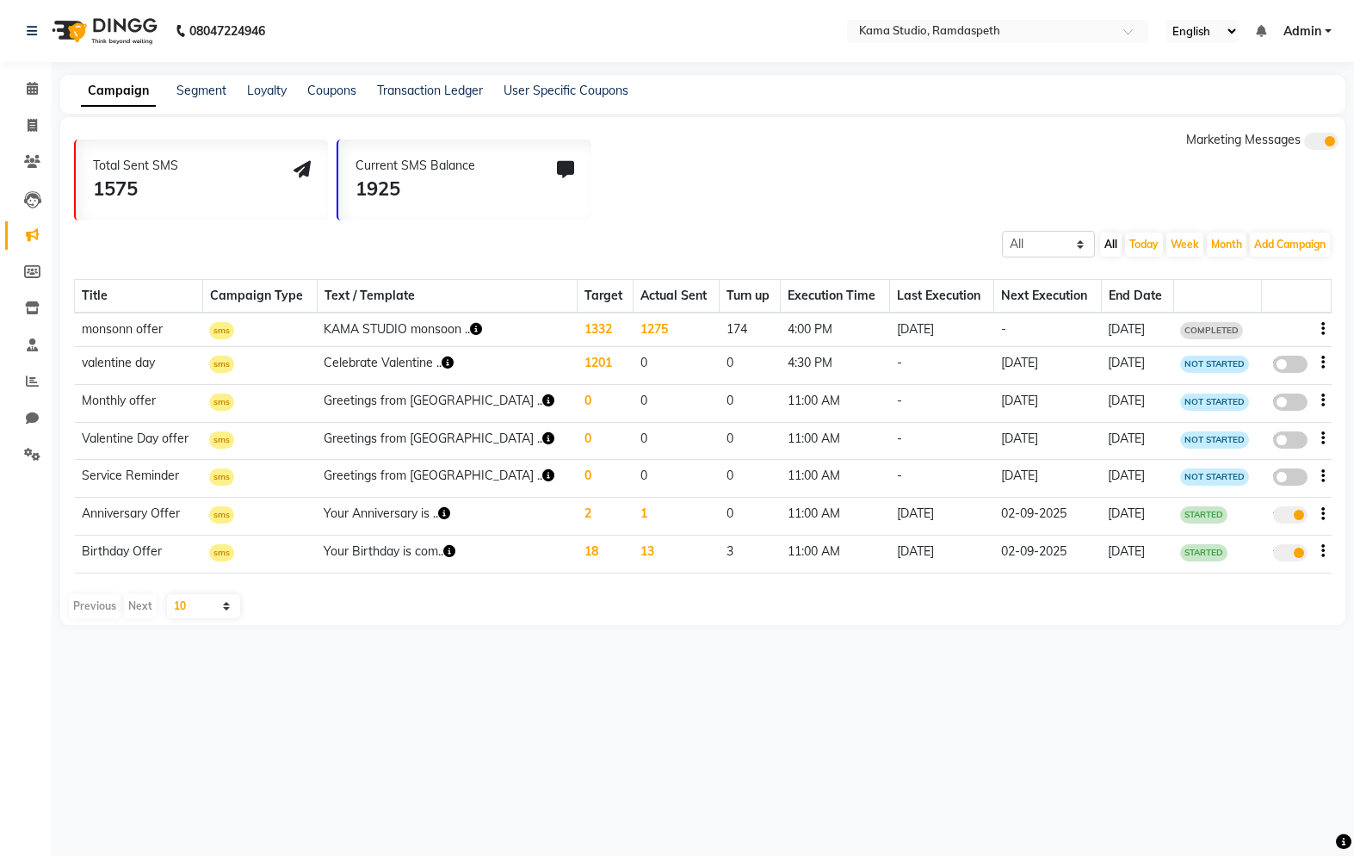
click at [199, 94] on link "Segment" at bounding box center [201, 90] width 50 height 15
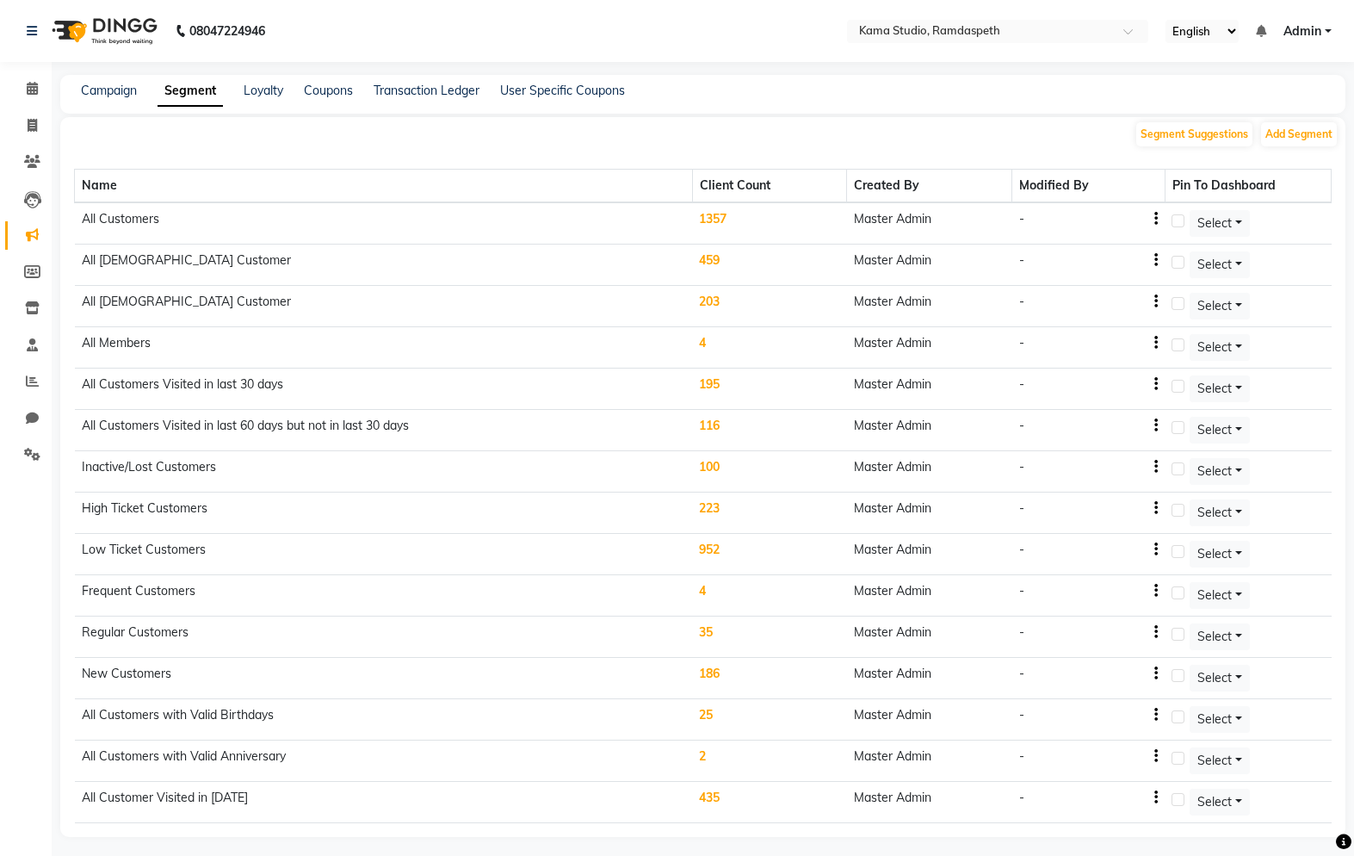
click at [261, 83] on link "Loyalty" at bounding box center [264, 90] width 40 height 15
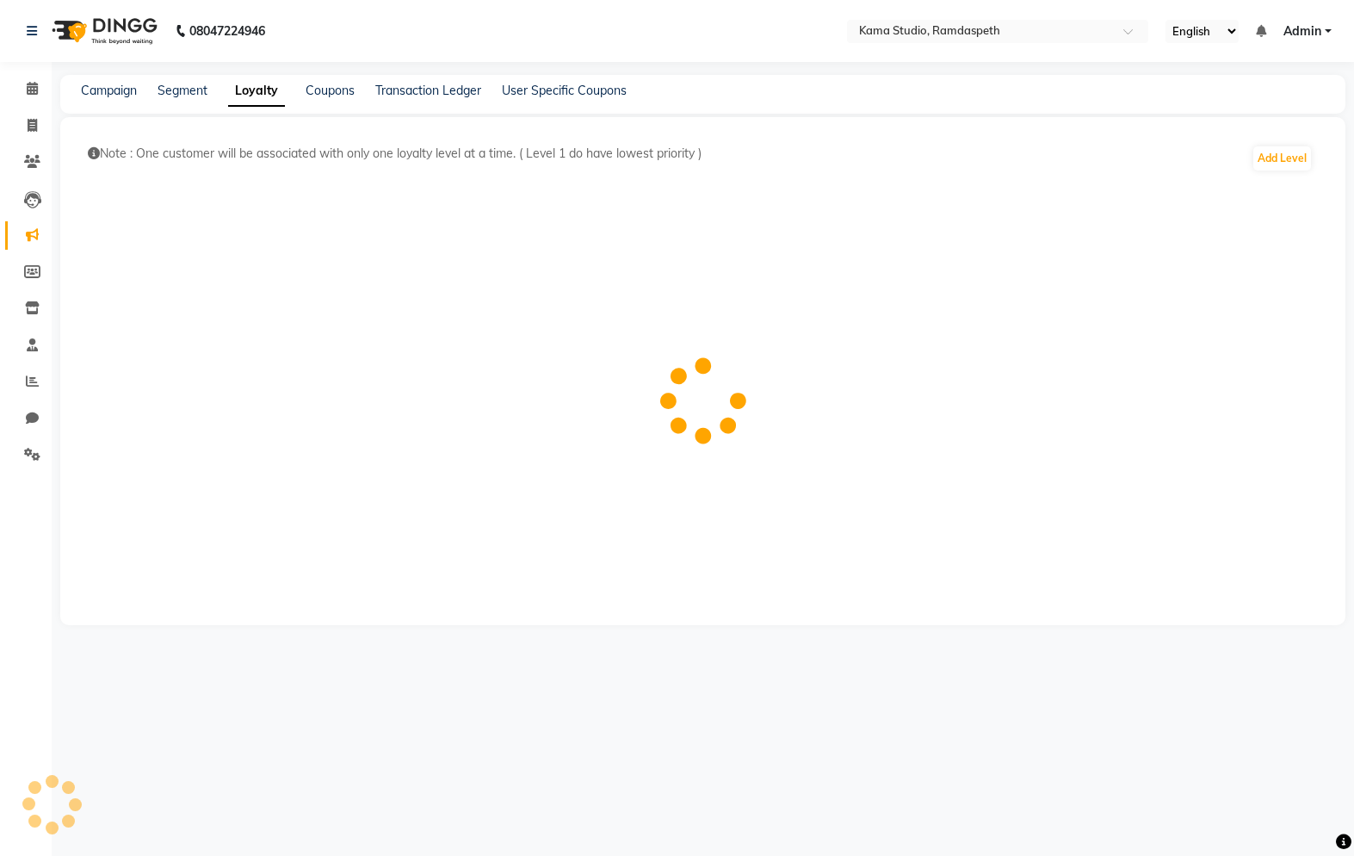
click at [1015, 142] on div "Note : One customer will be associated with only one loyalty level at a time. (…" at bounding box center [703, 160] width 1258 height 59
click at [1015, 154] on button "Add Level" at bounding box center [1282, 158] width 58 height 24
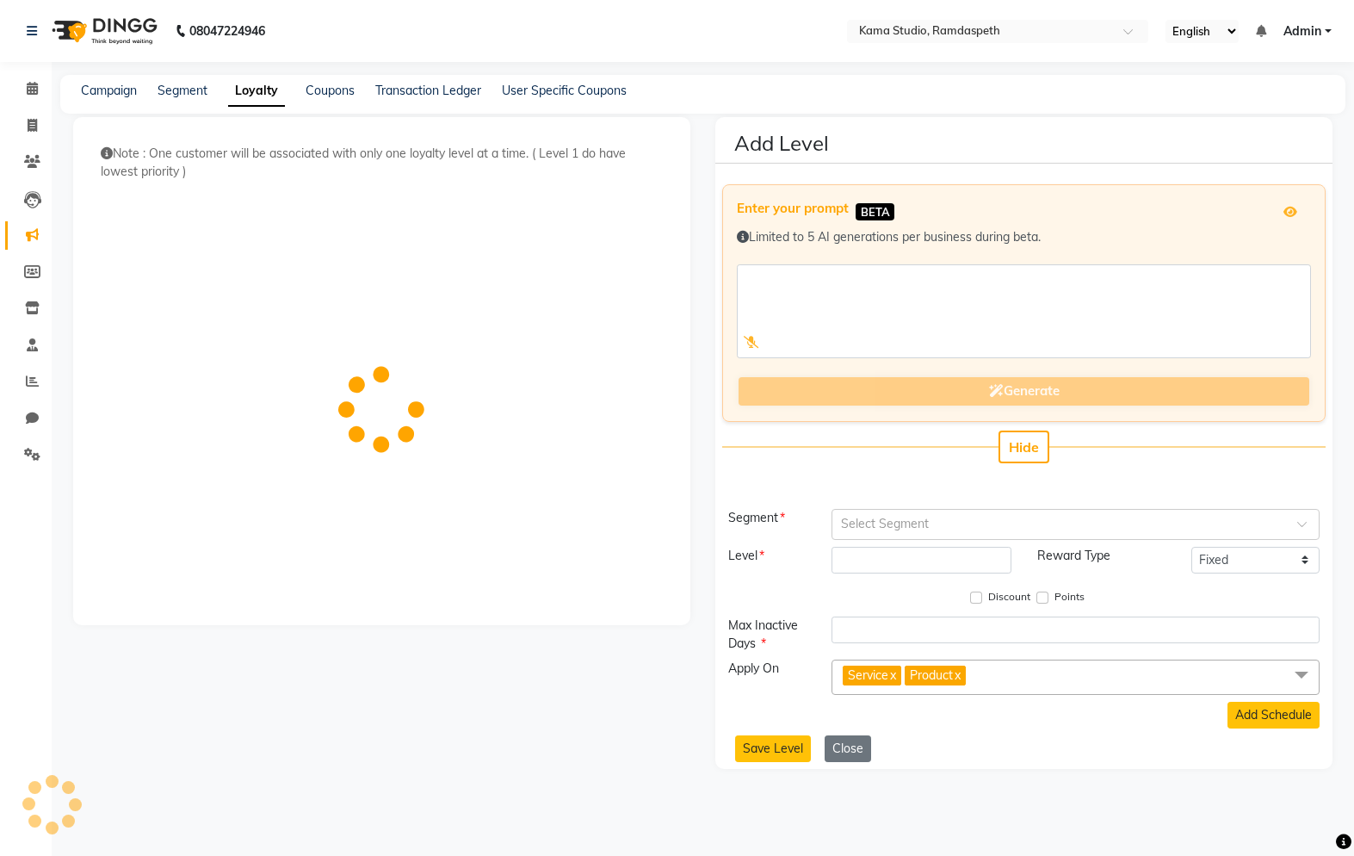
click at [1015, 514] on input "text" at bounding box center [1058, 523] width 435 height 18
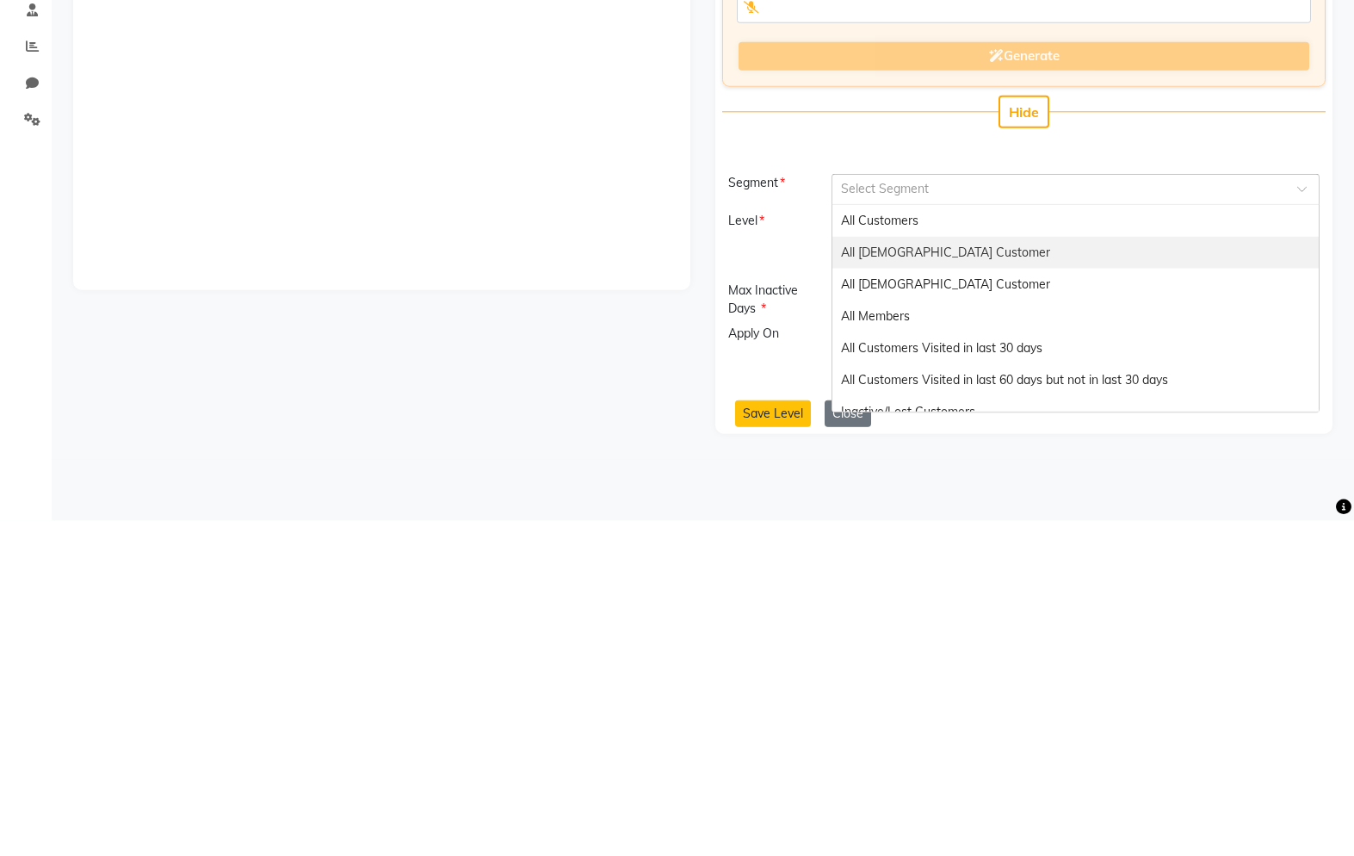
click at [1015, 572] on div "All [DEMOGRAPHIC_DATA] Customer" at bounding box center [1075, 588] width 486 height 32
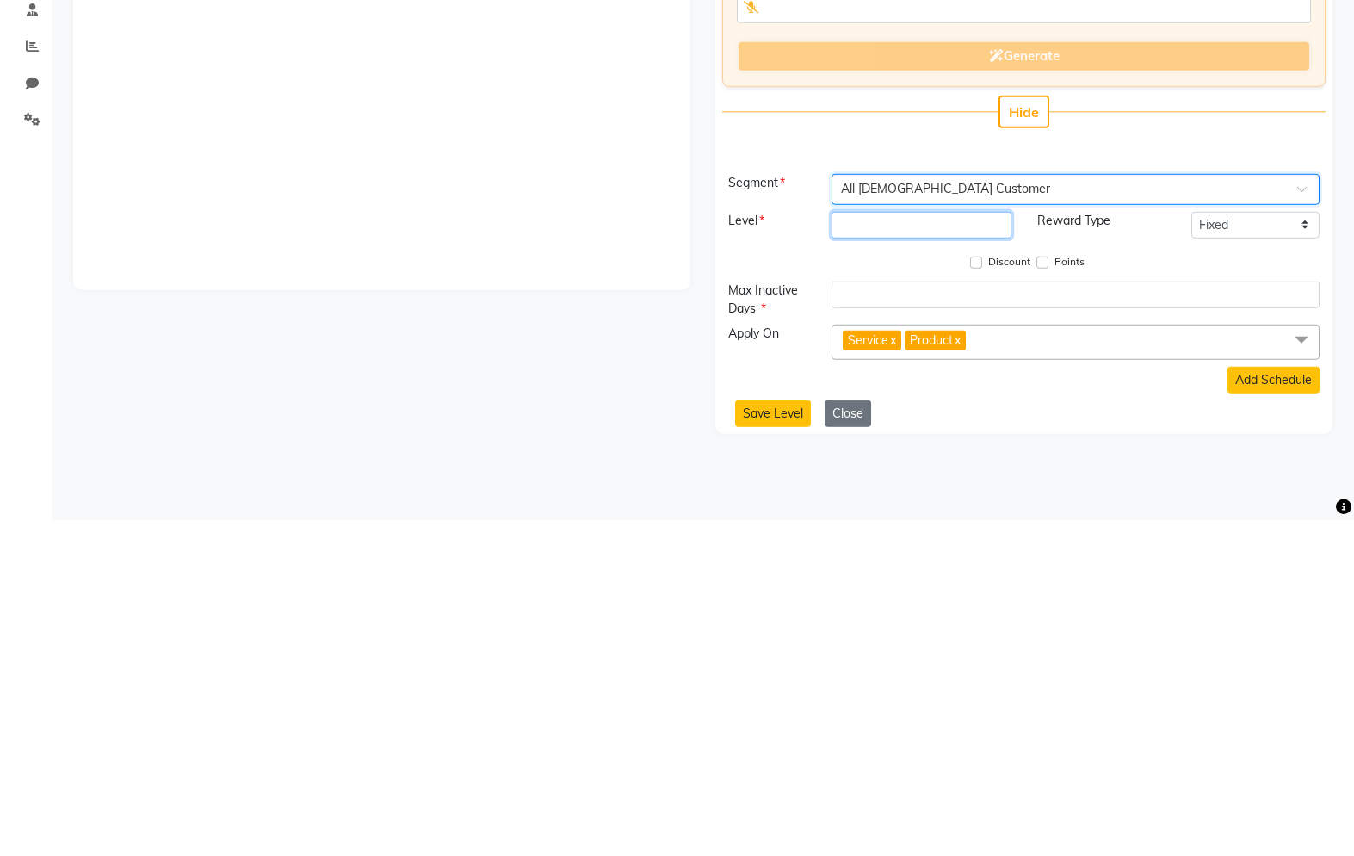
click at [928, 547] on input "number" at bounding box center [922, 560] width 180 height 27
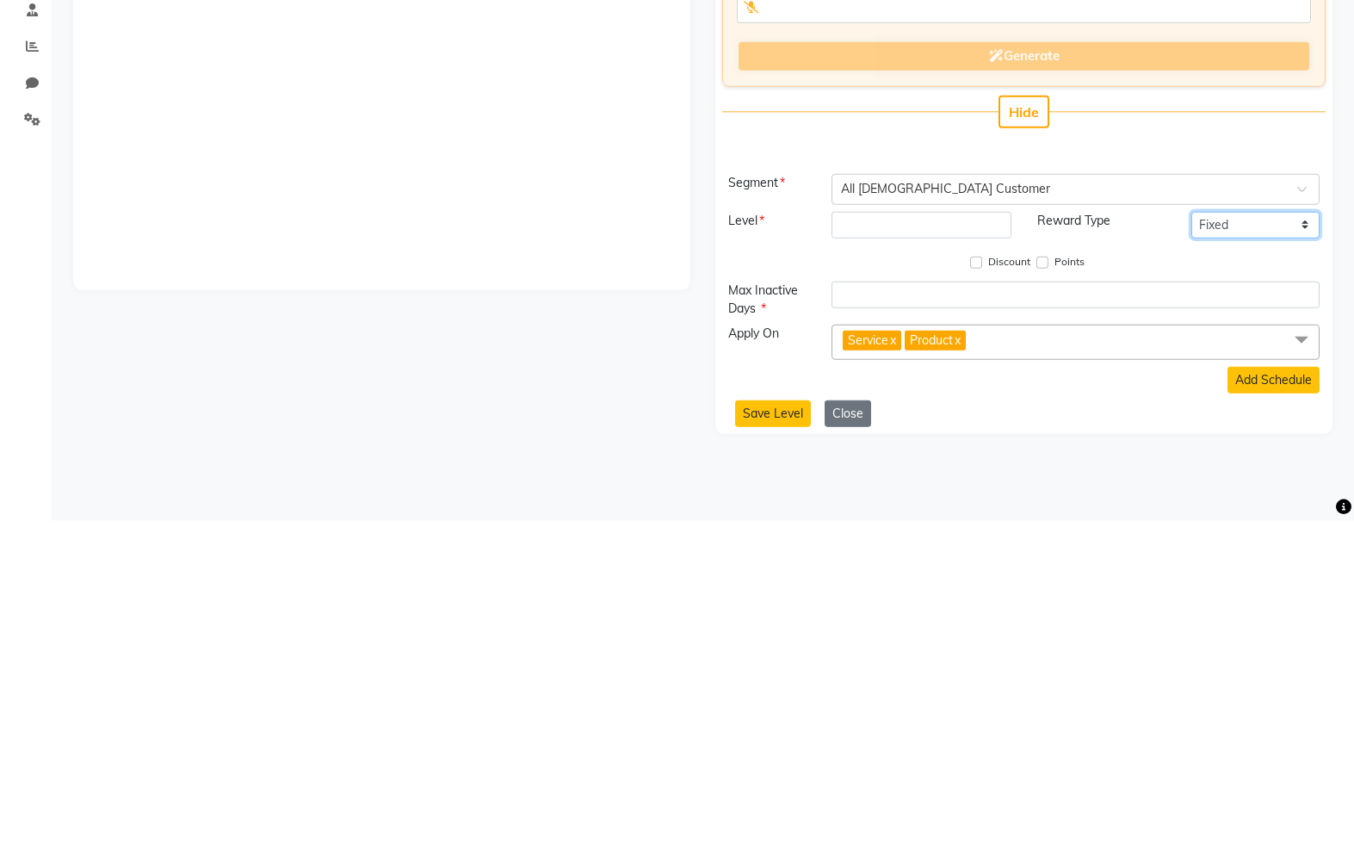
click at [1015, 547] on select "Fixed Tiered Item-wise" at bounding box center [1255, 560] width 128 height 27
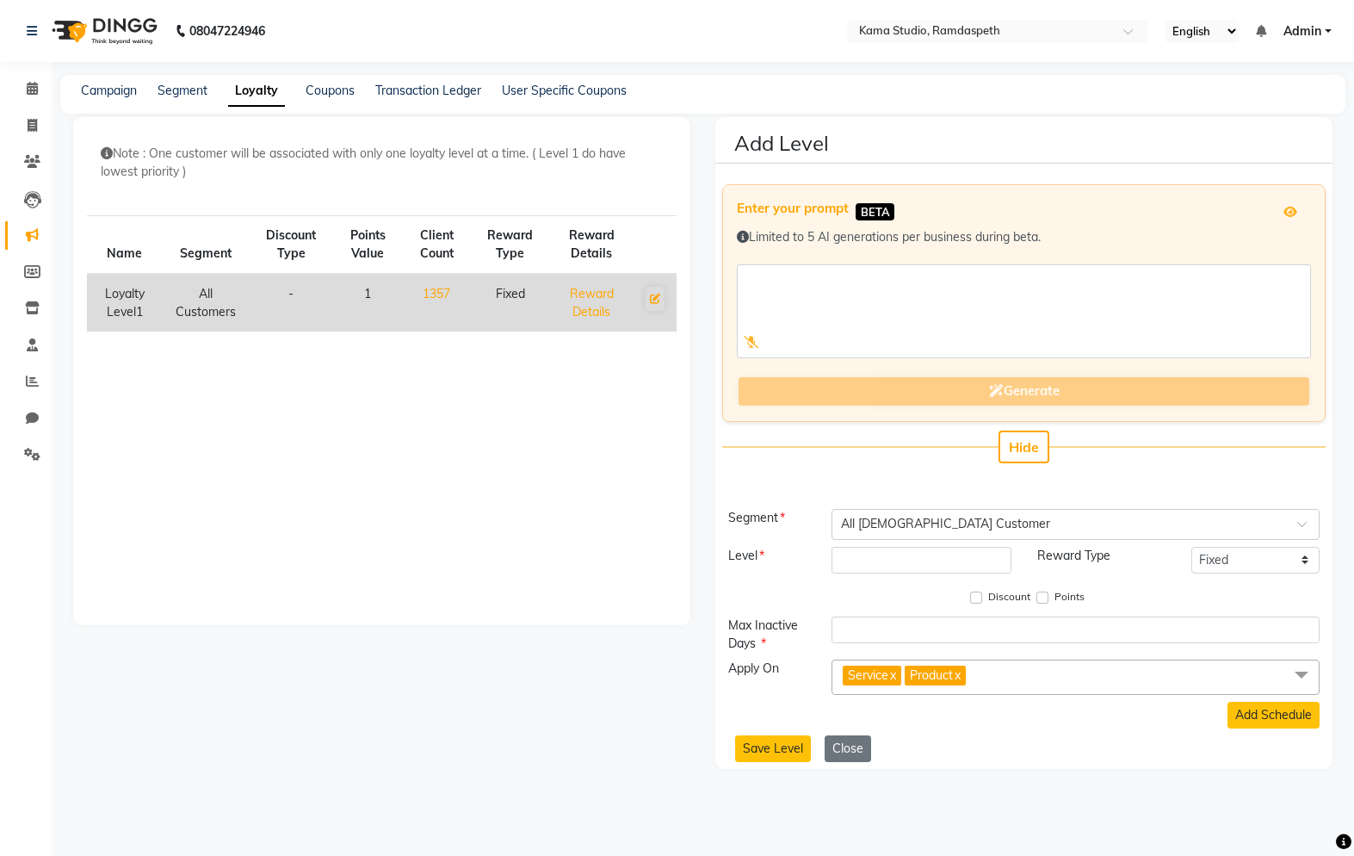
click at [863, 641] on button "Close" at bounding box center [848, 748] width 46 height 27
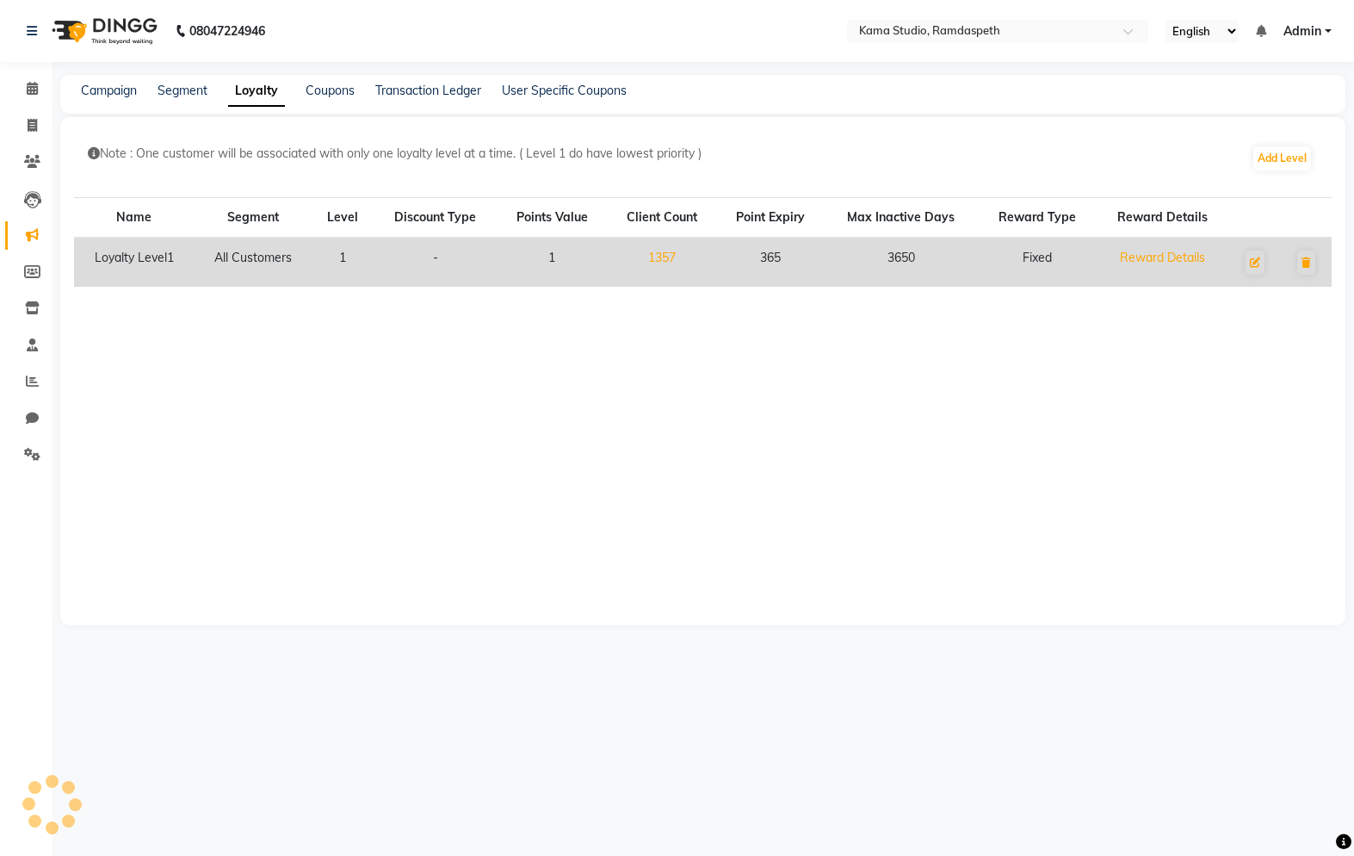
click at [306, 96] on link "Coupons" at bounding box center [330, 90] width 49 height 15
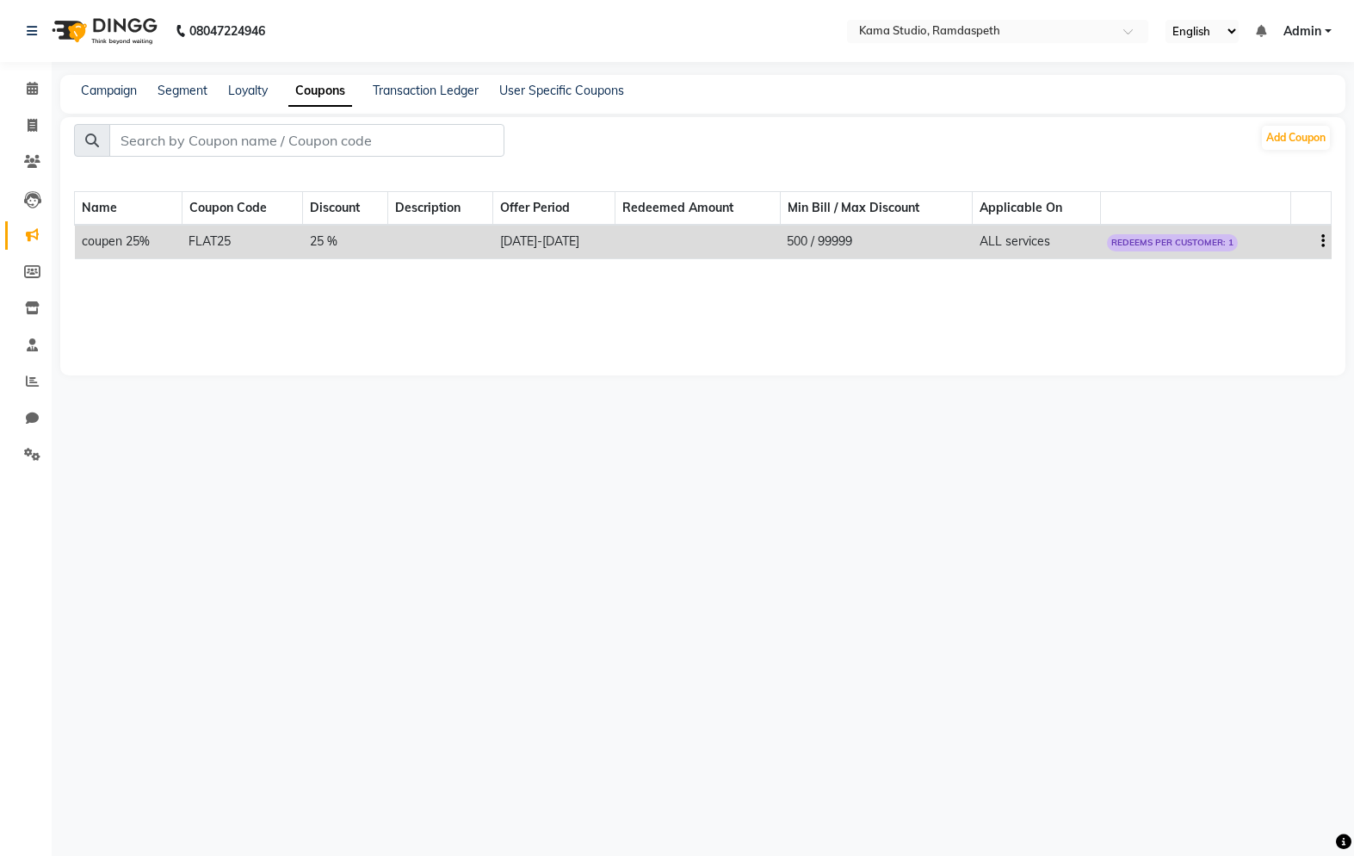
click at [416, 93] on link "Transaction Ledger" at bounding box center [426, 90] width 106 height 15
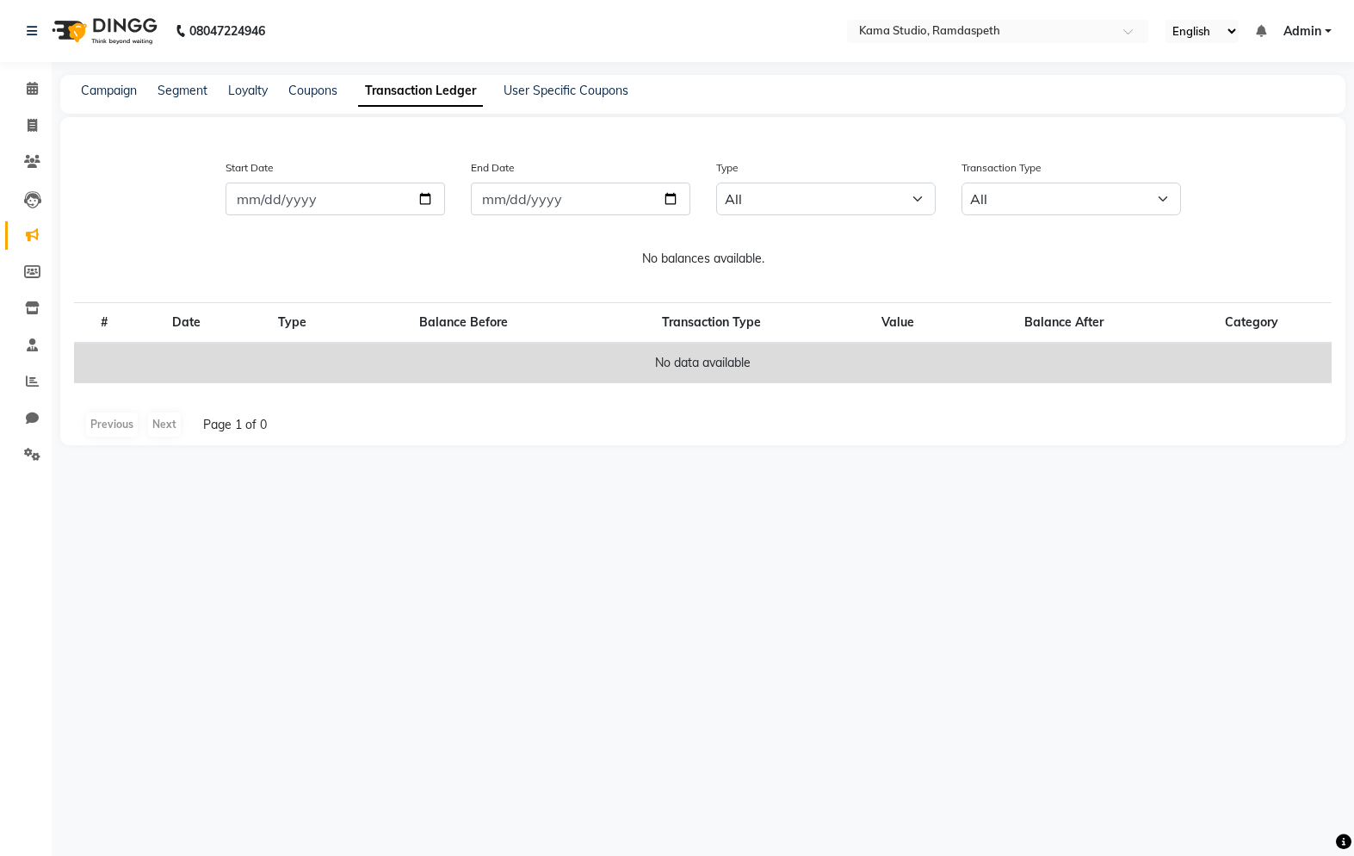
click at [578, 85] on link "User Specific Coupons" at bounding box center [566, 90] width 125 height 15
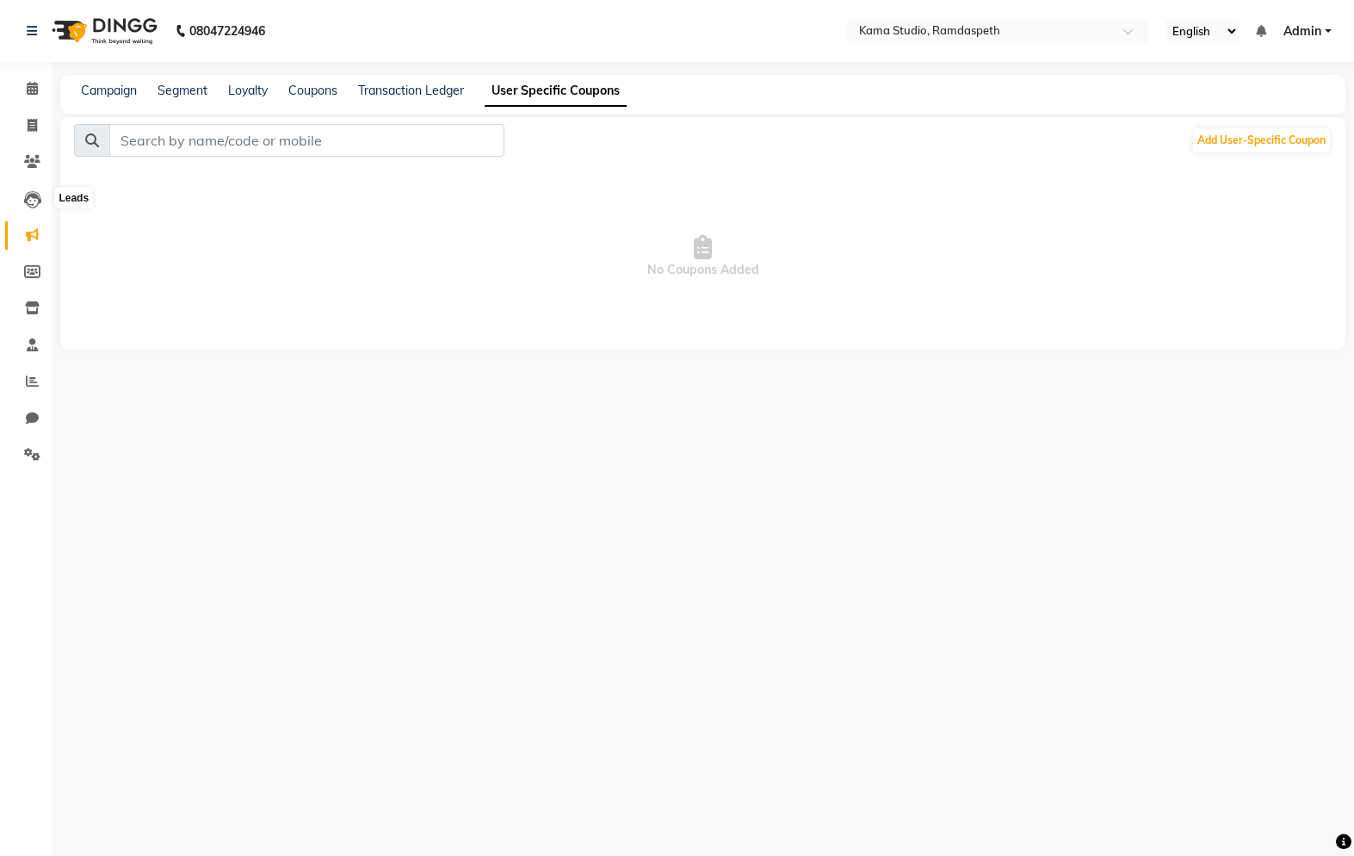
click at [30, 195] on icon at bounding box center [32, 199] width 17 height 17
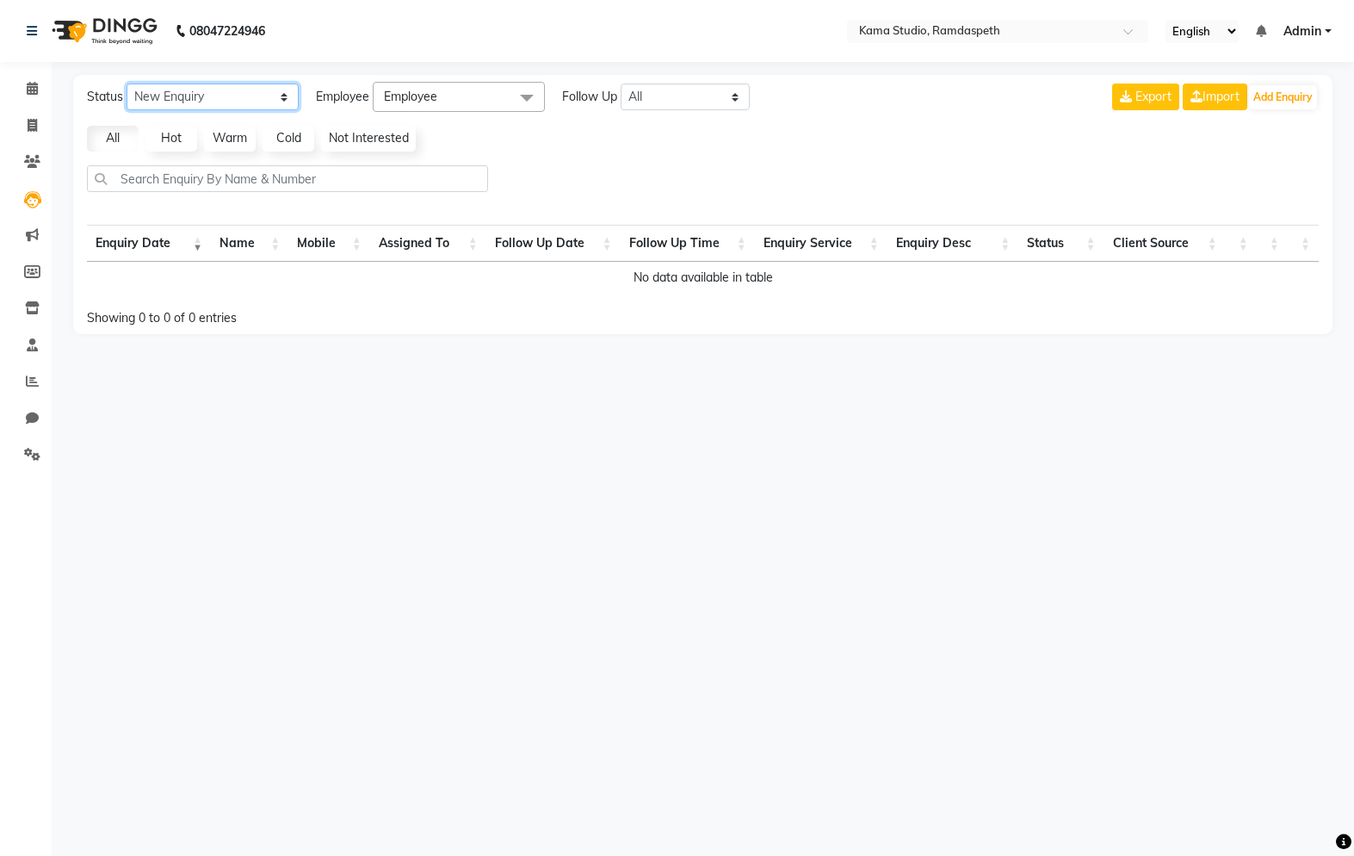
click at [190, 97] on select "New Enquiry Open Enquiry Converted Enquiry All" at bounding box center [213, 97] width 172 height 27
click at [436, 104] on span "Employee" at bounding box center [410, 96] width 53 height 15
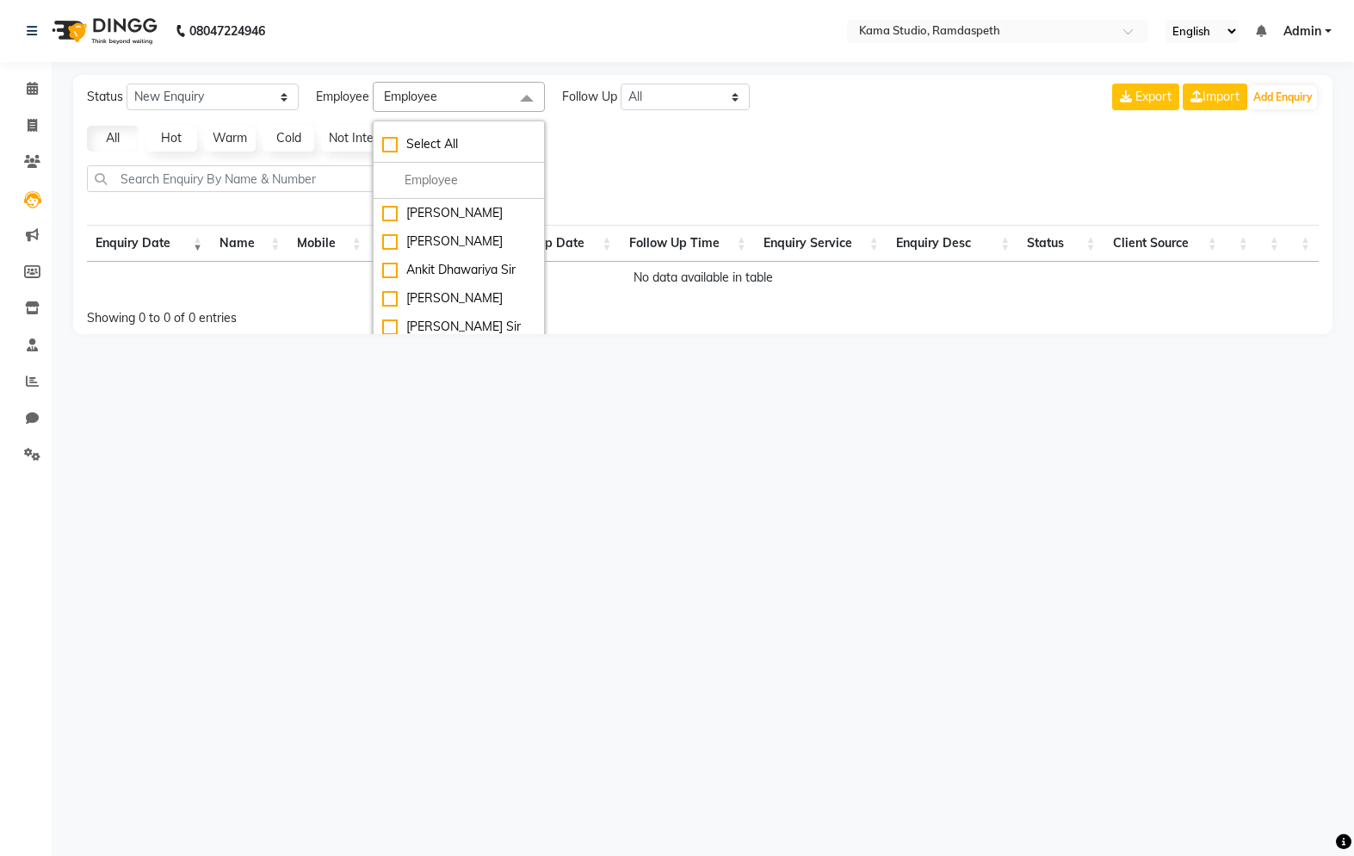
click at [386, 209] on div "[PERSON_NAME]" at bounding box center [458, 213] width 153 height 18
checkbox input "true"
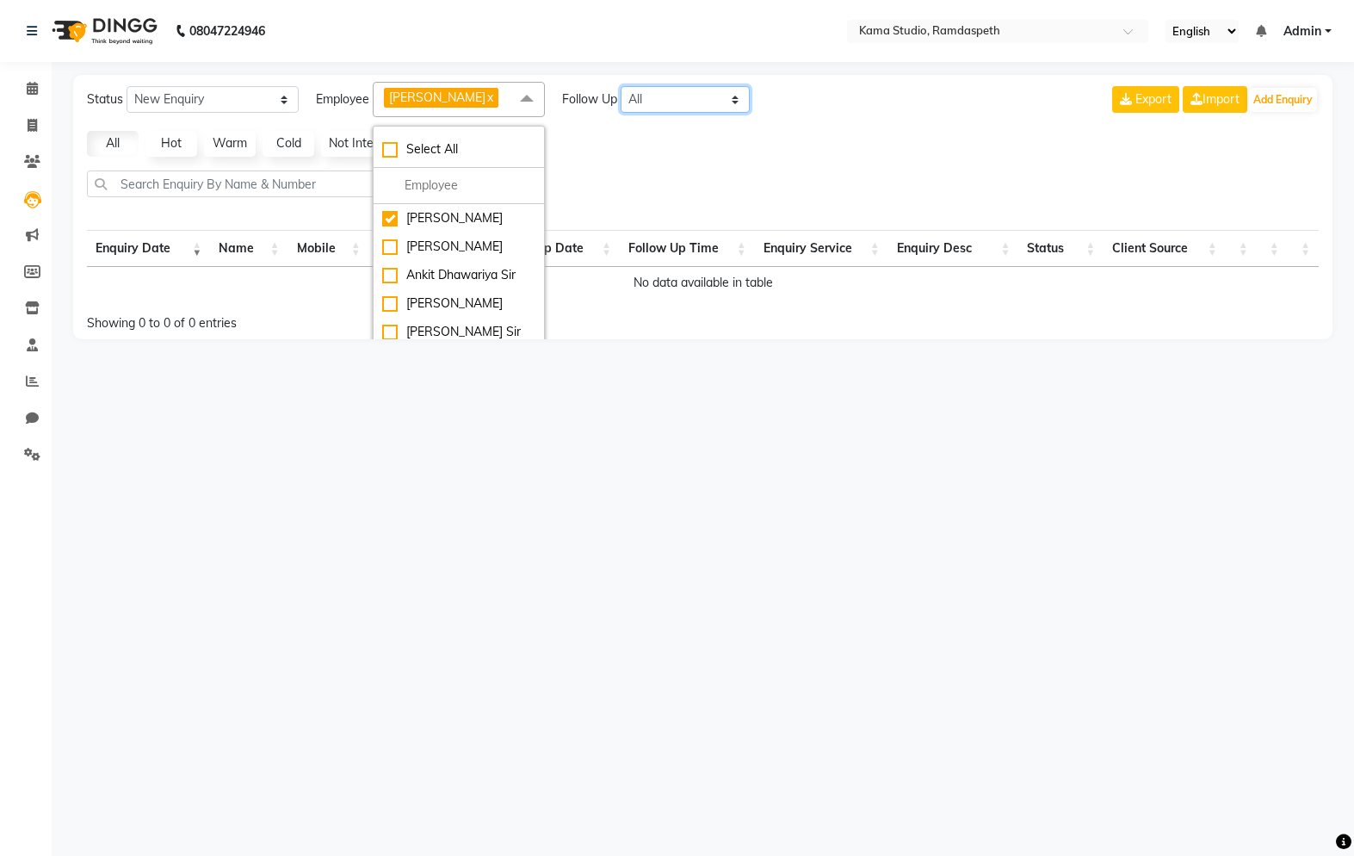
click at [669, 105] on select "All [DATE] [DATE] This Week This Month Custom" at bounding box center [685, 99] width 129 height 27
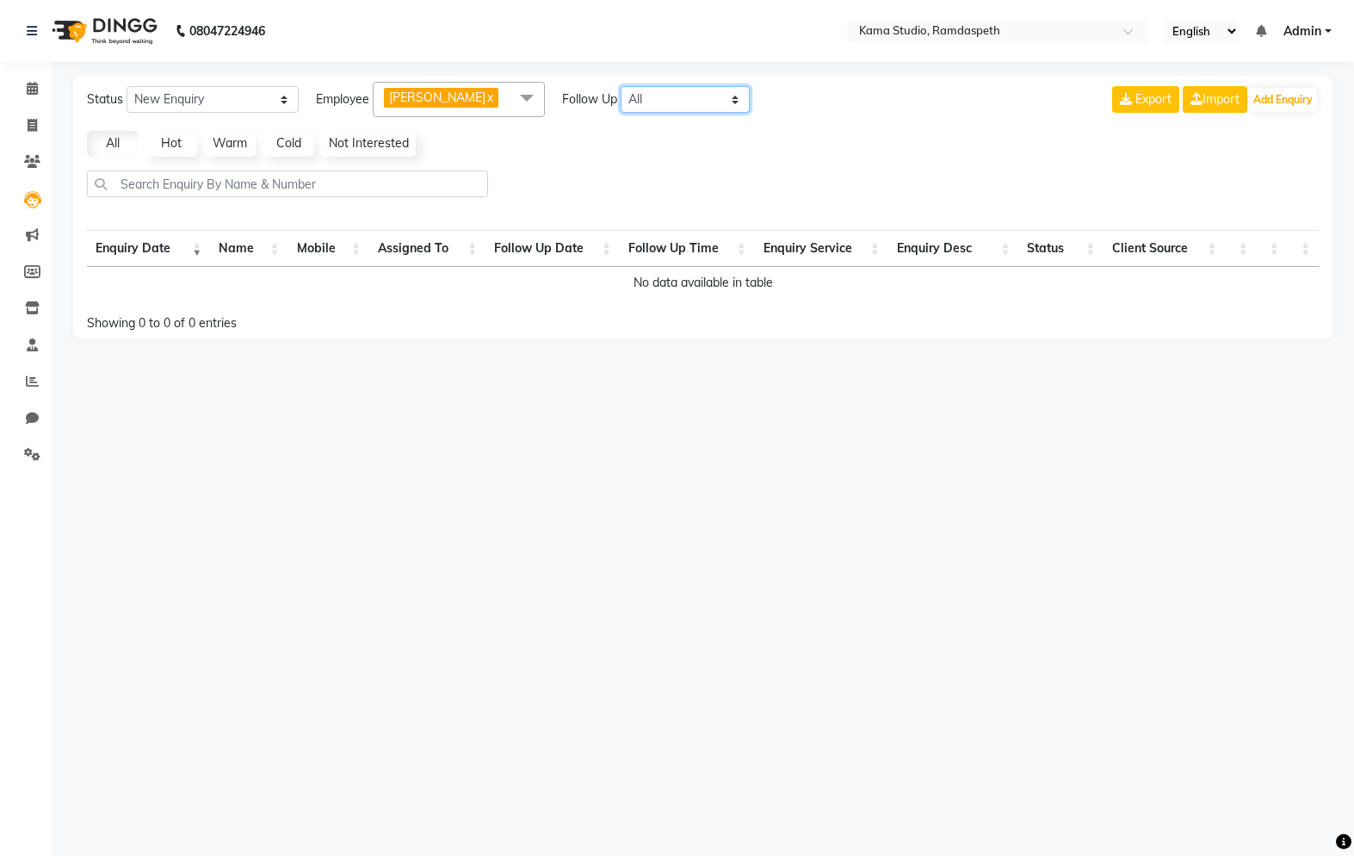
select select "[DATE]"
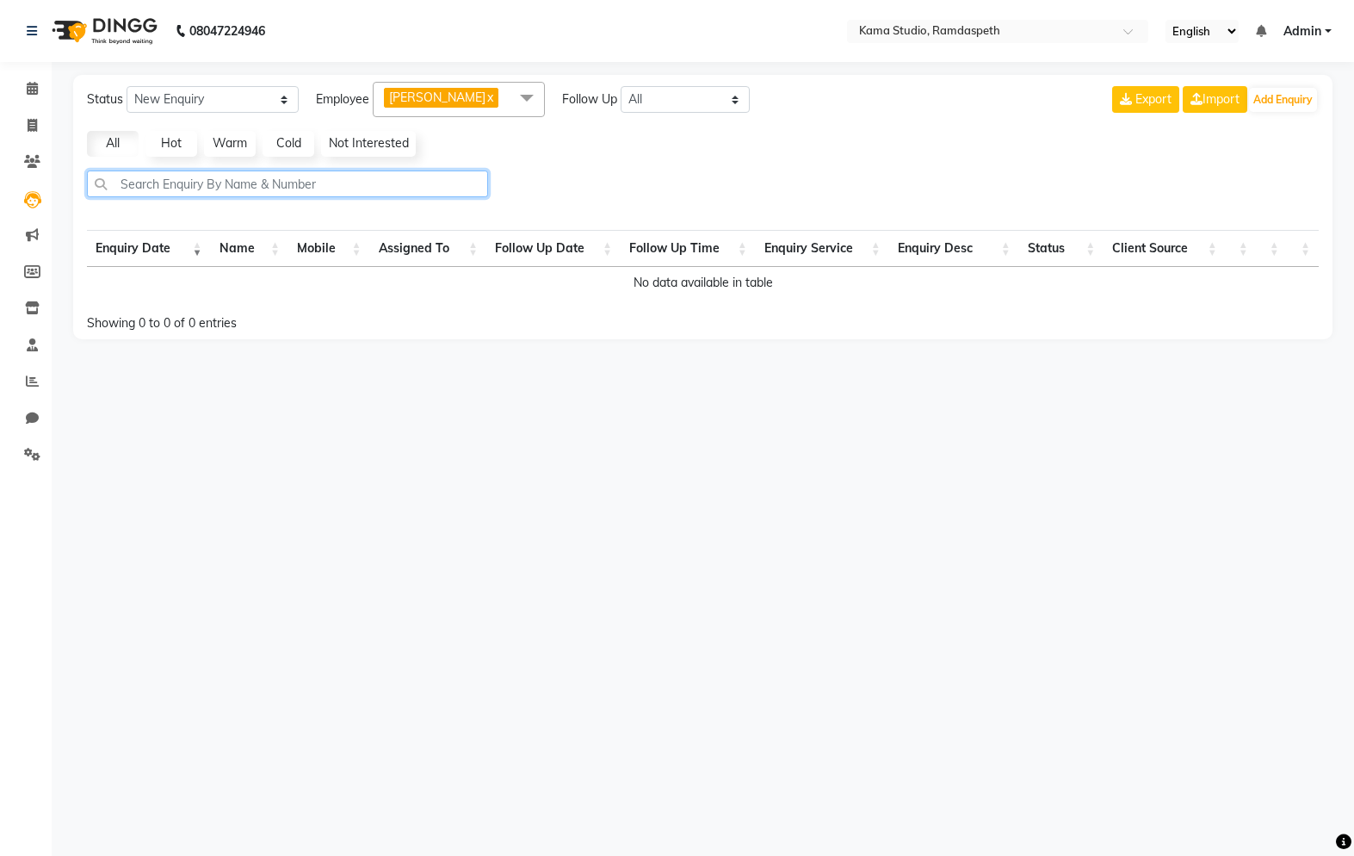
click at [173, 182] on input "text" at bounding box center [287, 183] width 401 height 27
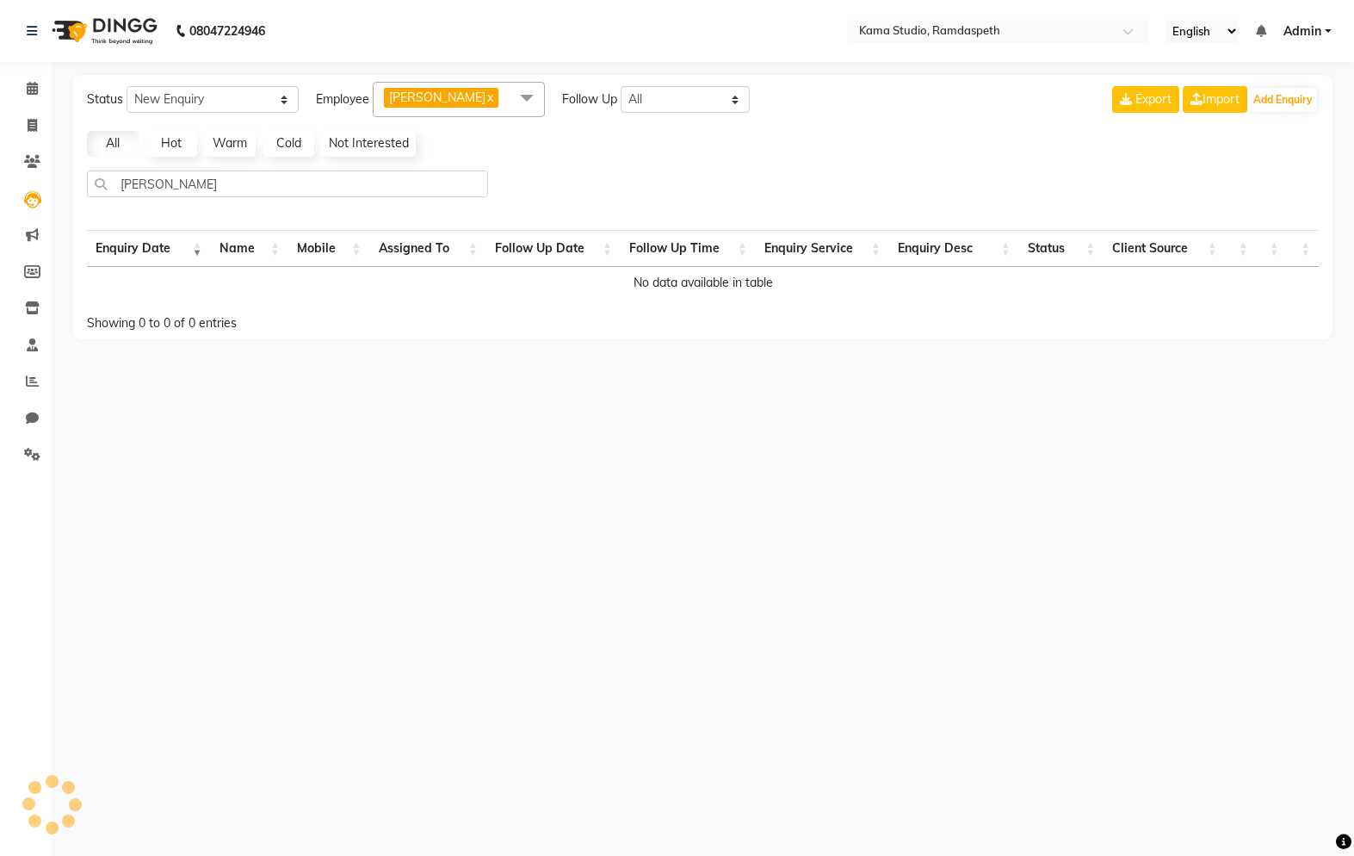
click at [919, 304] on div "Enquiry Date Name Mobile Assigned To Follow Up Date Follow Up Time Enquiry Serv…" at bounding box center [703, 264] width 1258 height 79
click at [154, 261] on th "Enquiry Date" at bounding box center [149, 248] width 124 height 37
click at [140, 254] on th "Enquiry Date" at bounding box center [149, 248] width 124 height 37
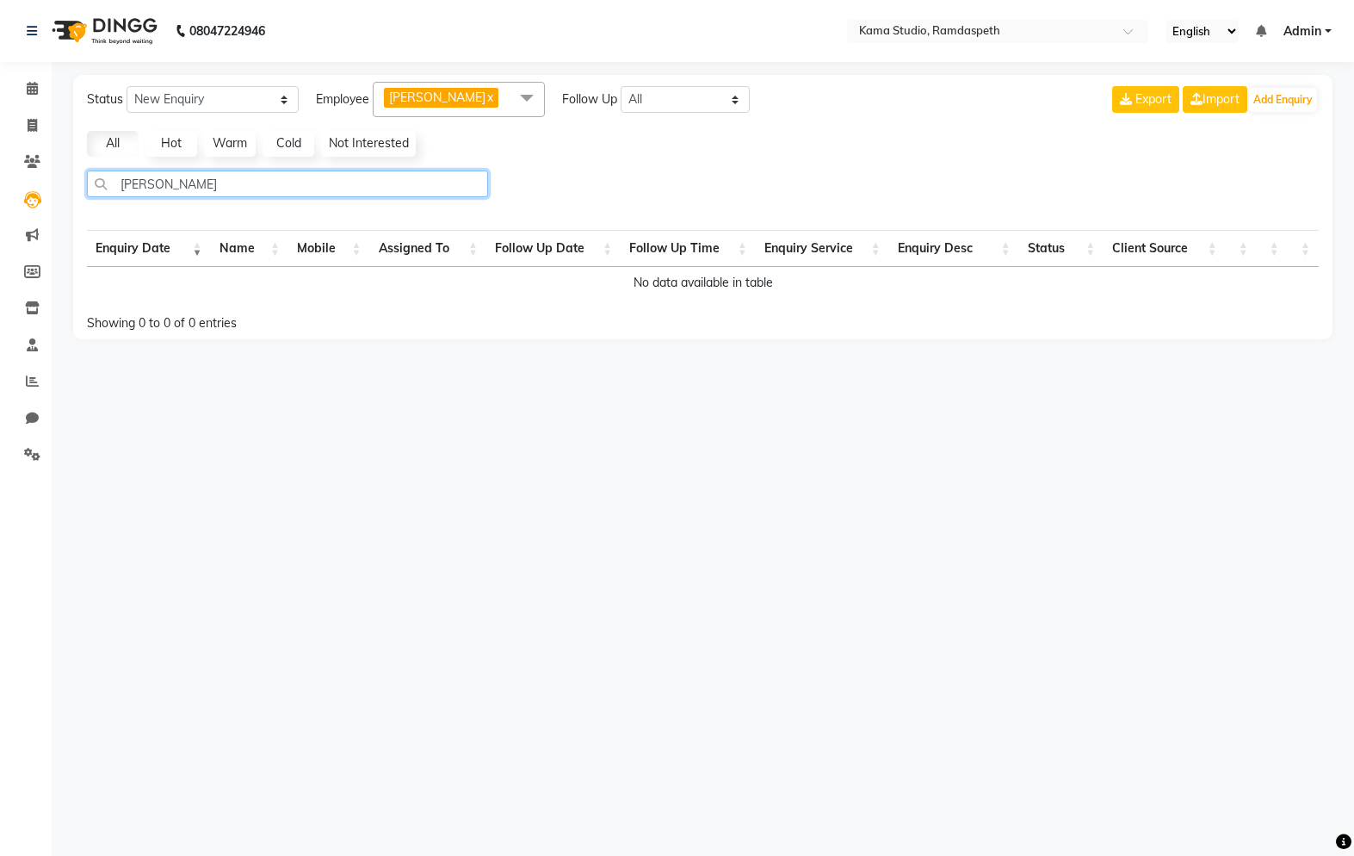
click at [191, 192] on input "[PERSON_NAME]" at bounding box center [287, 183] width 401 height 27
type input "S"
click at [15, 148] on link "Clients" at bounding box center [25, 162] width 41 height 28
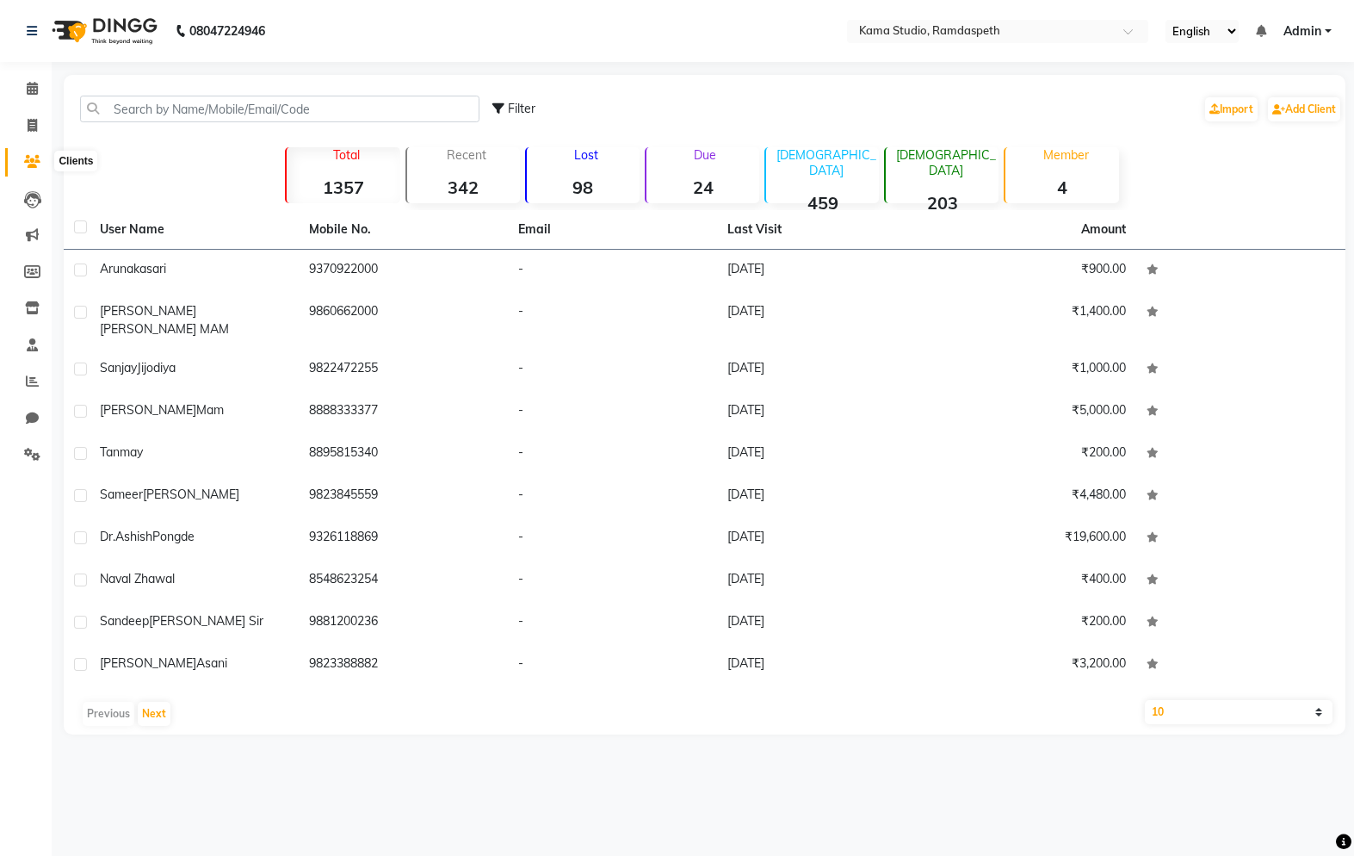
click at [44, 167] on span at bounding box center [32, 162] width 30 height 20
click at [28, 121] on icon at bounding box center [32, 125] width 9 height 13
select select "service"
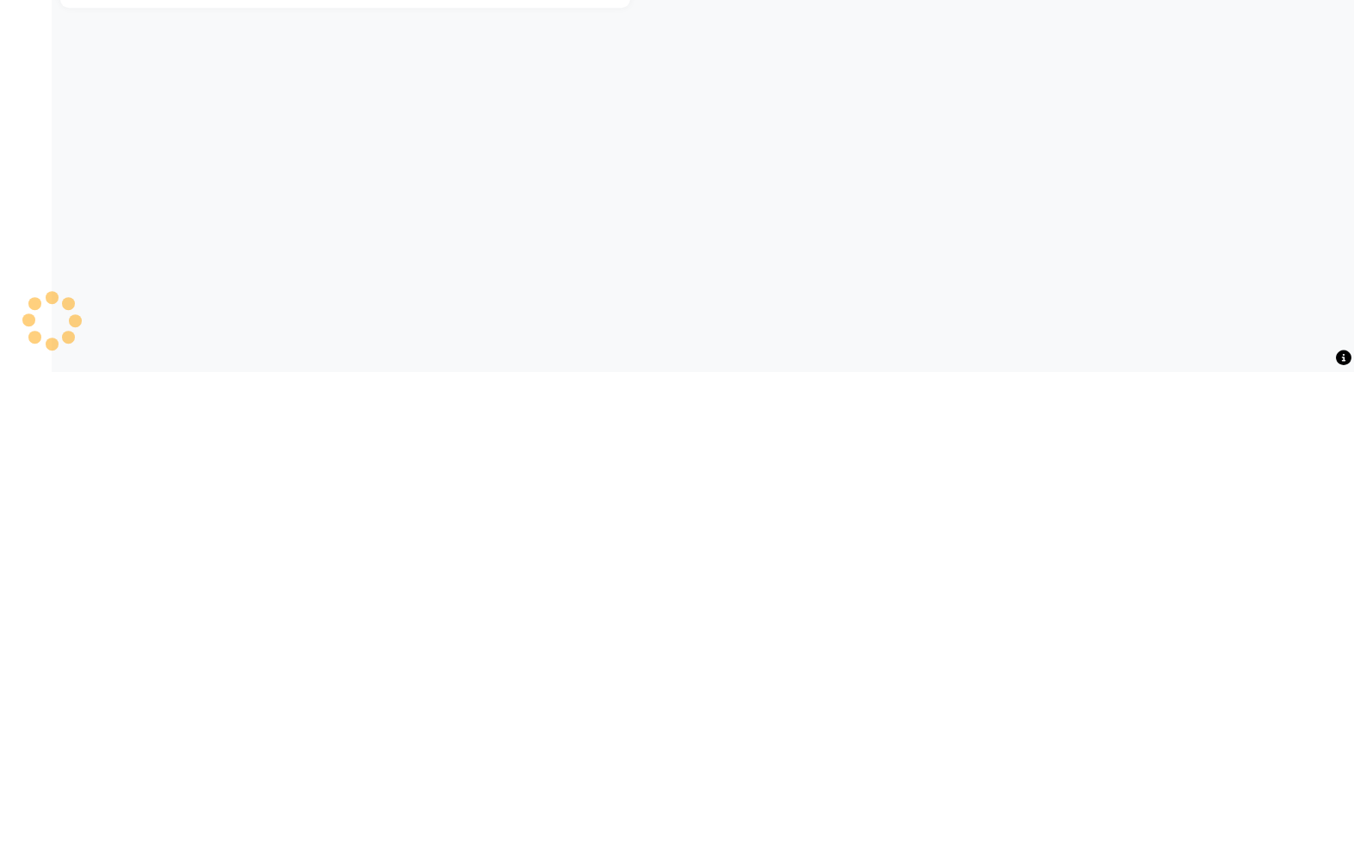
type input "0630"
select select "7582"
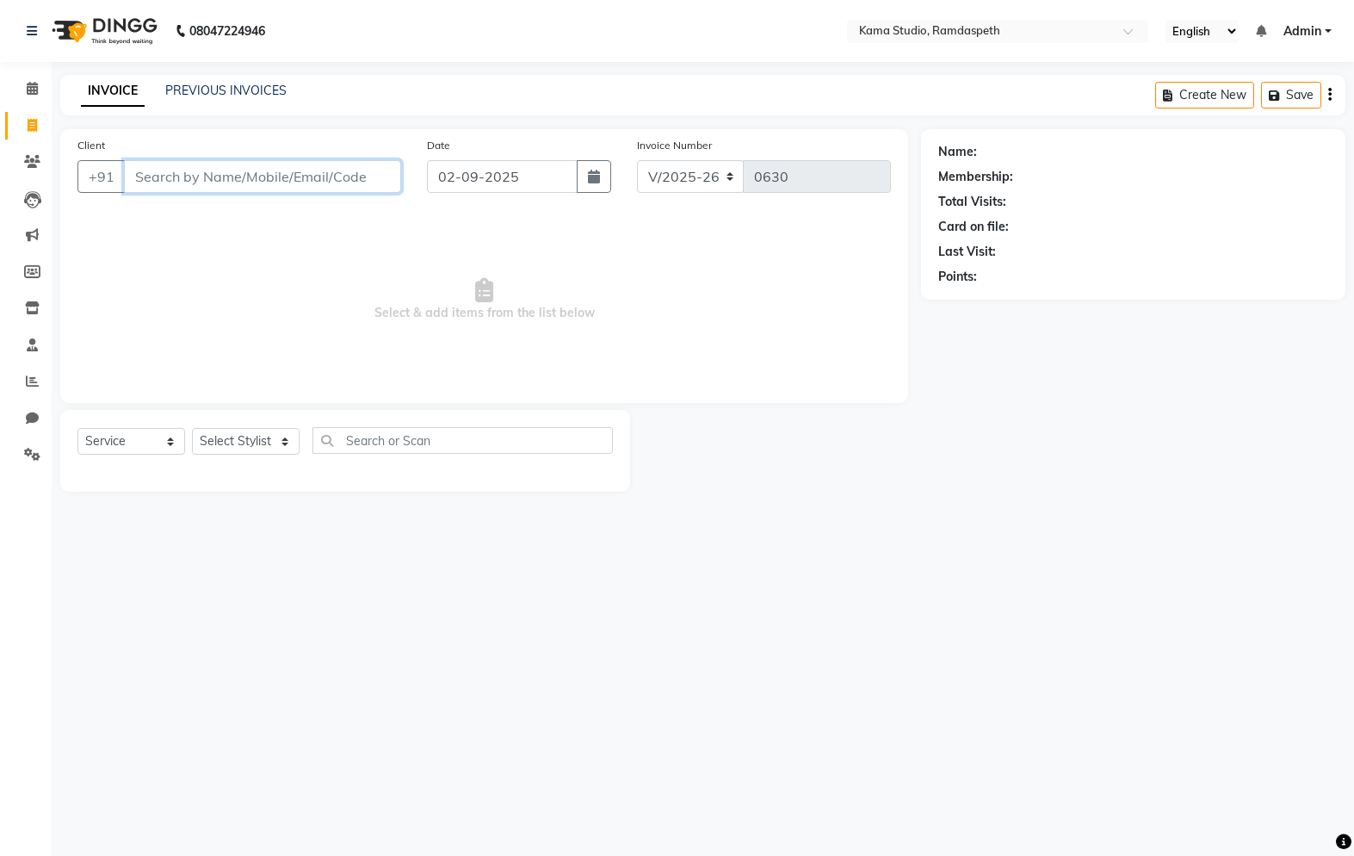
click at [236, 174] on input "Client" at bounding box center [262, 176] width 277 height 33
click at [257, 163] on input "Client" at bounding box center [262, 176] width 277 height 33
click at [294, 145] on div "Client +91" at bounding box center [239, 171] width 349 height 71
click at [283, 173] on input "Client" at bounding box center [262, 176] width 277 height 33
type input "f"
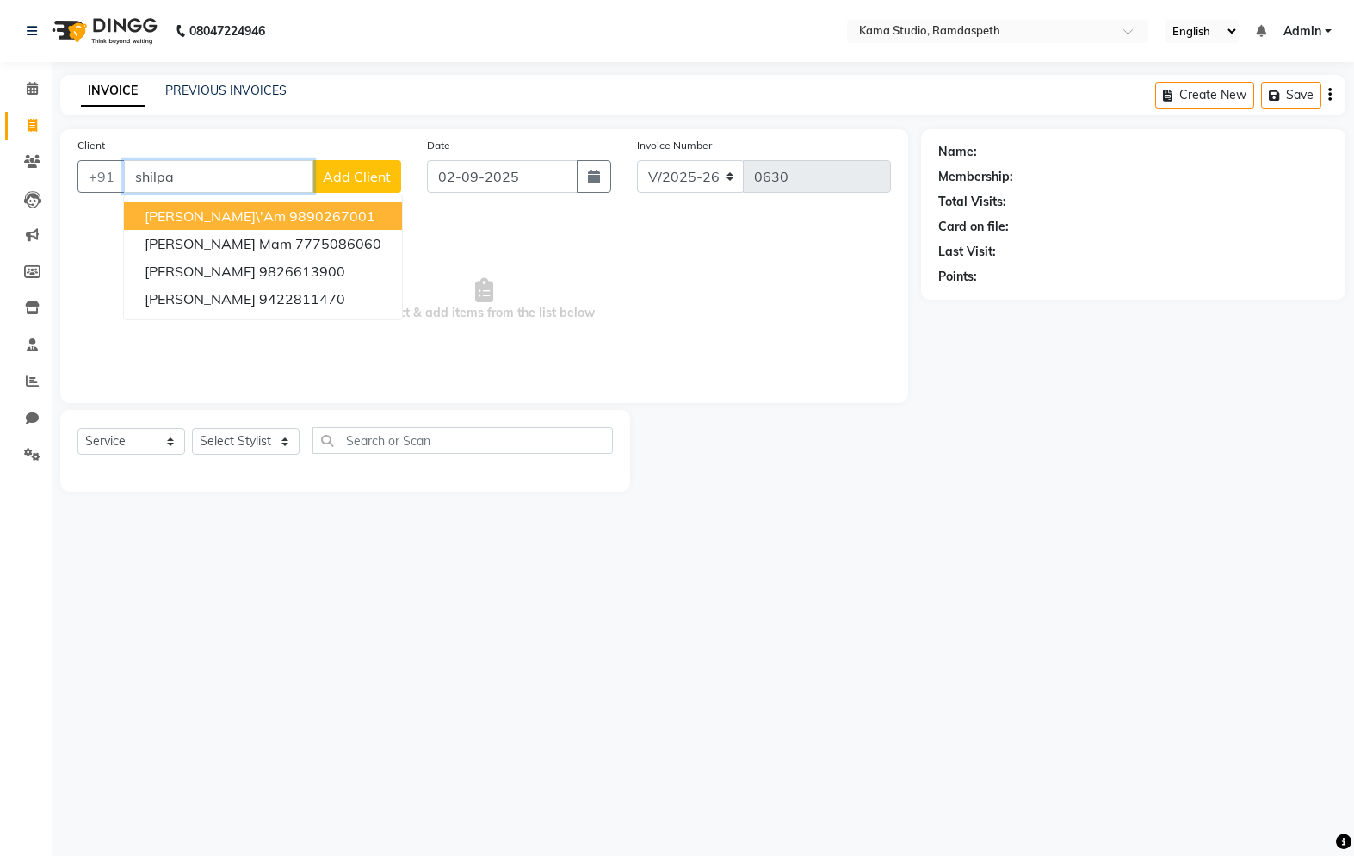
click at [318, 308] on button "[PERSON_NAME] 9422811470" at bounding box center [263, 299] width 278 height 28
type input "9422811470"
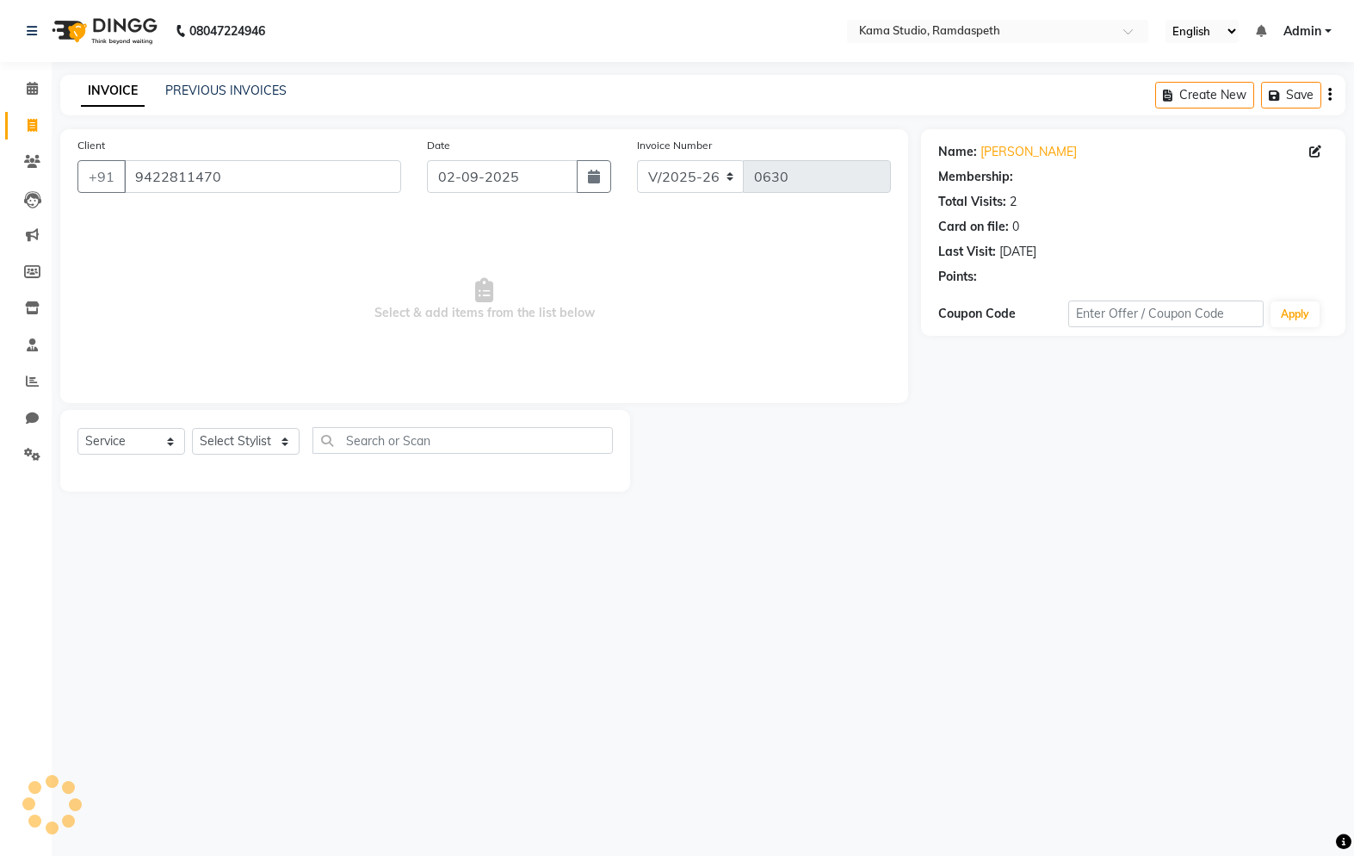
select select "1: Object"
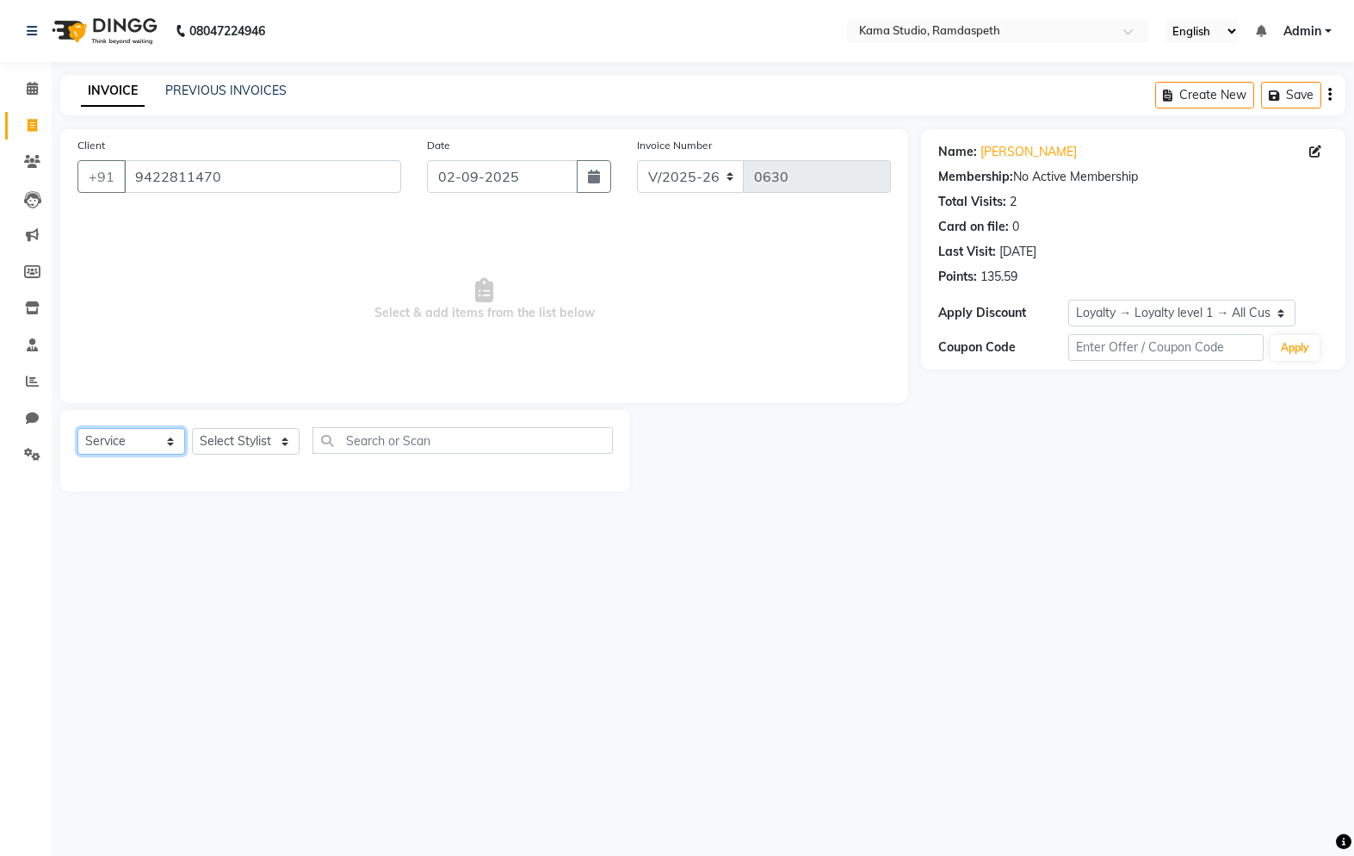
click at [126, 442] on select "Select Service Product Membership Package Voucher Prepaid Gift Card" at bounding box center [131, 441] width 108 height 27
click at [257, 449] on select "Select Stylist [PERSON_NAME] [PERSON_NAME] Ankit Dhawariya [PERSON_NAME] Sir [P…" at bounding box center [246, 441] width 108 height 27
click at [264, 448] on select "Select Stylist [PERSON_NAME] [PERSON_NAME] Ankit Dhawariya [PERSON_NAME] Sir [P…" at bounding box center [246, 441] width 108 height 27
select select "89494"
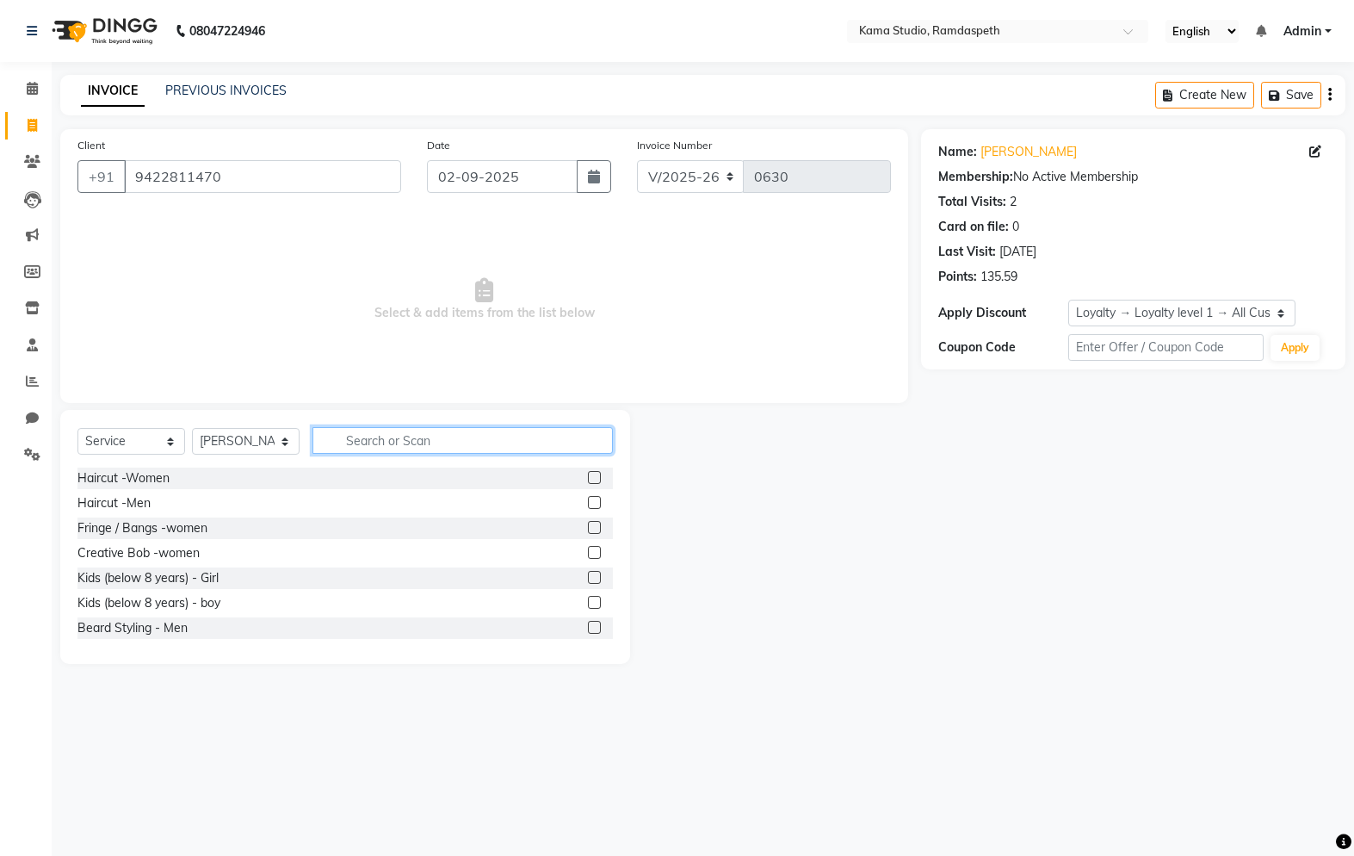
click at [446, 430] on input "text" at bounding box center [462, 440] width 300 height 27
type input "Hair m"
